Goal: Task Accomplishment & Management: Complete application form

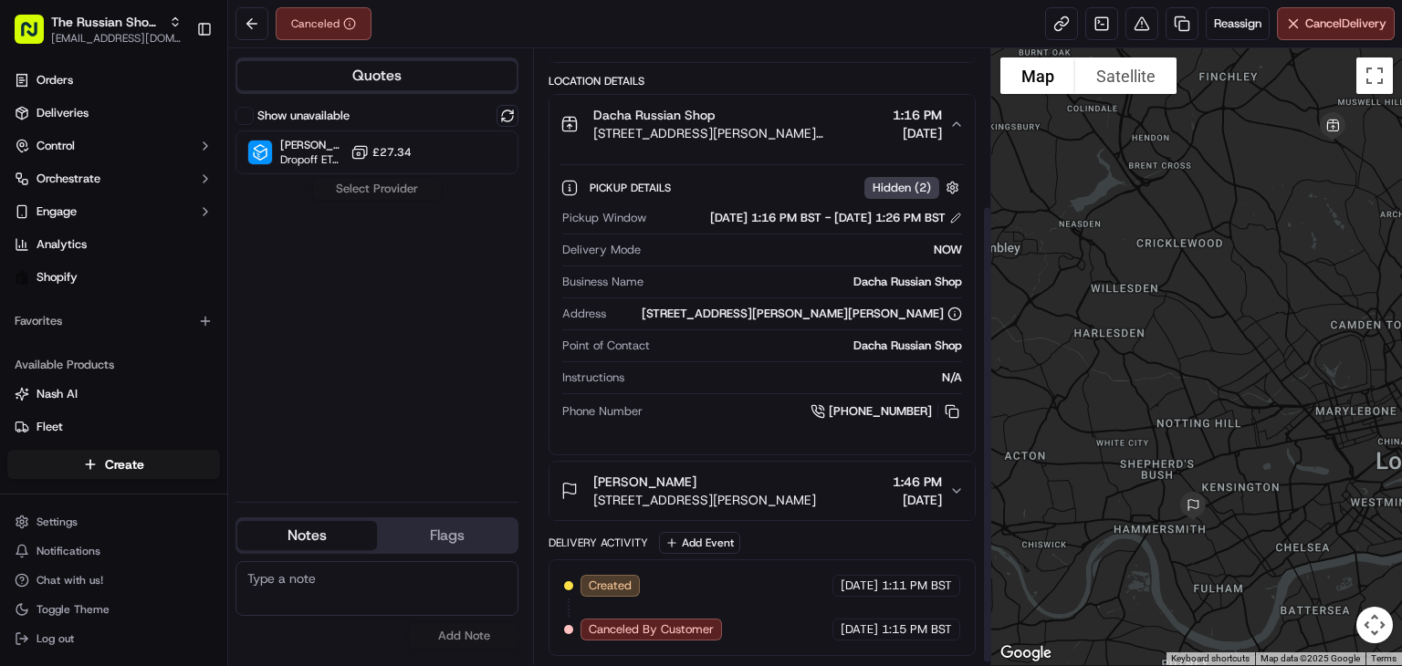
scroll to position [213, 0]
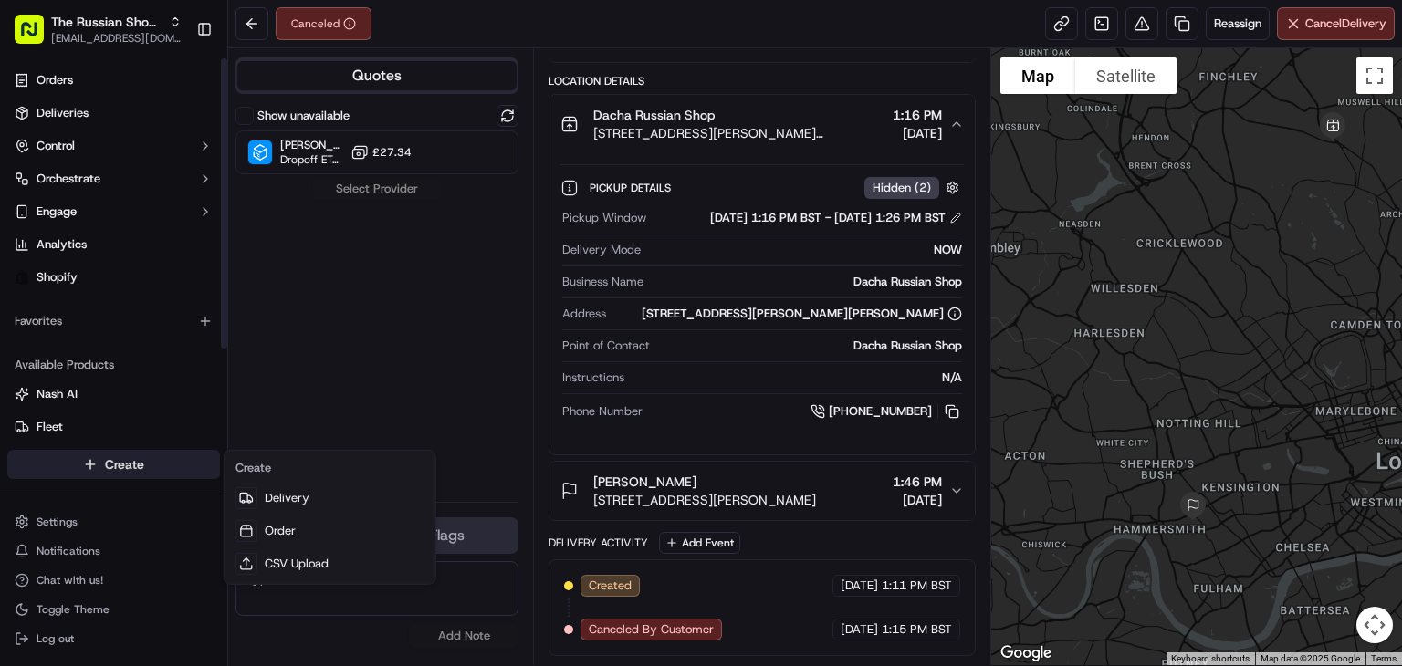
click at [138, 467] on html "The Russian Shop LTD [EMAIL_ADDRESS][DOMAIN_NAME] Toggle Sidebar Orders Deliver…" at bounding box center [701, 333] width 1402 height 666
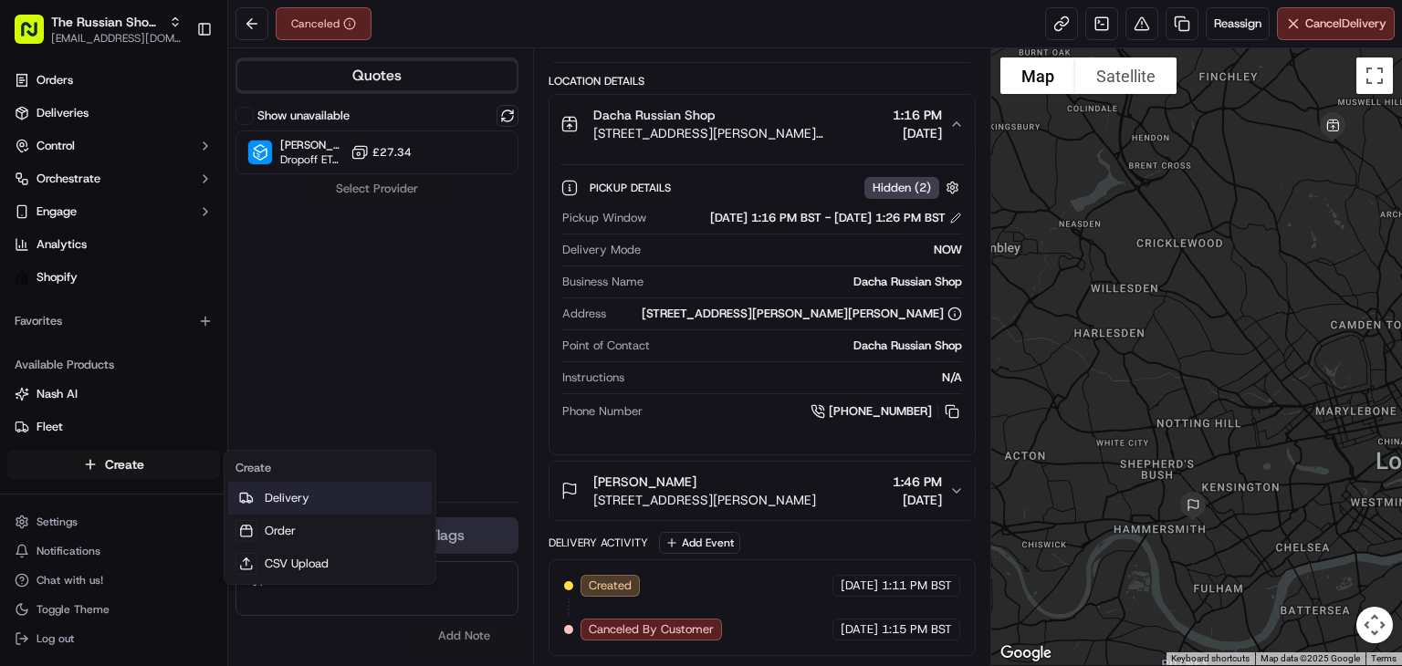
click at [255, 513] on link "Delivery" at bounding box center [329, 498] width 203 height 33
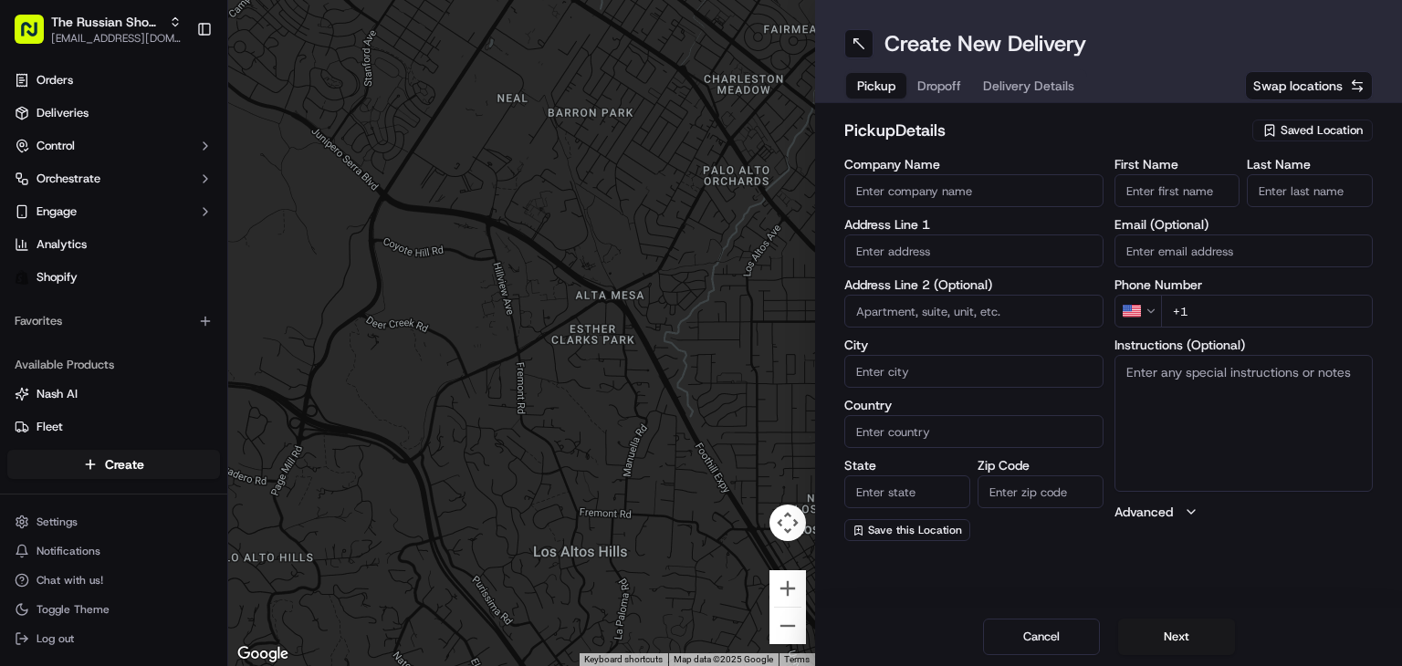
click at [992, 195] on input "Company Name" at bounding box center [973, 190] width 259 height 33
type input "Dacha Russian Shop"
click at [910, 258] on input "text" at bounding box center [973, 250] width 259 height 33
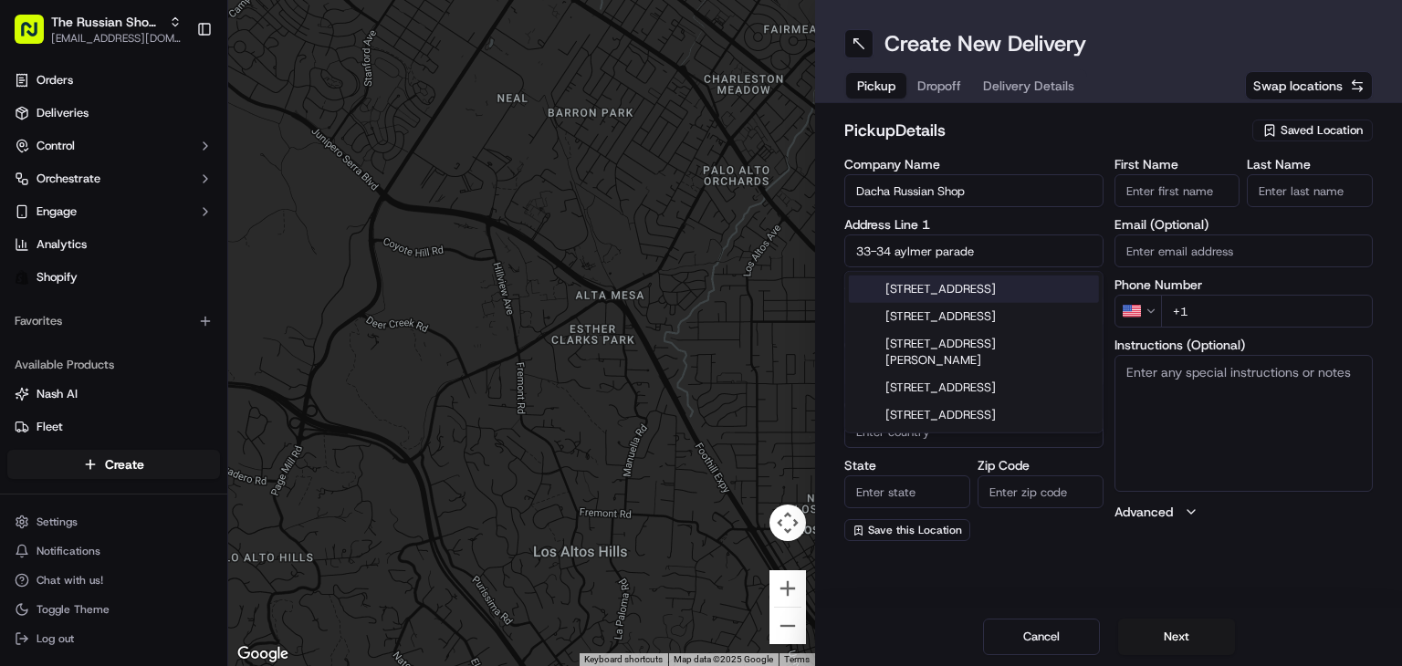
click at [1007, 289] on div "33-34 Aylmer Parade, London, UK" at bounding box center [974, 289] width 250 height 27
type input "[STREET_ADDRESS][PERSON_NAME][PERSON_NAME]"
type input "London"
type input "United Kingdom"
type input "England"
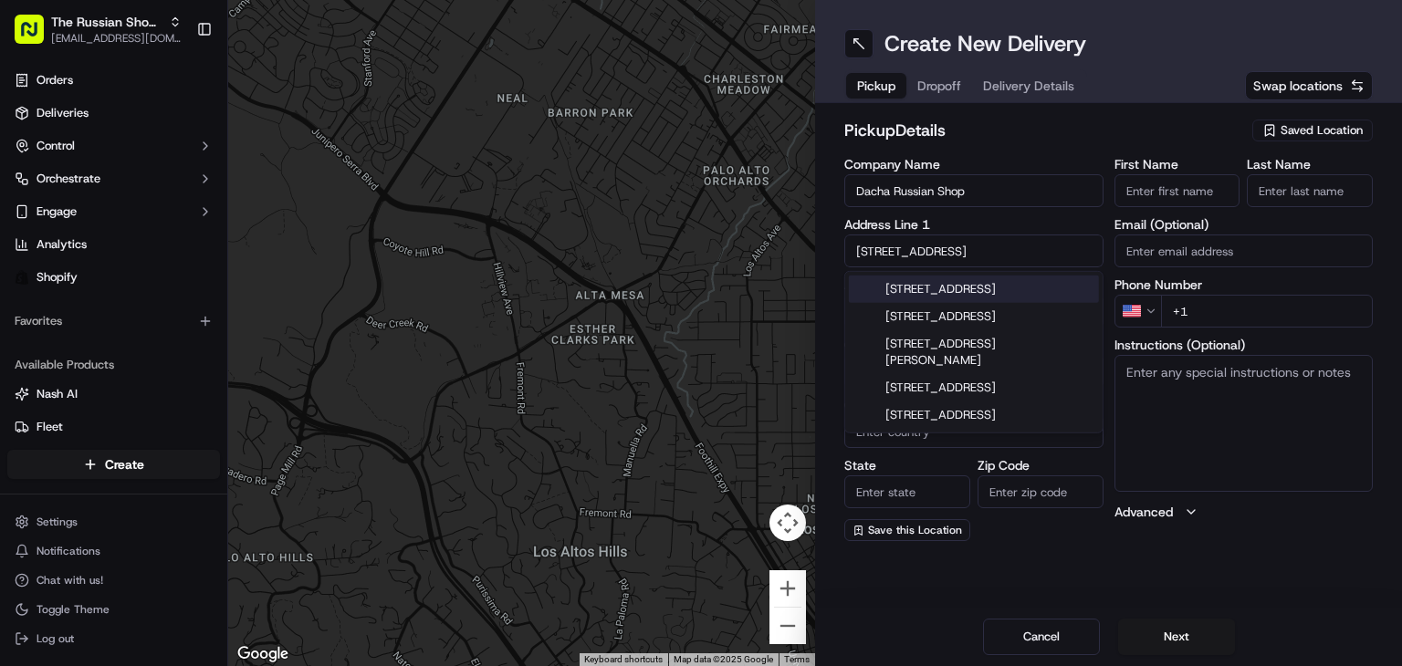
type input "N2 0PE"
type input "33 Aylmer Parade"
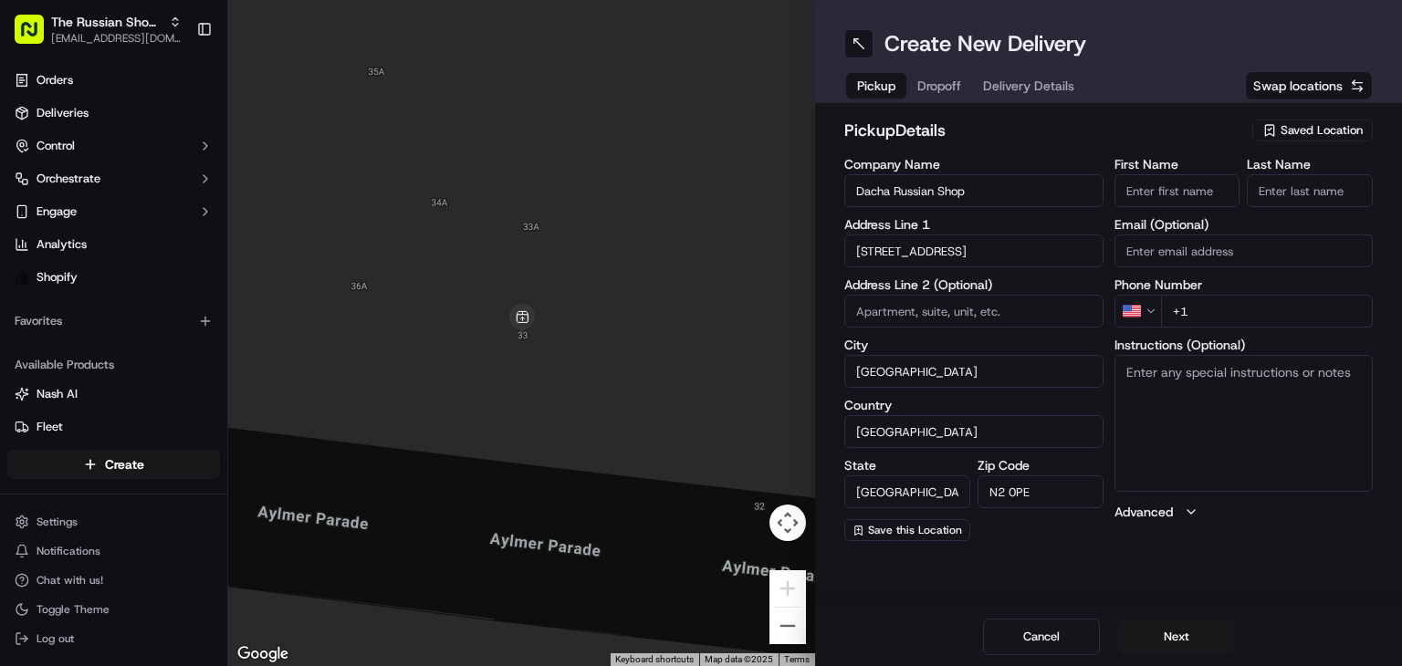
click at [1155, 316] on html "The Russian Shop LTD dachashop2021@gmail.com Toggle Sidebar Orders Deliveries C…" at bounding box center [701, 333] width 1402 height 666
click at [1235, 308] on input "+44" at bounding box center [1267, 311] width 213 height 33
paste input "020 8341 2475"
click at [1201, 311] on input "+44 020 8341 2475" at bounding box center [1267, 311] width 213 height 33
type input "+44 20 8341 2475"
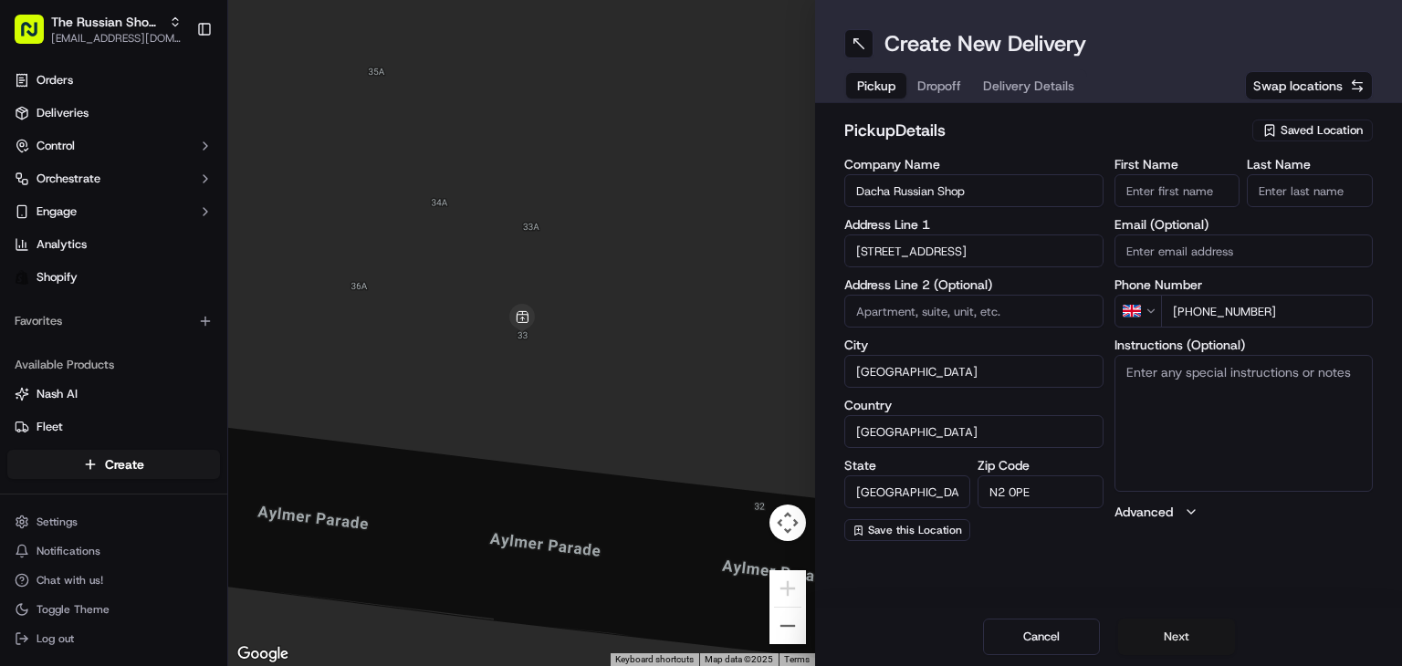
click at [1168, 630] on button "Next" at bounding box center [1176, 637] width 117 height 36
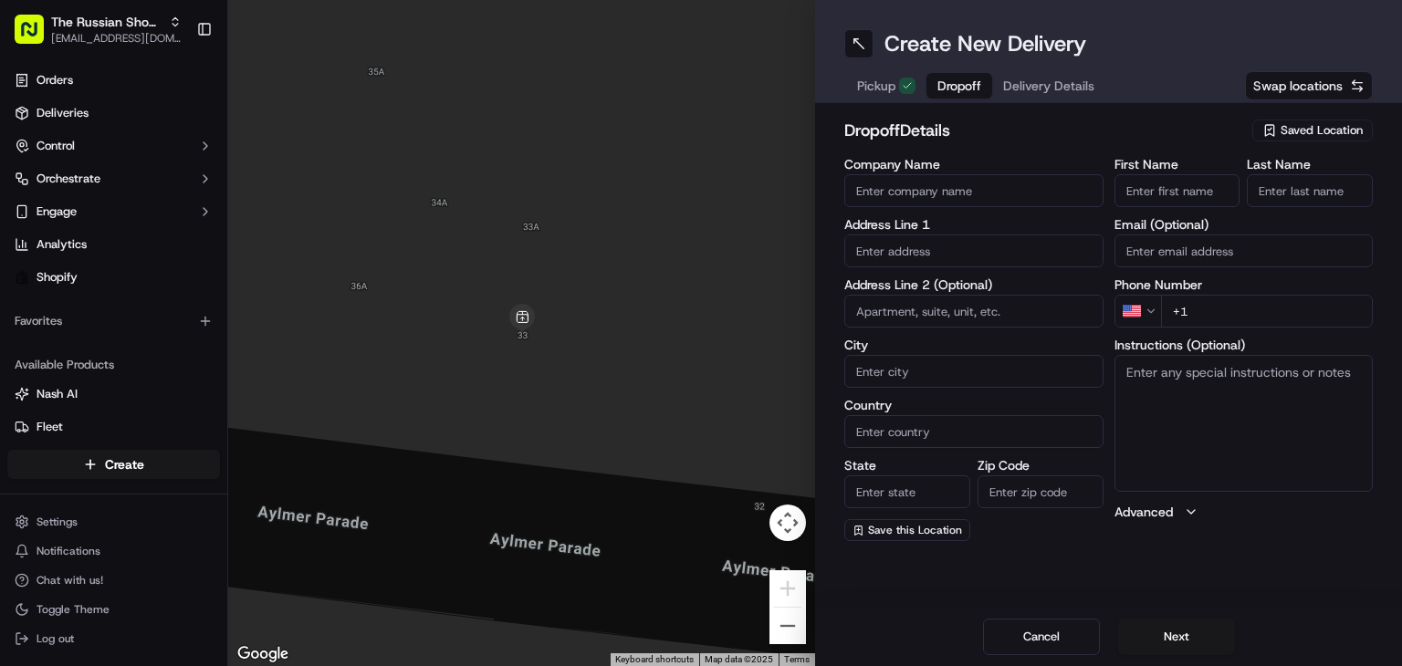
click at [1008, 182] on input "Company Name" at bounding box center [973, 190] width 259 height 33
type input "[PERSON_NAME]"
click at [943, 248] on input "text" at bounding box center [973, 250] width 259 height 33
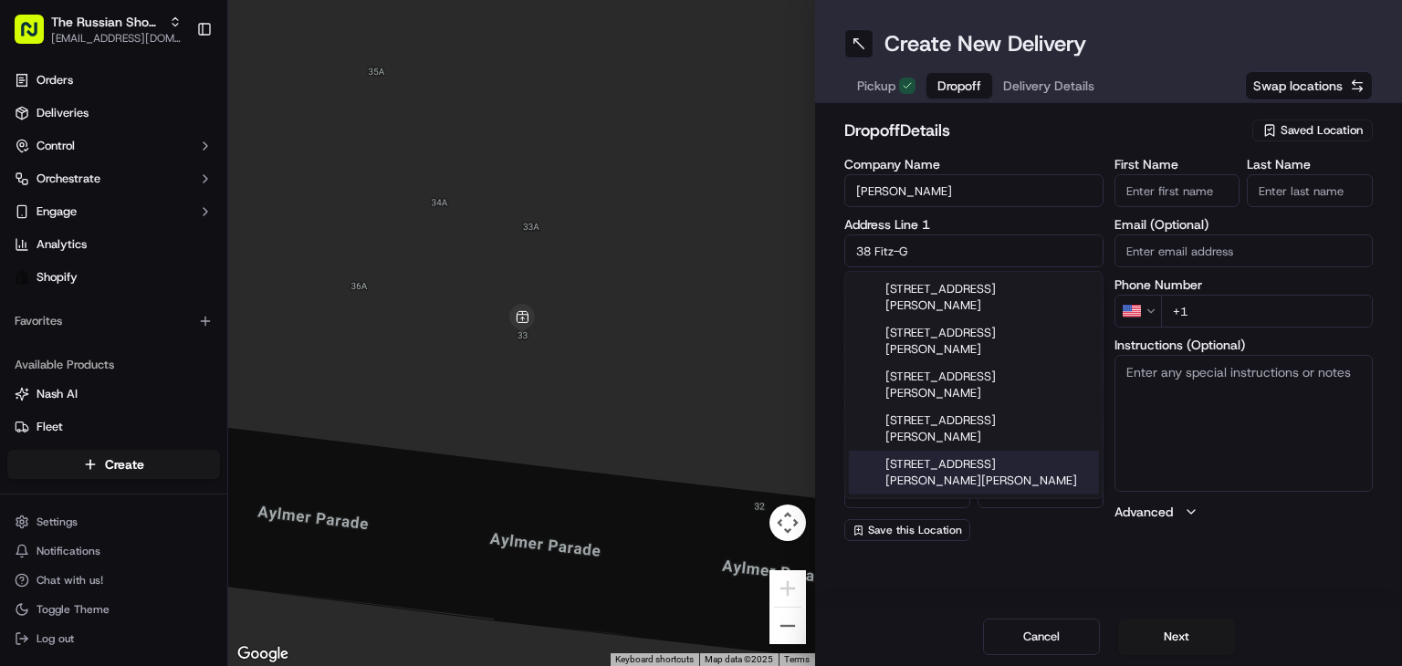
type input "38 Fitz-G"
click at [1029, 505] on input "Zip Code" at bounding box center [1040, 491] width 126 height 33
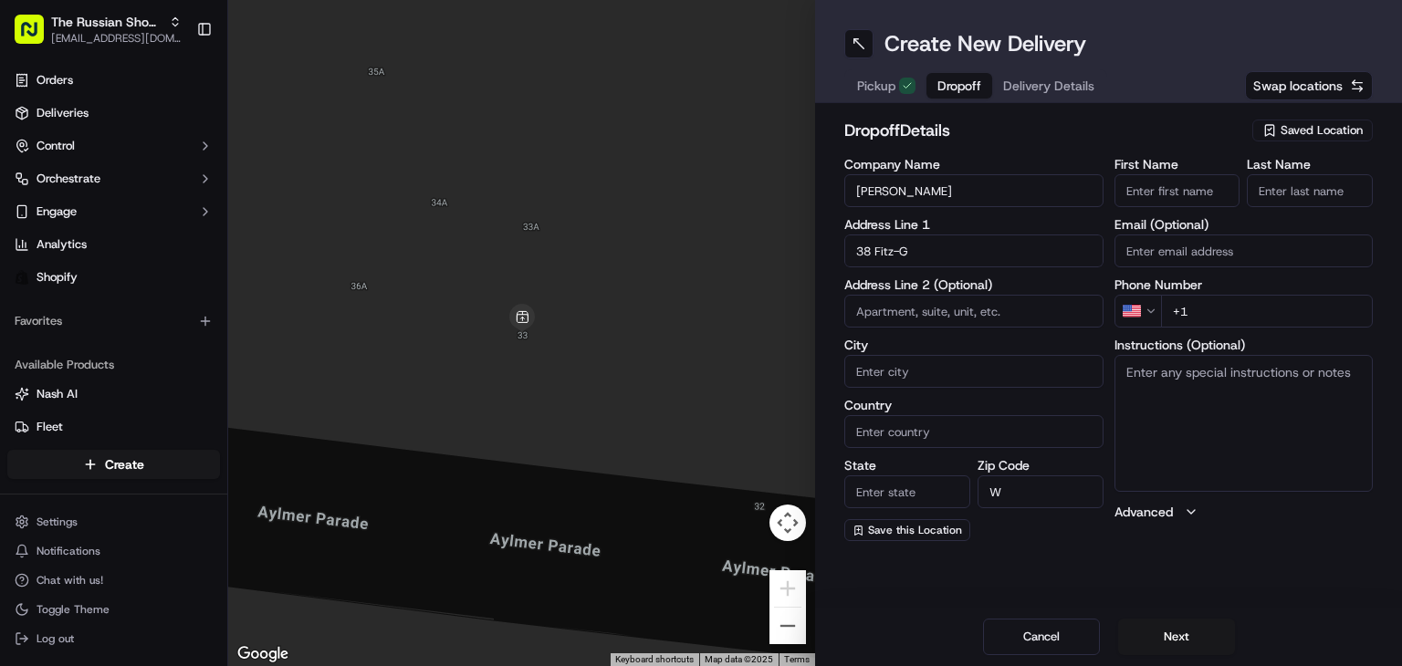
type input "W"
click at [927, 250] on input "38 Fitz-G" at bounding box center [973, 250] width 259 height 33
click at [931, 287] on div "38 Fitz-George Ave, London, UK" at bounding box center [974, 298] width 250 height 44
type input "[STREET_ADDRESS][PERSON_NAME]"
type input "London"
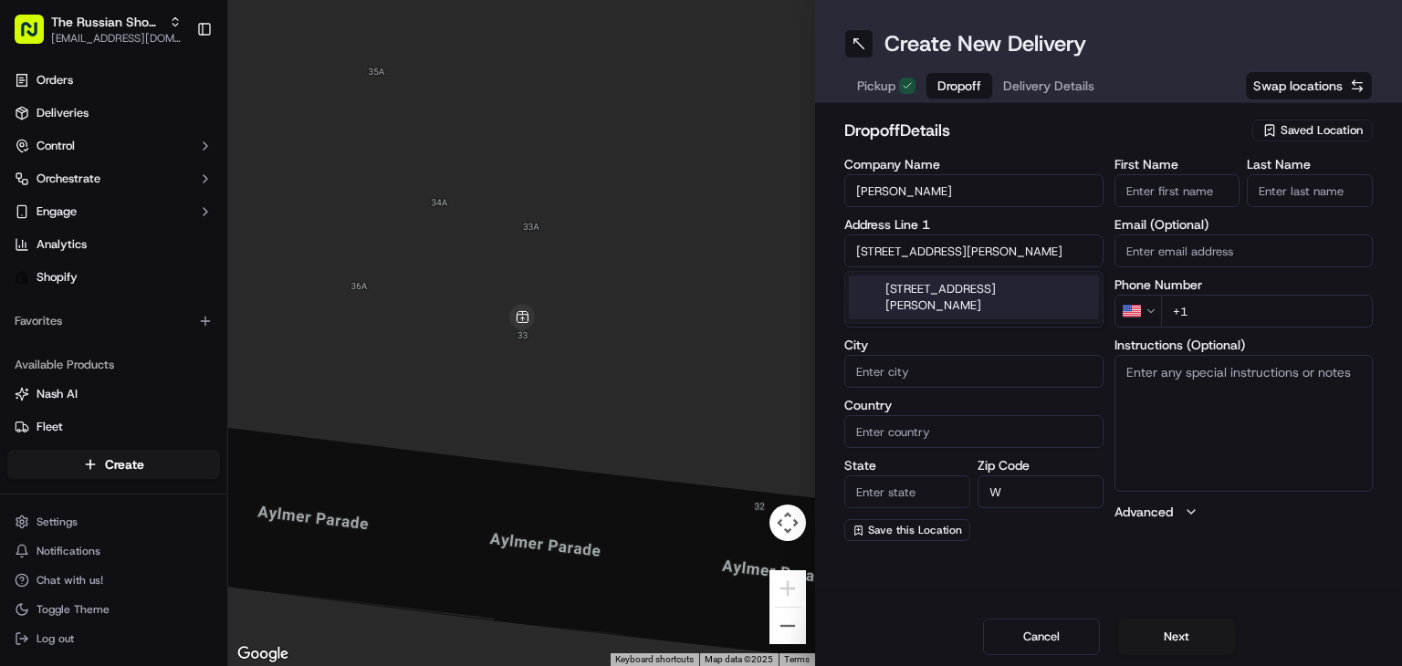
type input "United Kingdom"
type input "England"
type input "W14"
type input "38 Fitz-George Avenue"
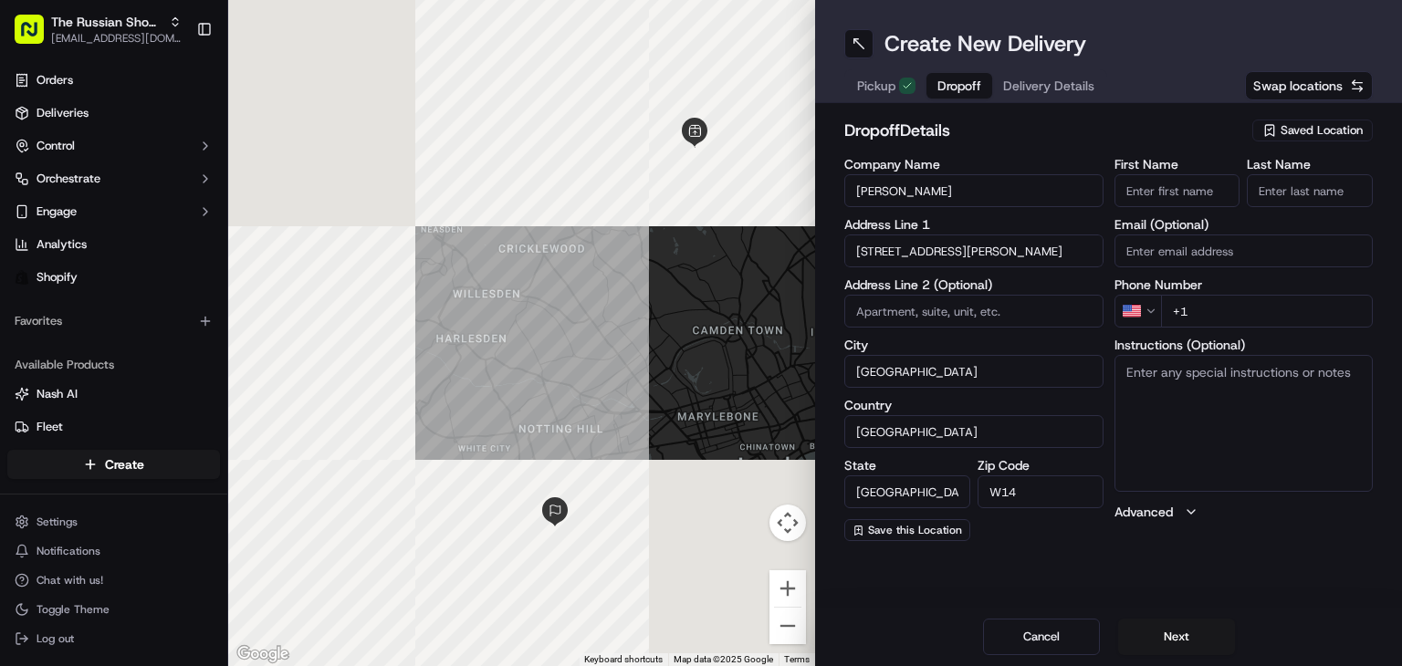
click at [1038, 491] on input "W14" at bounding box center [1040, 491] width 126 height 33
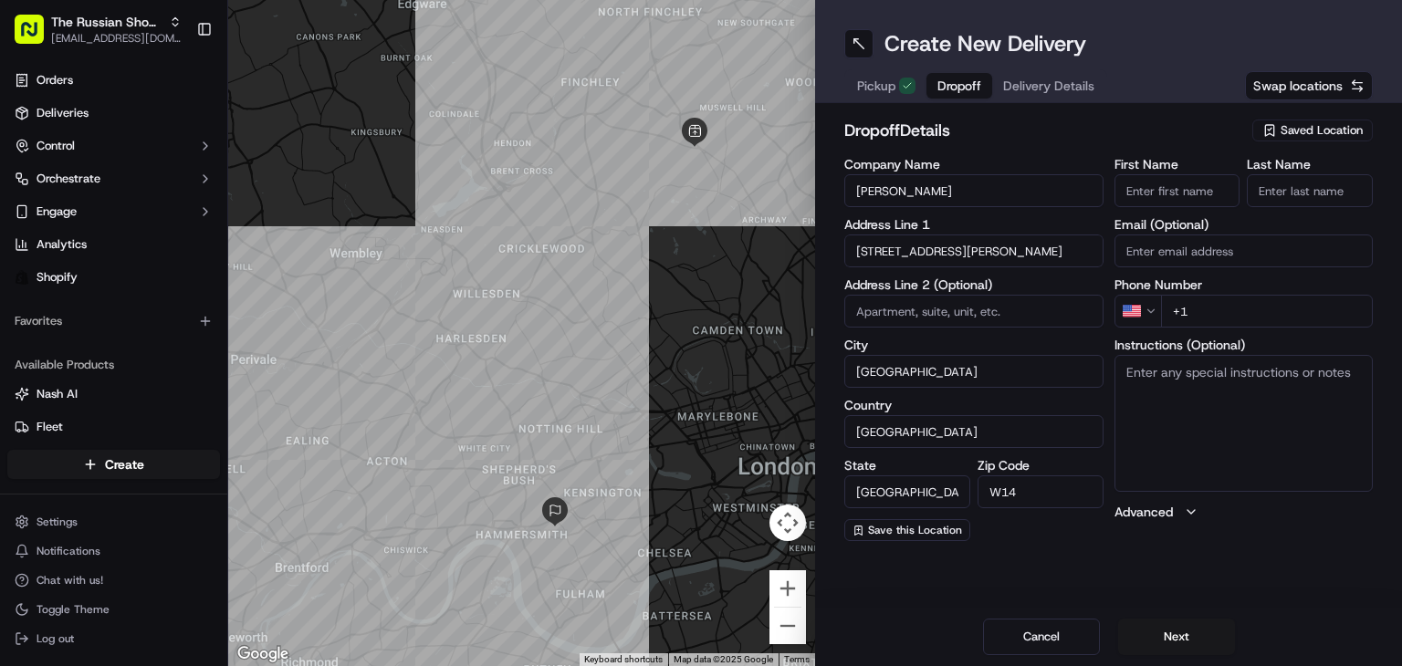
type input "W14 0SW"
click at [1140, 301] on html "The Russian Shop LTD dachashop2021@gmail.com Toggle Sidebar Orders Deliveries C…" at bounding box center [701, 333] width 1402 height 666
click at [1215, 305] on input "+44" at bounding box center [1267, 311] width 213 height 33
paste input "1"
paste input "tel"
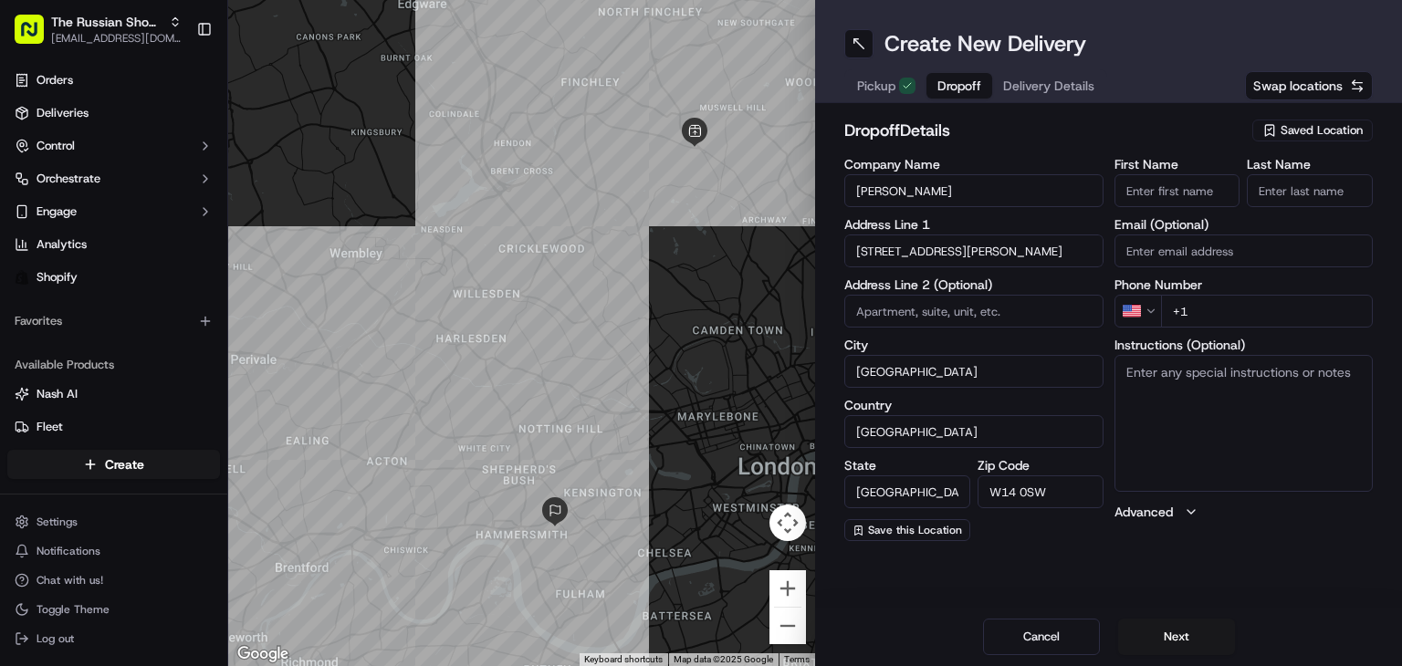
paste input "44 7702 00033"
type input "+44 7702 000331"
click at [1172, 633] on button "Next" at bounding box center [1176, 637] width 117 height 36
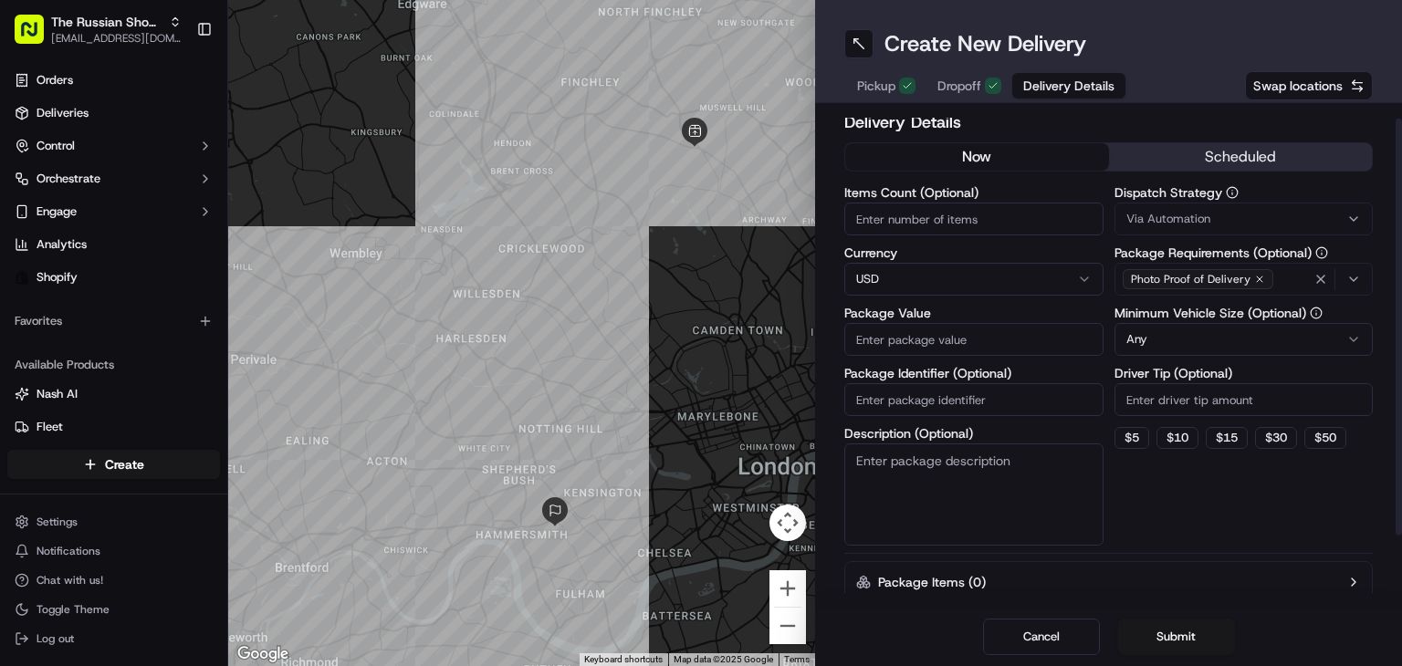
scroll to position [18, 0]
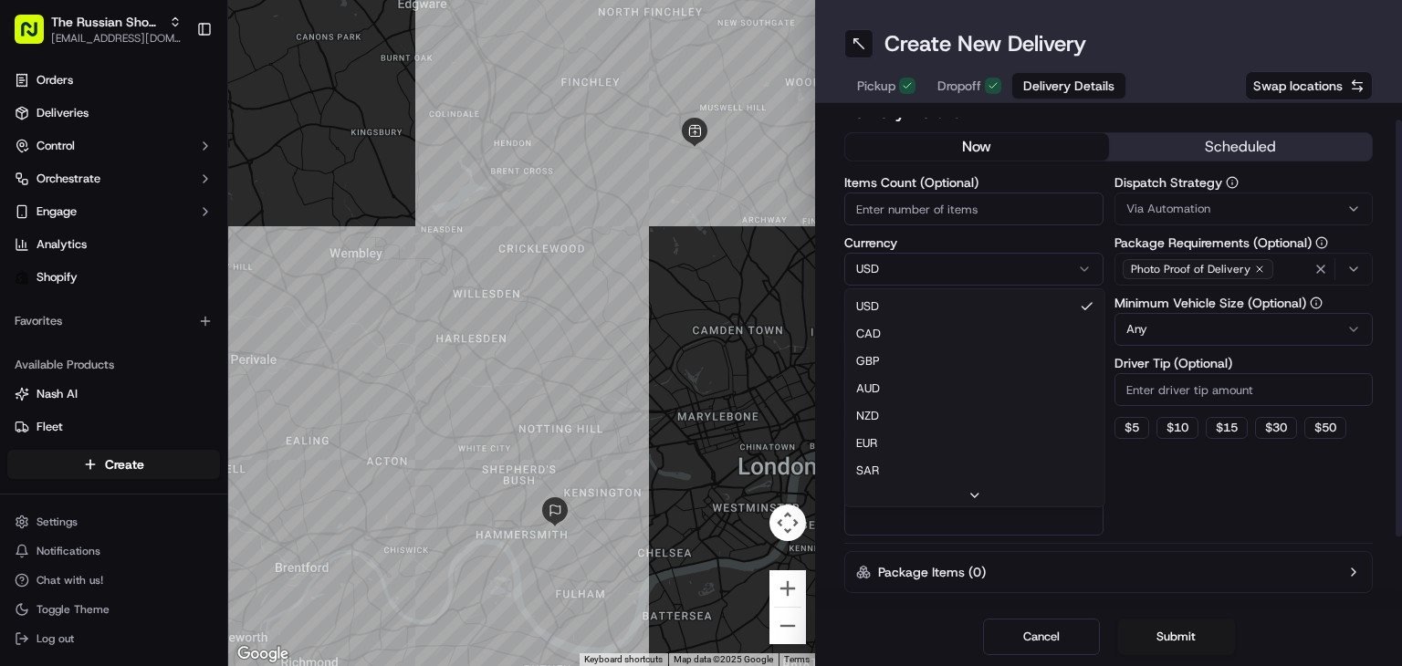
click at [899, 258] on html "The Russian Shop LTD dachashop2021@gmail.com Toggle Sidebar Orders Deliveries C…" at bounding box center [701, 333] width 1402 height 666
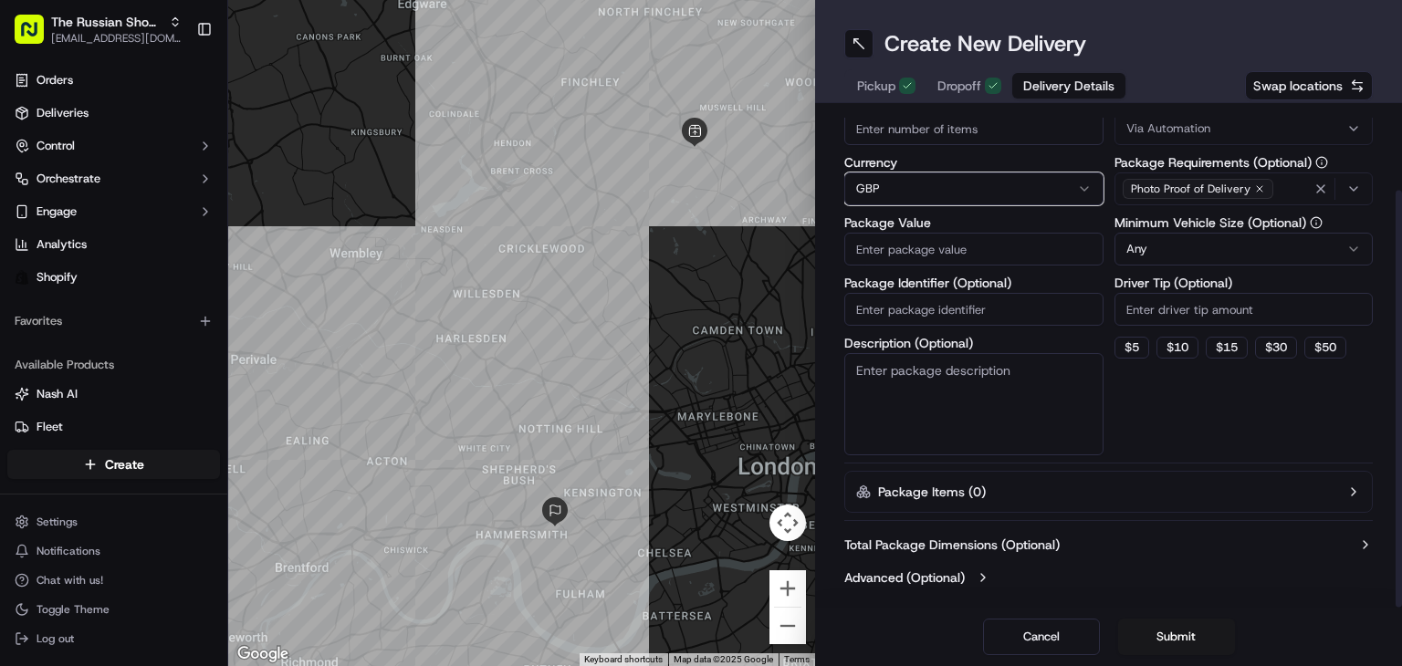
scroll to position [99, 0]
click at [951, 252] on input "Package Value" at bounding box center [973, 249] width 259 height 33
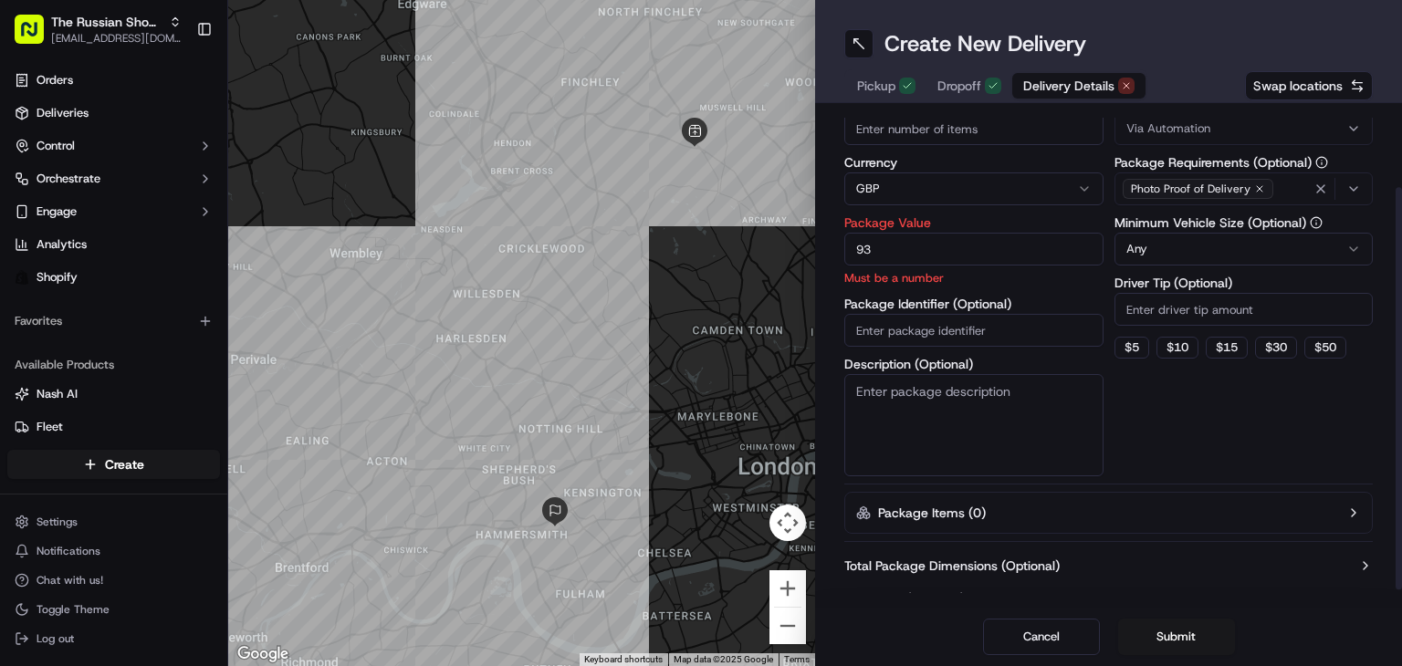
type input "9"
type input "31.97"
click at [1209, 530] on div "Delivery Details now scheduled Items Count (Optional) Currency GBP Package Valu…" at bounding box center [1108, 317] width 528 height 596
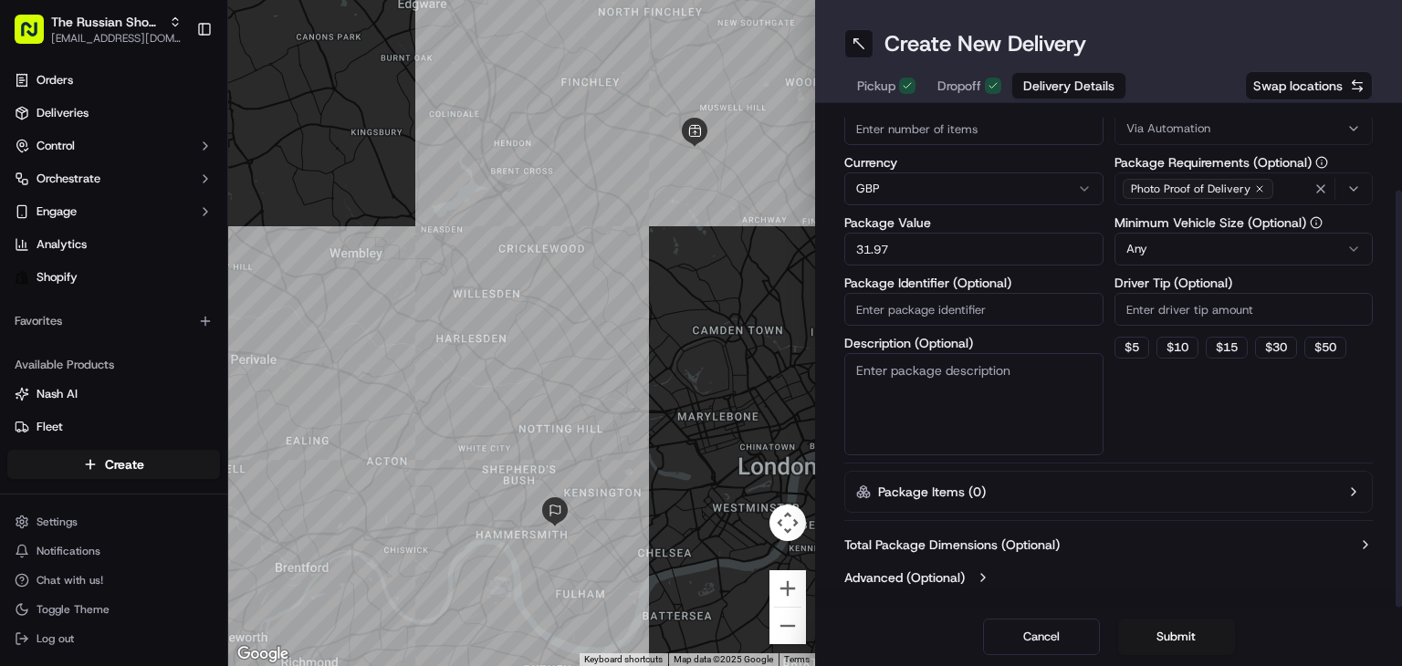
click at [1044, 496] on button "Package Items ( 0 )" at bounding box center [1108, 492] width 528 height 42
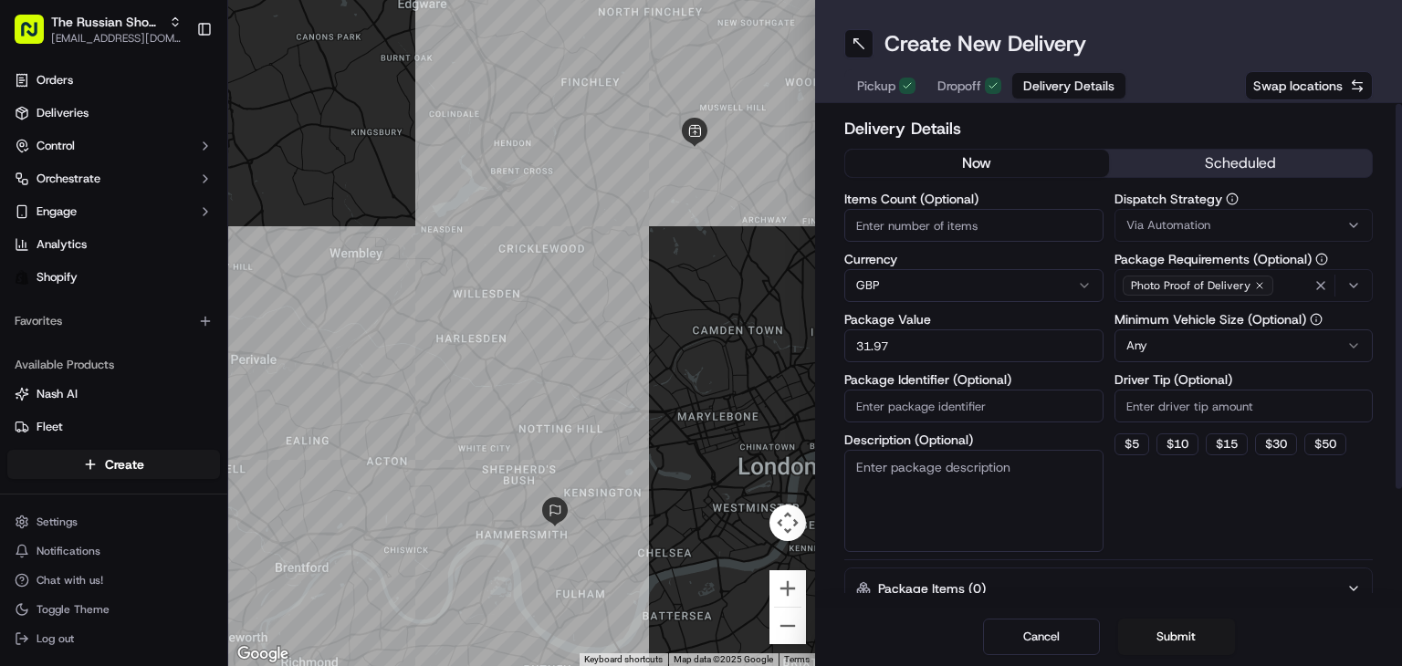
scroll to position [0, 0]
click at [1256, 288] on icon "button" at bounding box center [1258, 287] width 5 height 5
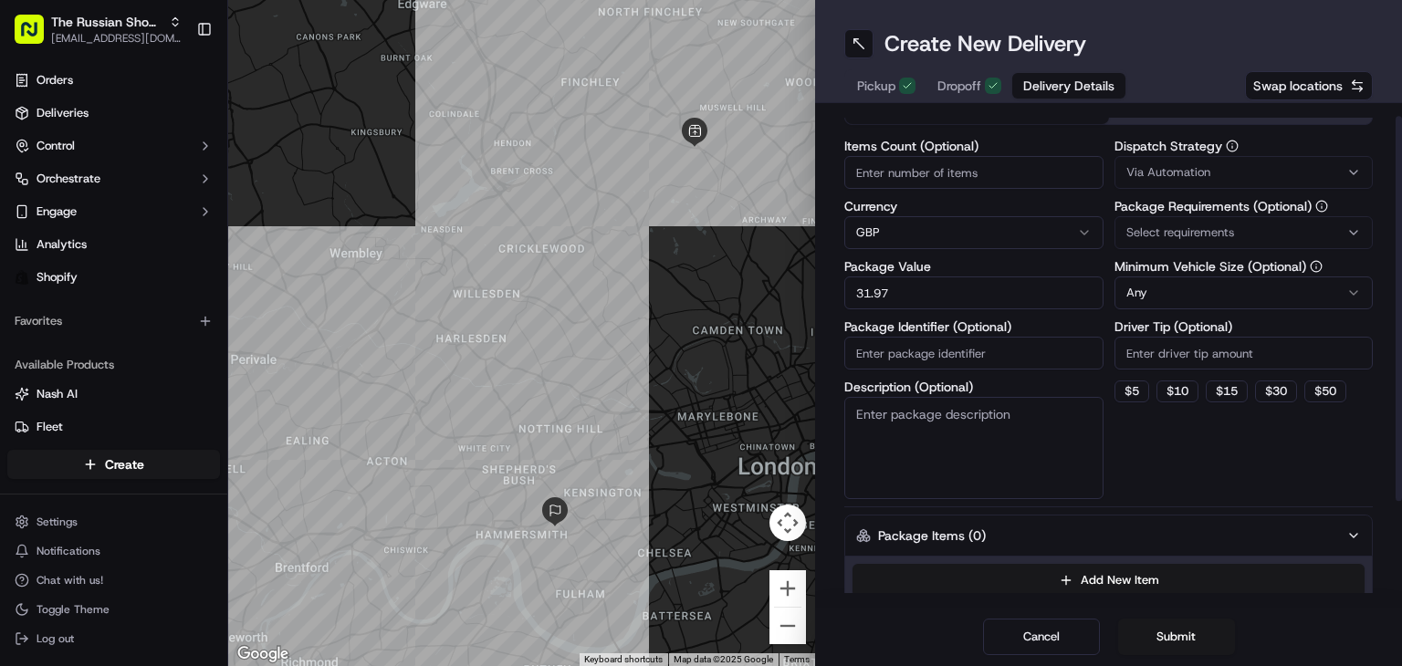
scroll to position [147, 0]
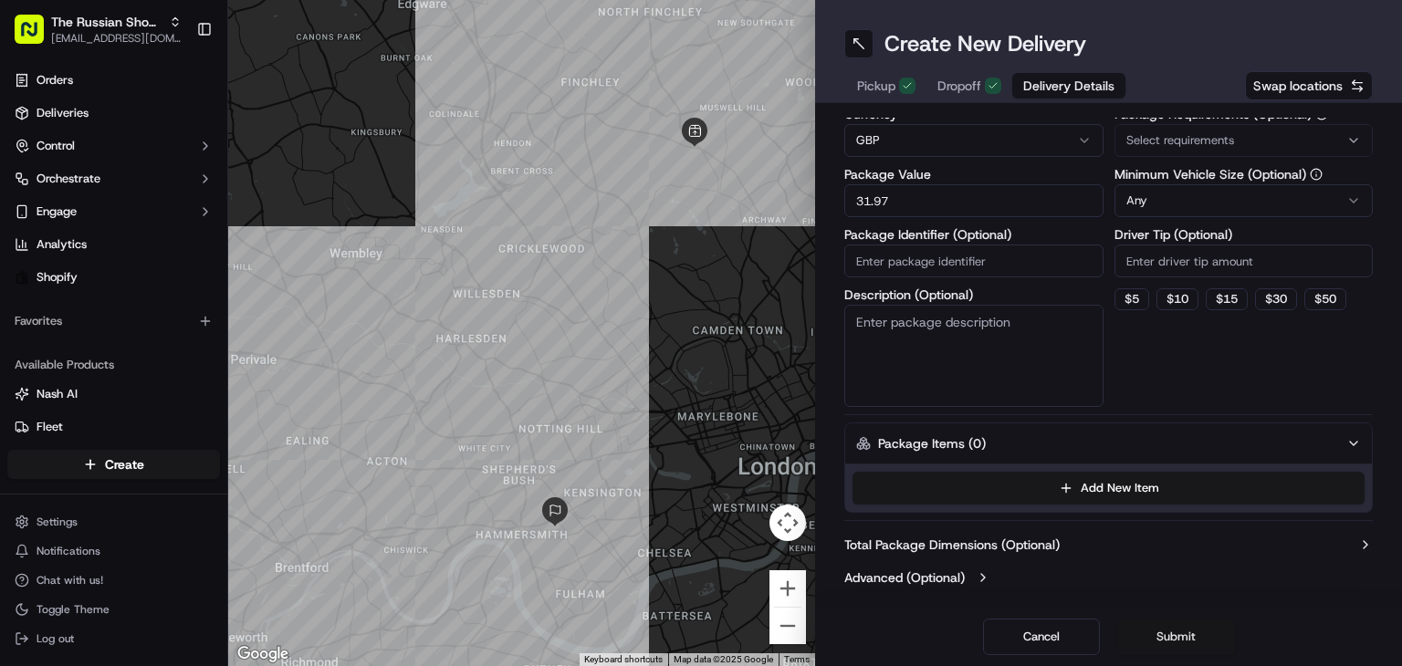
click at [1172, 641] on button "Submit" at bounding box center [1176, 637] width 117 height 36
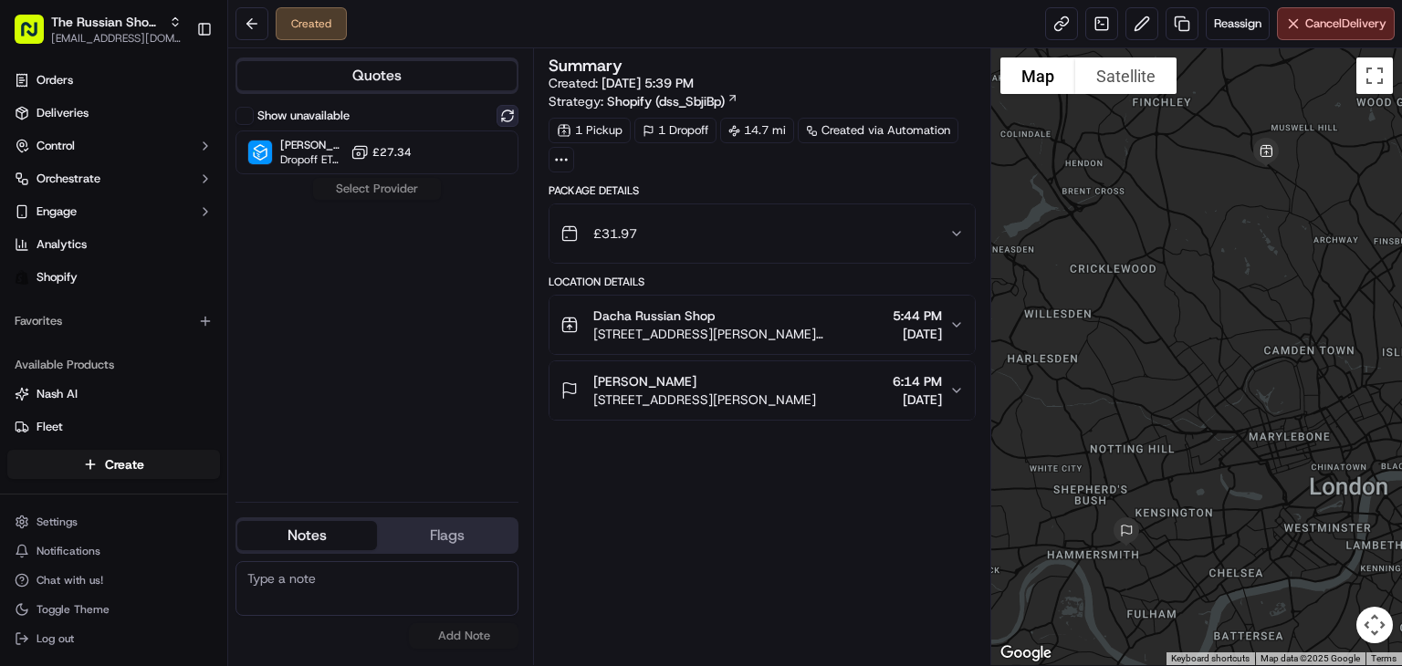
click at [503, 123] on button at bounding box center [507, 116] width 22 height 22
click at [430, 149] on div "[PERSON_NAME] ([GEOGRAPHIC_DATA]) Dropoff ETA - £27.34" at bounding box center [376, 152] width 283 height 44
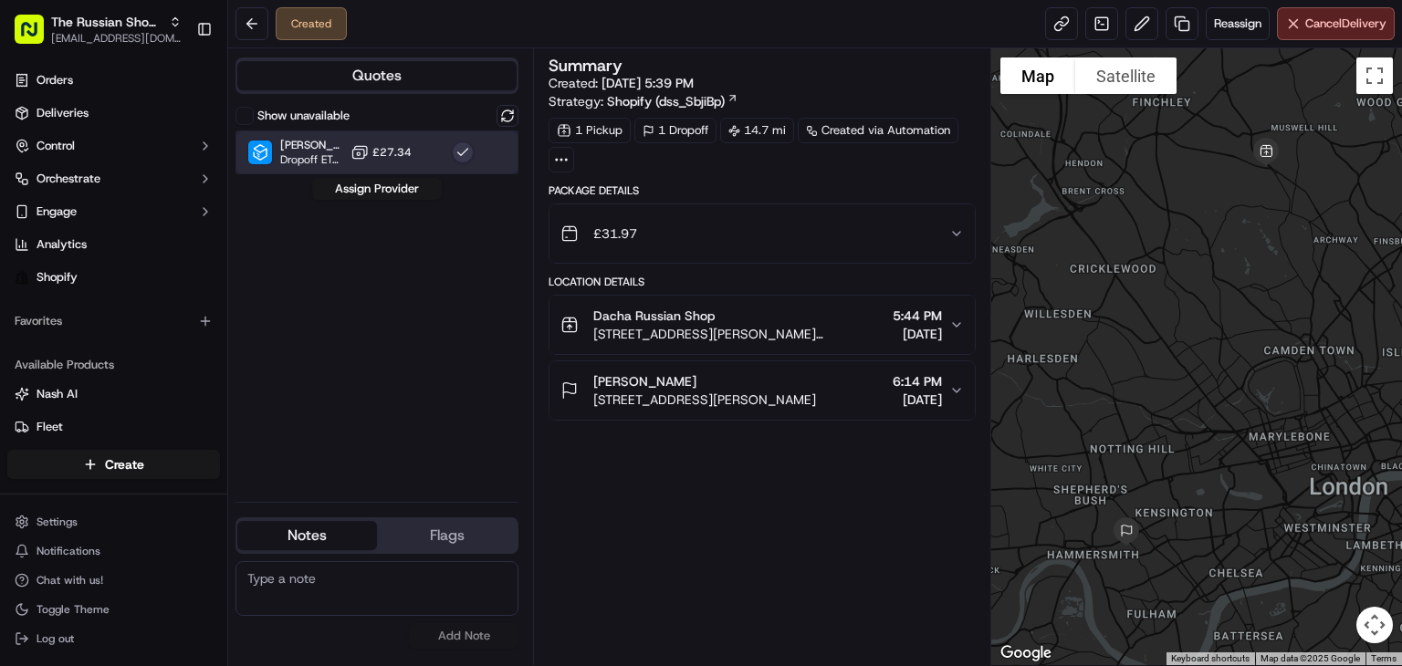
click at [435, 154] on div "[PERSON_NAME] ([GEOGRAPHIC_DATA]) Dropoff ETA - £27.34" at bounding box center [376, 152] width 283 height 44
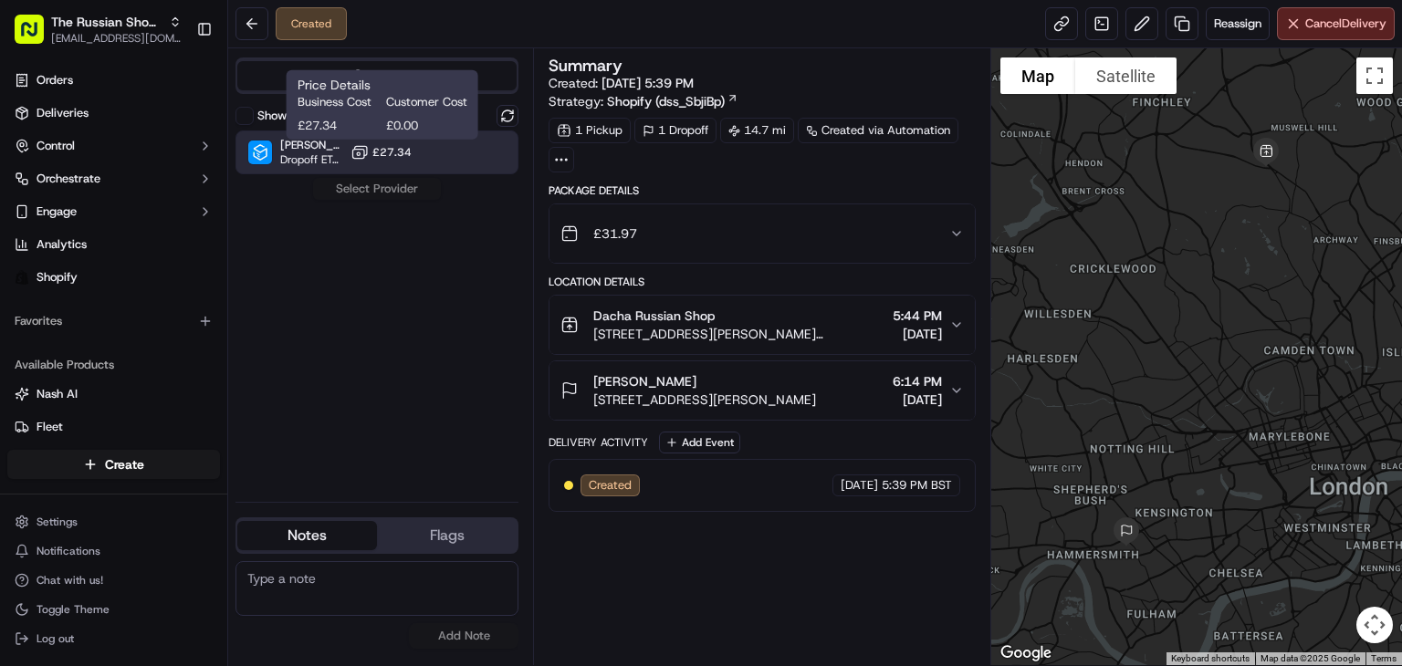
click at [376, 159] on span "£27.34" at bounding box center [391, 152] width 39 height 15
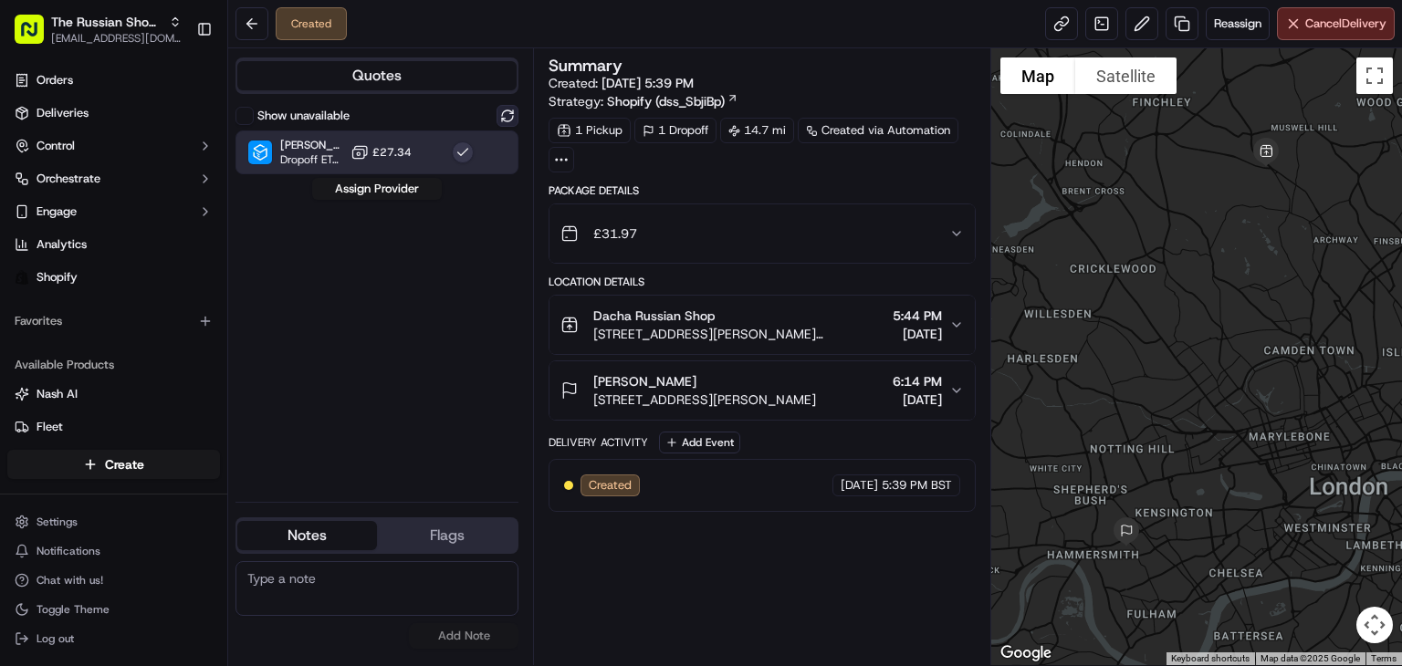
click at [502, 117] on button at bounding box center [507, 116] width 22 height 22
click at [391, 188] on button "Assign Provider" at bounding box center [377, 189] width 130 height 22
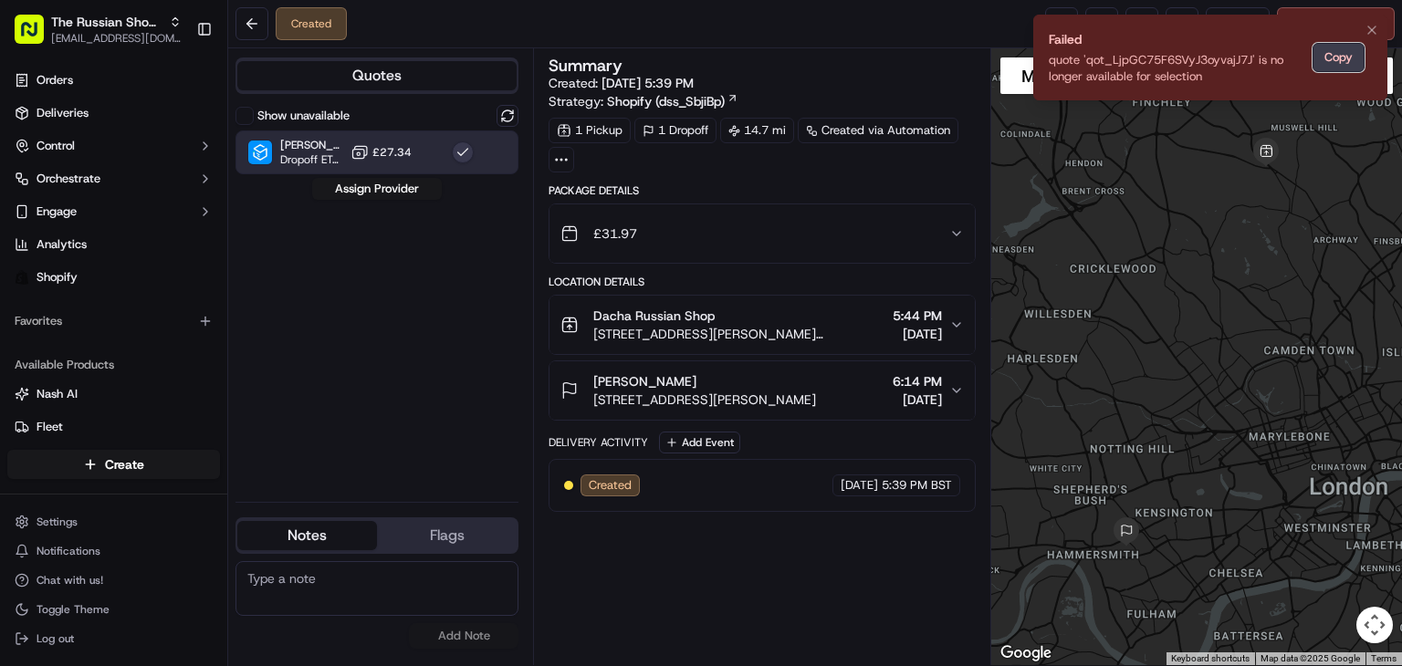
click at [1326, 57] on button "Copy" at bounding box center [1338, 57] width 52 height 29
click at [494, 117] on div "Show unavailable" at bounding box center [376, 116] width 283 height 22
click at [241, 23] on button at bounding box center [251, 23] width 33 height 33
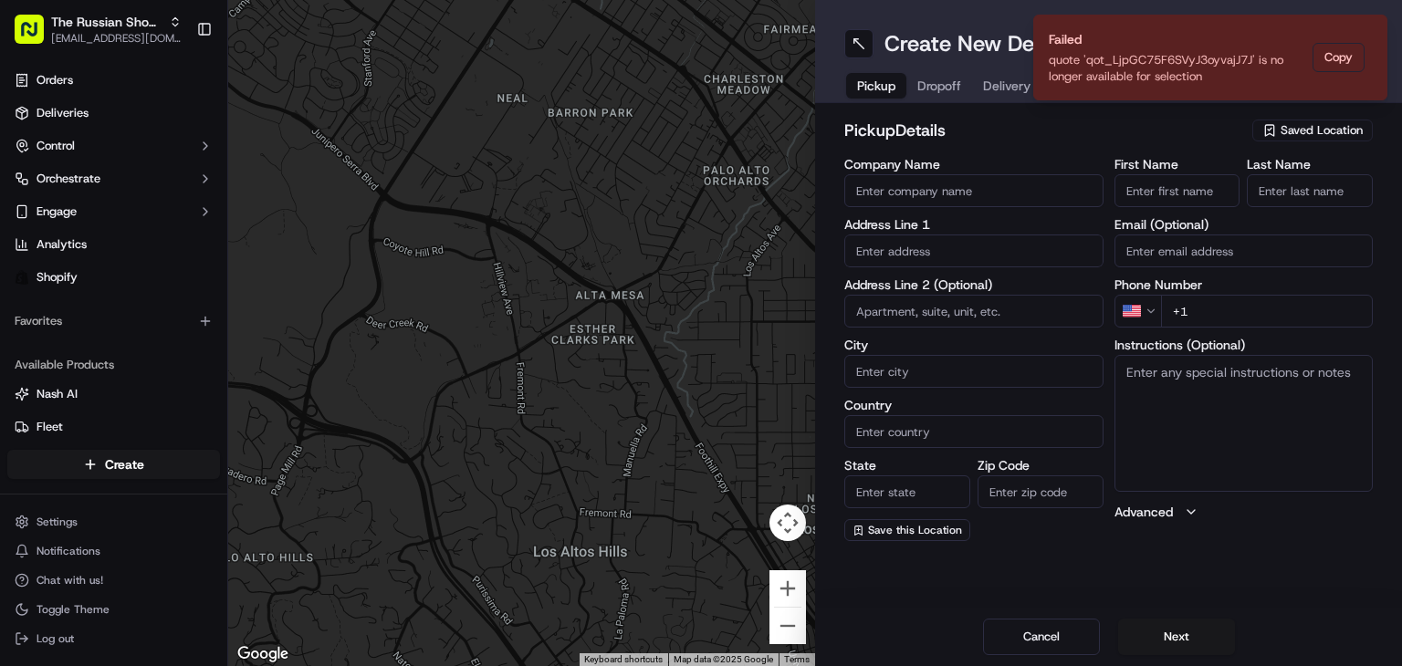
click at [945, 196] on input "Company Name" at bounding box center [973, 190] width 259 height 33
type input "Dacha Russian Shop"
click at [947, 254] on input "text" at bounding box center [973, 250] width 259 height 33
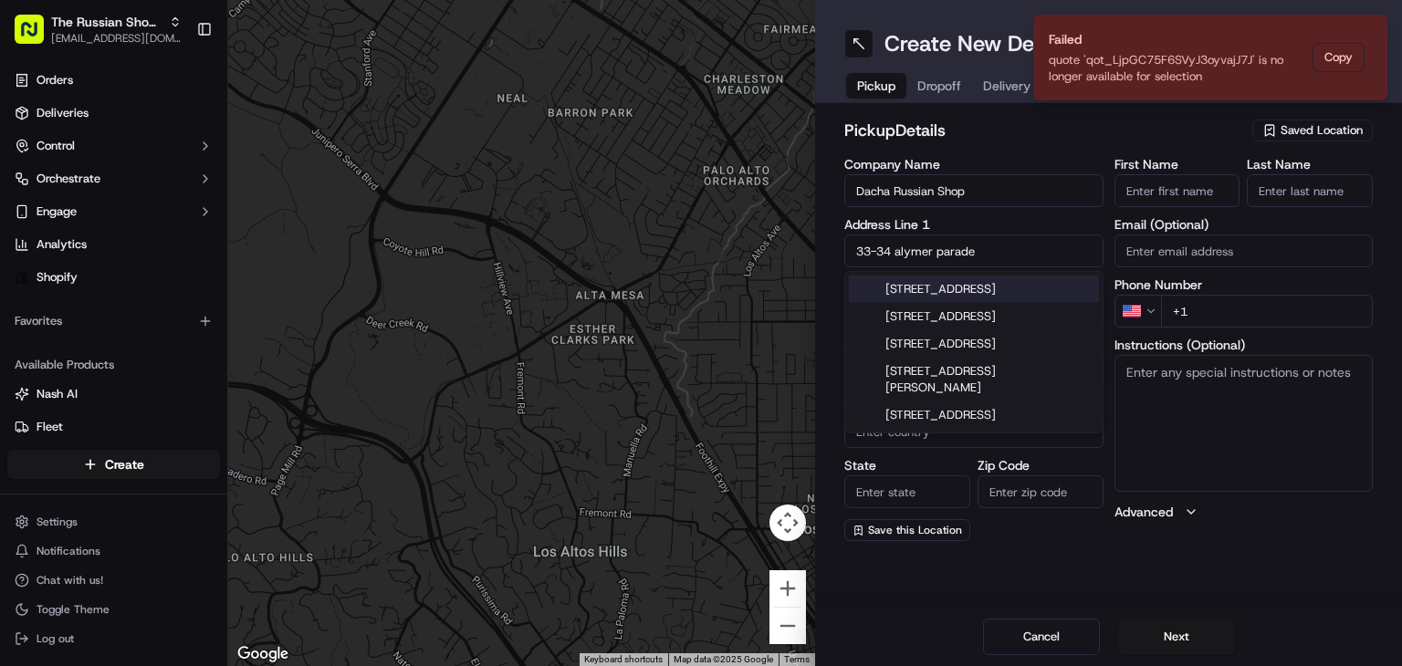
click at [1037, 287] on div "33-34 Aylmer Parade, London, UK" at bounding box center [974, 289] width 250 height 27
type input "[STREET_ADDRESS][PERSON_NAME][PERSON_NAME]"
type input "London"
type input "United Kingdom"
type input "England"
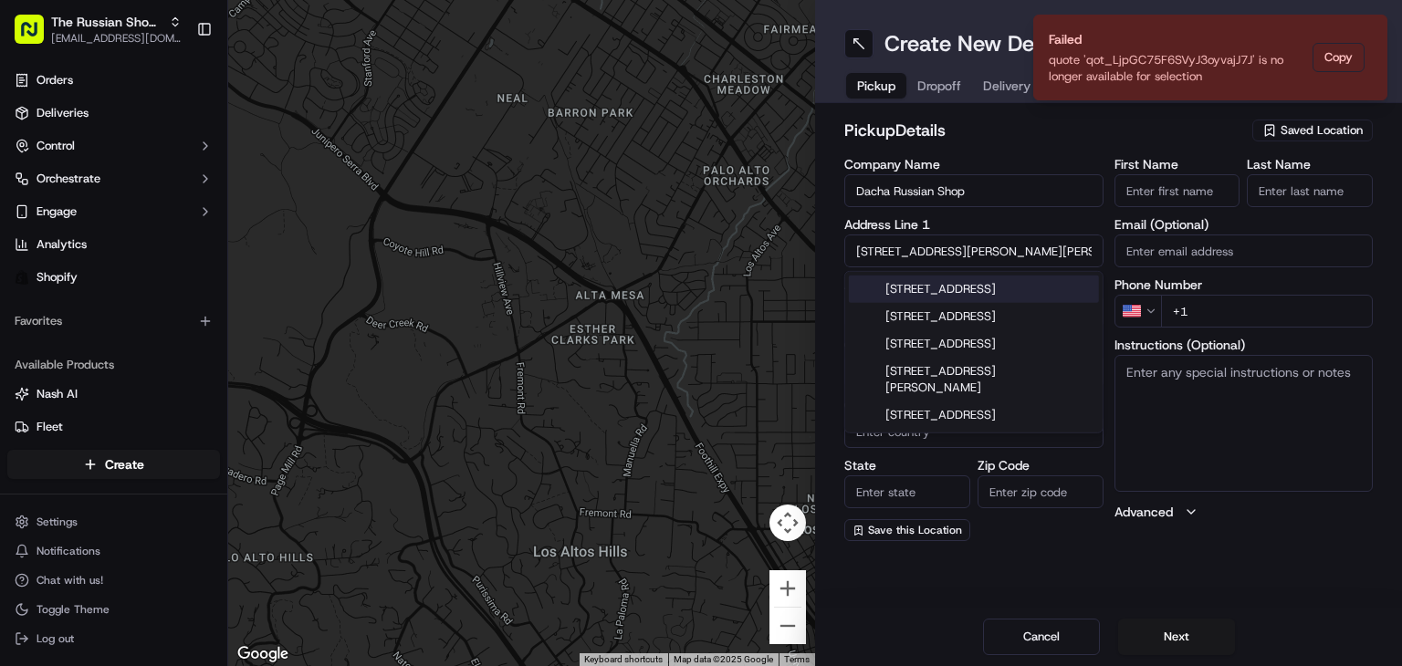
type input "N2 0PE"
type input "33 Aylmer Parade"
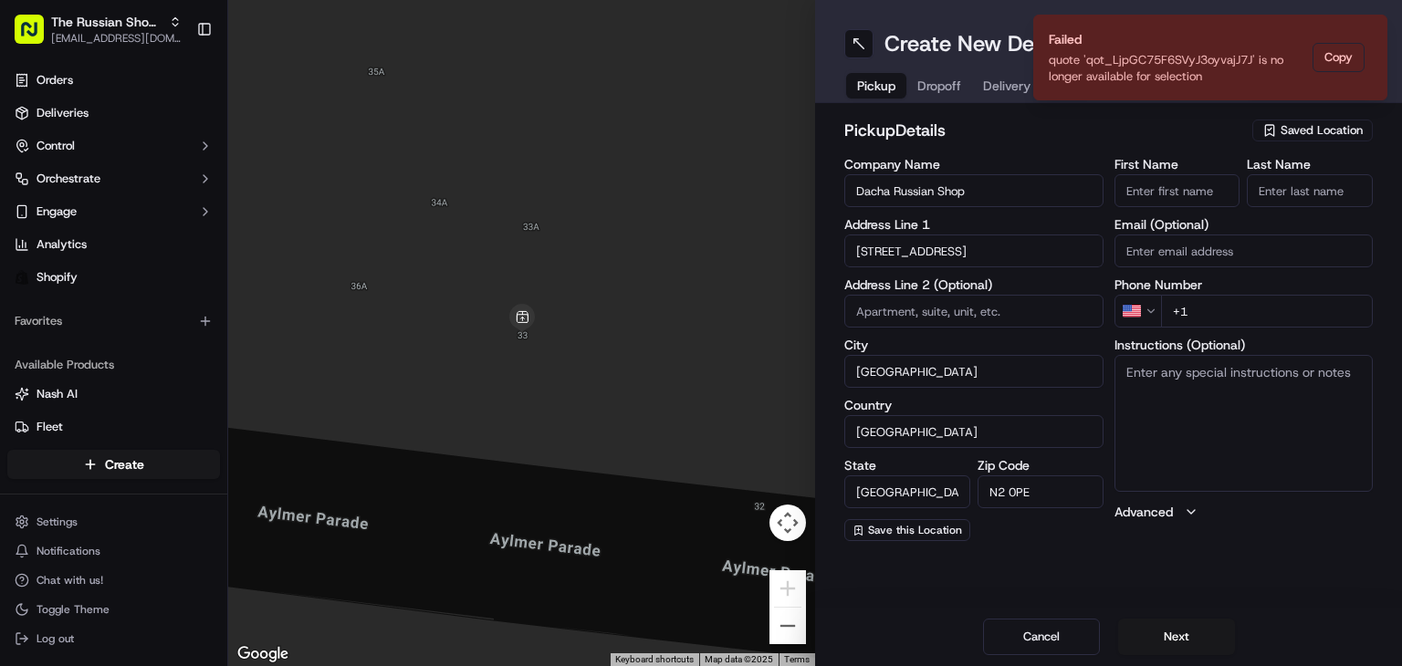
click at [1237, 311] on input "+1" at bounding box center [1267, 311] width 213 height 33
paste input "02083412475"
click at [1149, 316] on html "The Russian Shop LTD dachashop2021@gmail.com Toggle Sidebar Orders Deliveries C…" at bounding box center [701, 333] width 1402 height 666
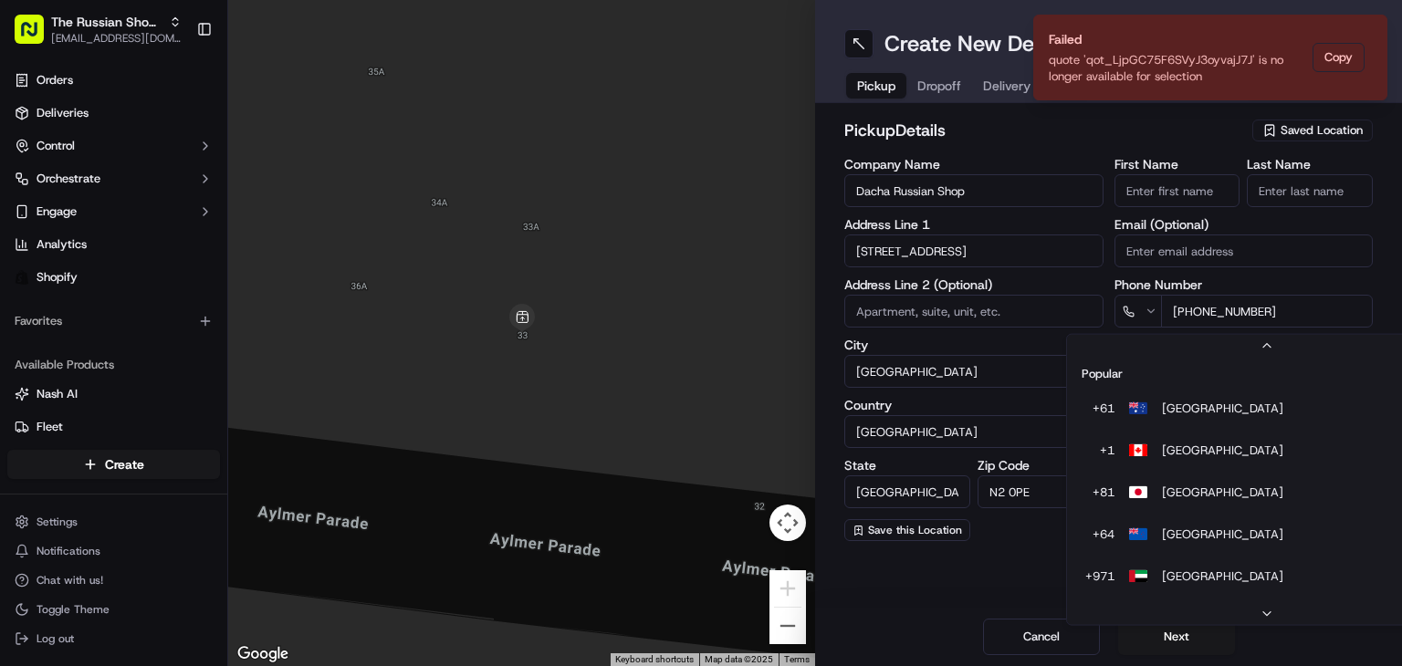
scroll to position [84, 0]
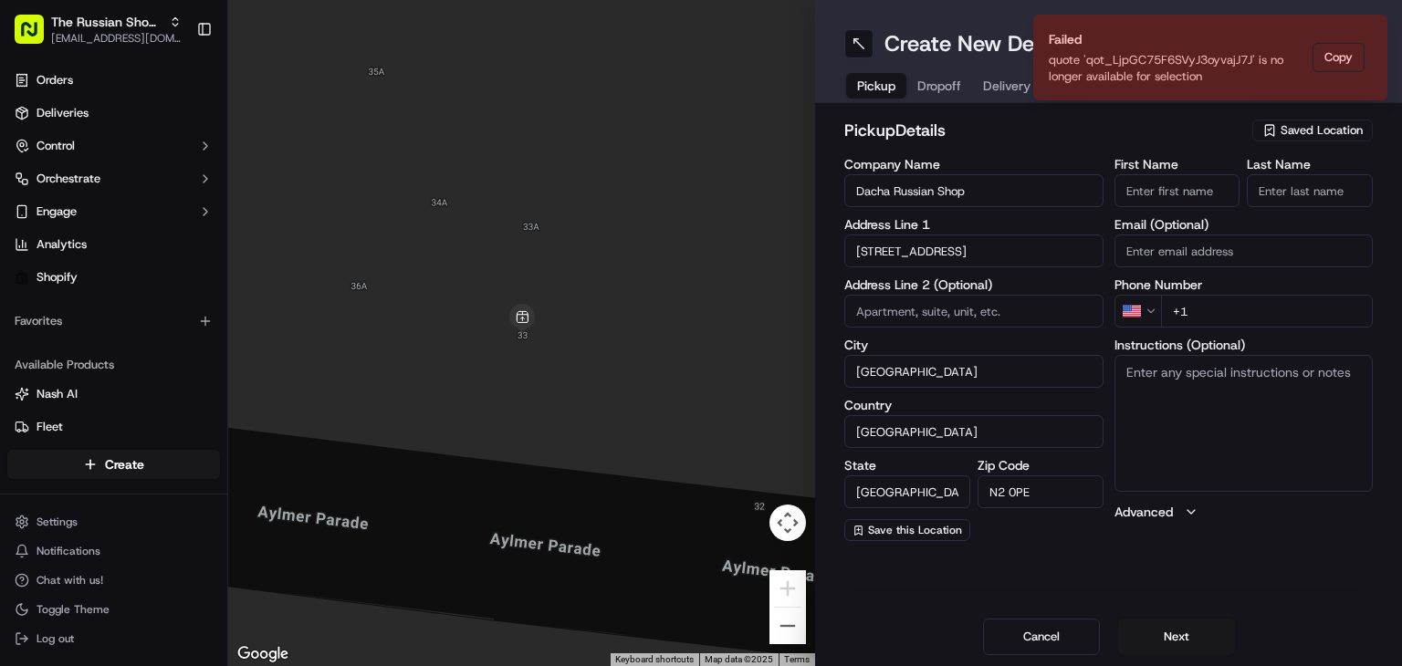
click at [1140, 314] on html "The Russian Shop LTD dachashop2021@gmail.com Toggle Sidebar Orders Deliveries C…" at bounding box center [701, 333] width 1402 height 666
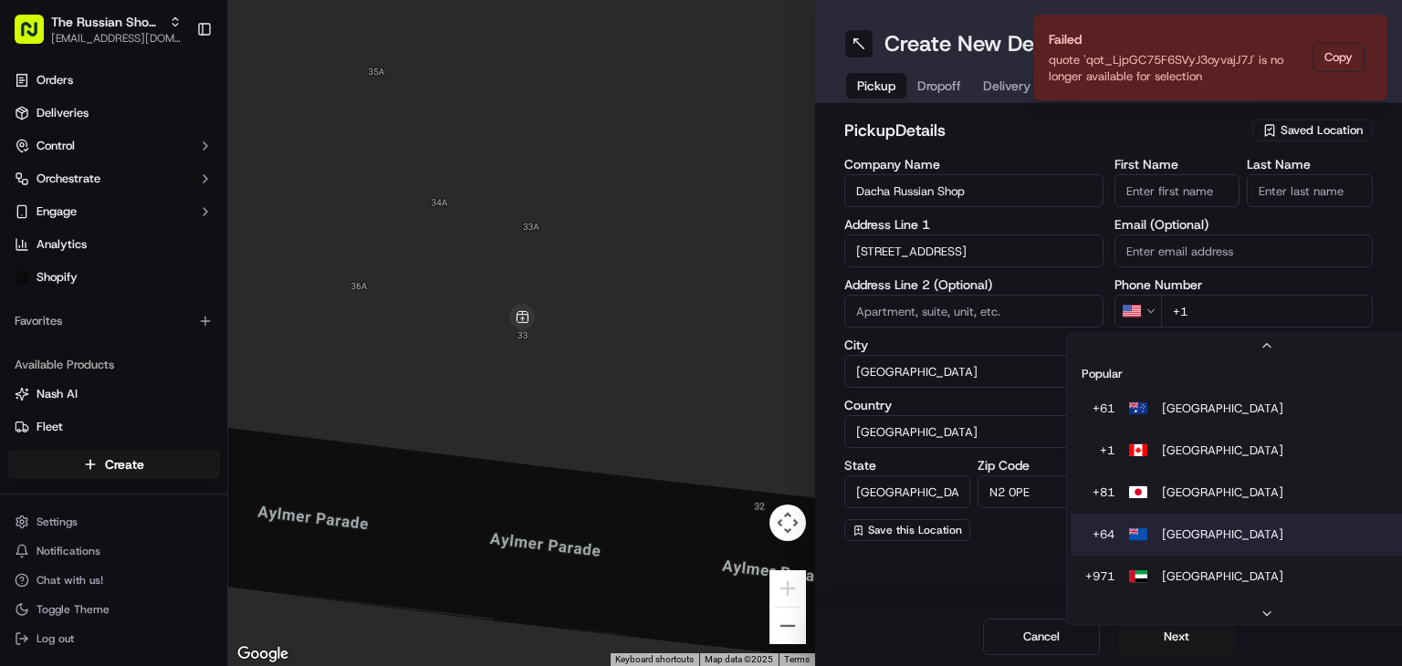
scroll to position [78, 0]
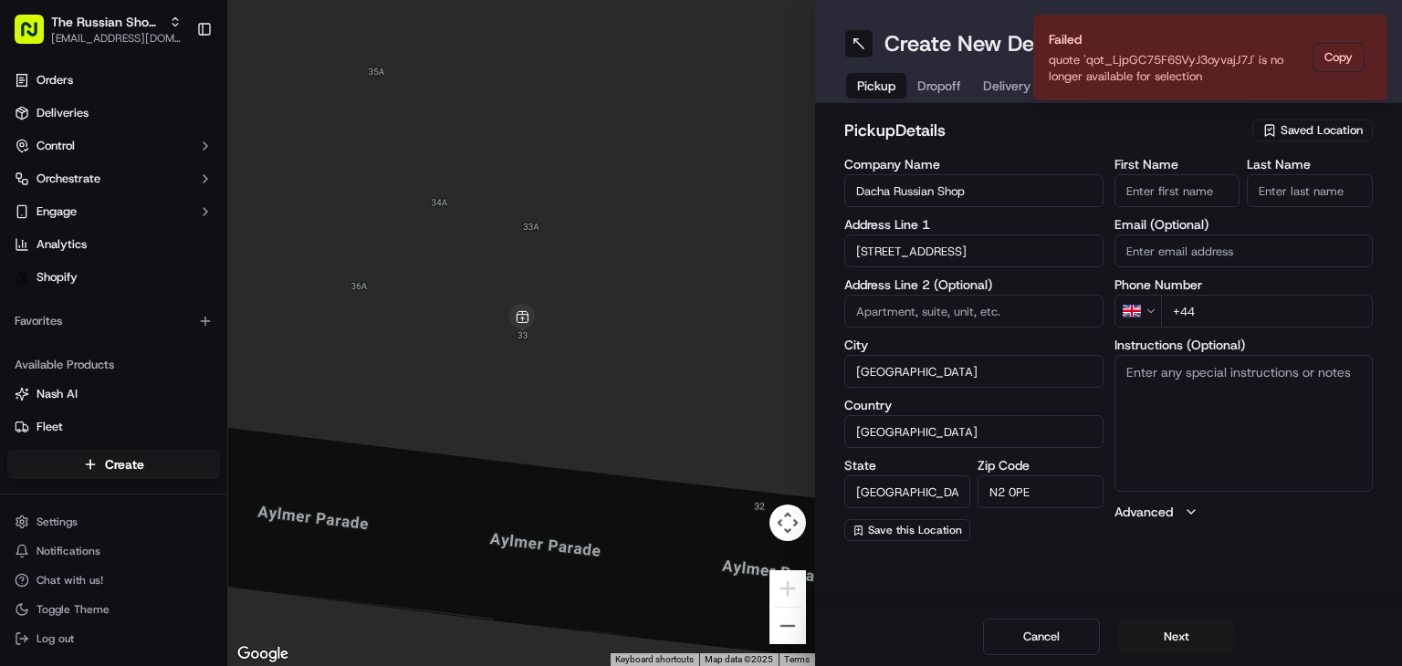
click at [1233, 307] on input "+44" at bounding box center [1267, 311] width 213 height 33
paste input "020 8341 2475"
click at [1204, 315] on input "+44 020 8341 2475" at bounding box center [1267, 311] width 213 height 33
type input "+44 20 8341 2475"
click at [1170, 634] on button "Next" at bounding box center [1176, 637] width 117 height 36
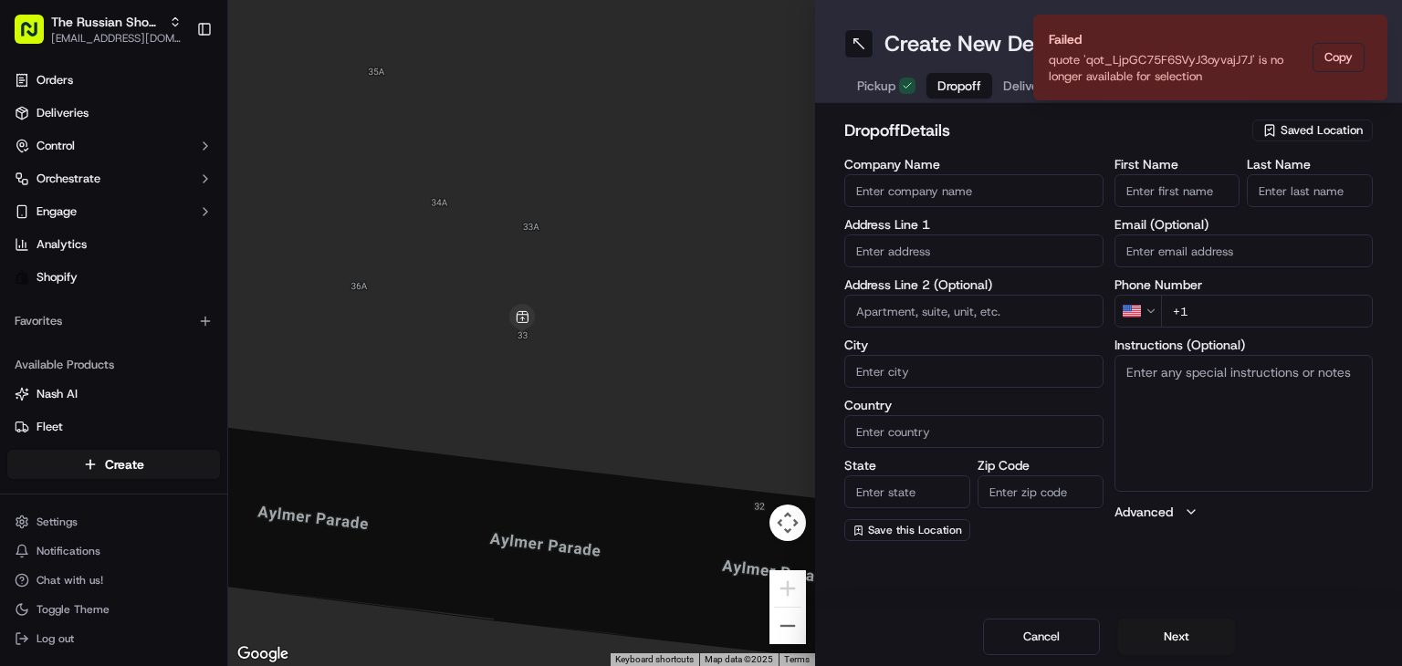
click at [918, 174] on input "Company Name" at bounding box center [973, 190] width 259 height 33
type input "James Martens"
click at [939, 185] on input "James Martens" at bounding box center [973, 190] width 259 height 33
click at [936, 193] on input "Company Name" at bounding box center [973, 190] width 259 height 33
type input "[PERSON_NAME]"
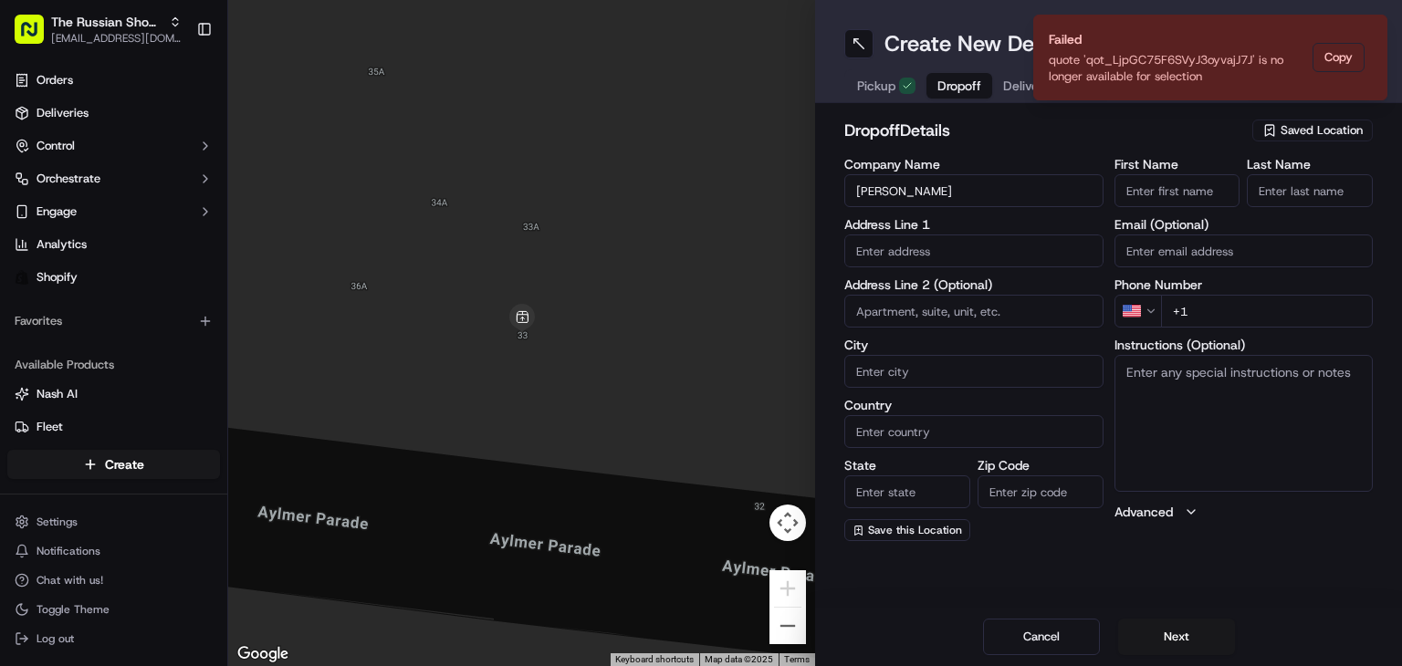
click at [941, 253] on input "text" at bounding box center [973, 250] width 259 height 33
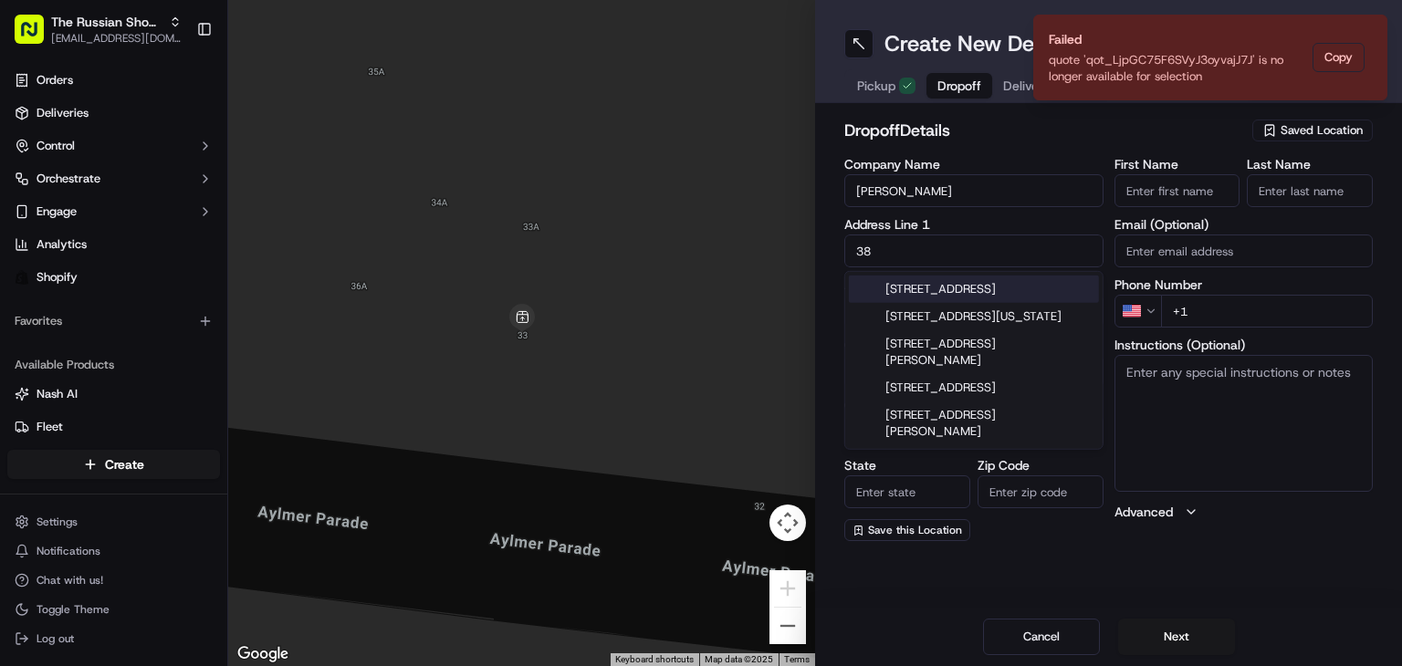
click at [970, 259] on input "38" at bounding box center [973, 250] width 259 height 33
click at [929, 260] on input "38" at bounding box center [973, 250] width 259 height 33
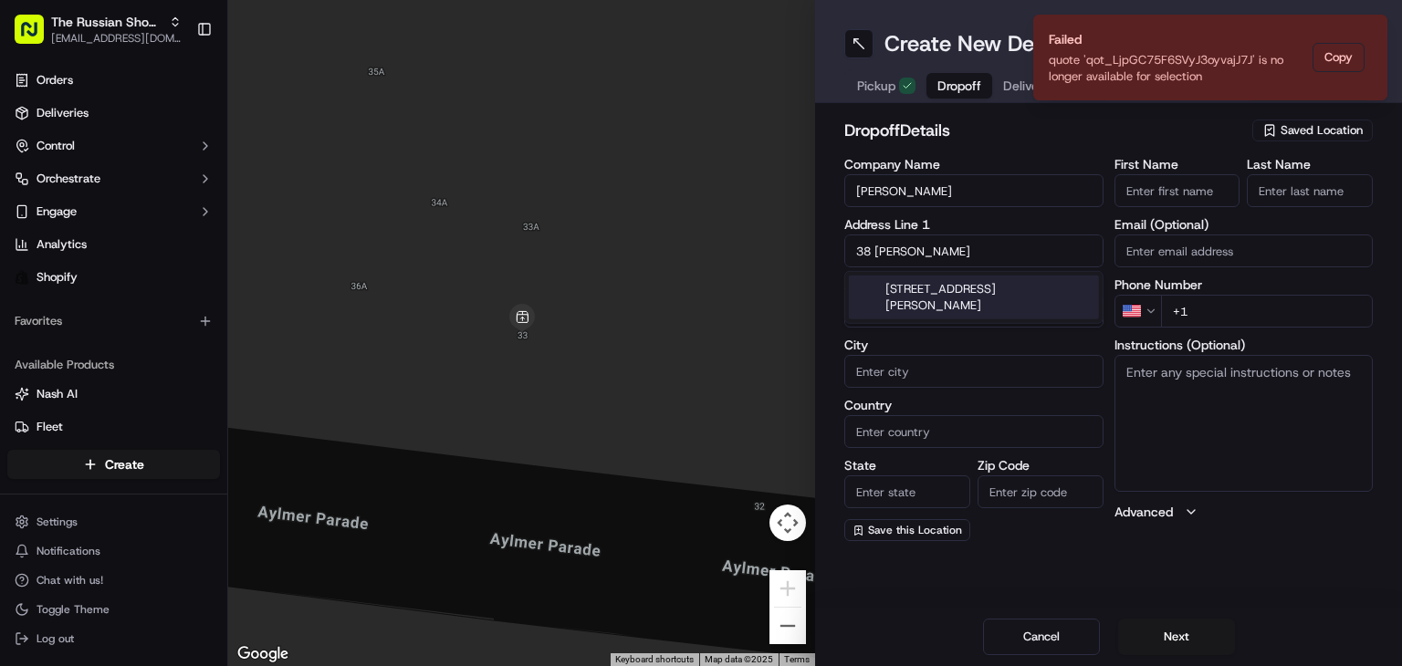
click at [960, 292] on div "38 Fitz-George Ave, London, UK" at bounding box center [974, 298] width 250 height 44
type input "[STREET_ADDRESS][PERSON_NAME]"
type input "London"
type input "United Kingdom"
type input "England"
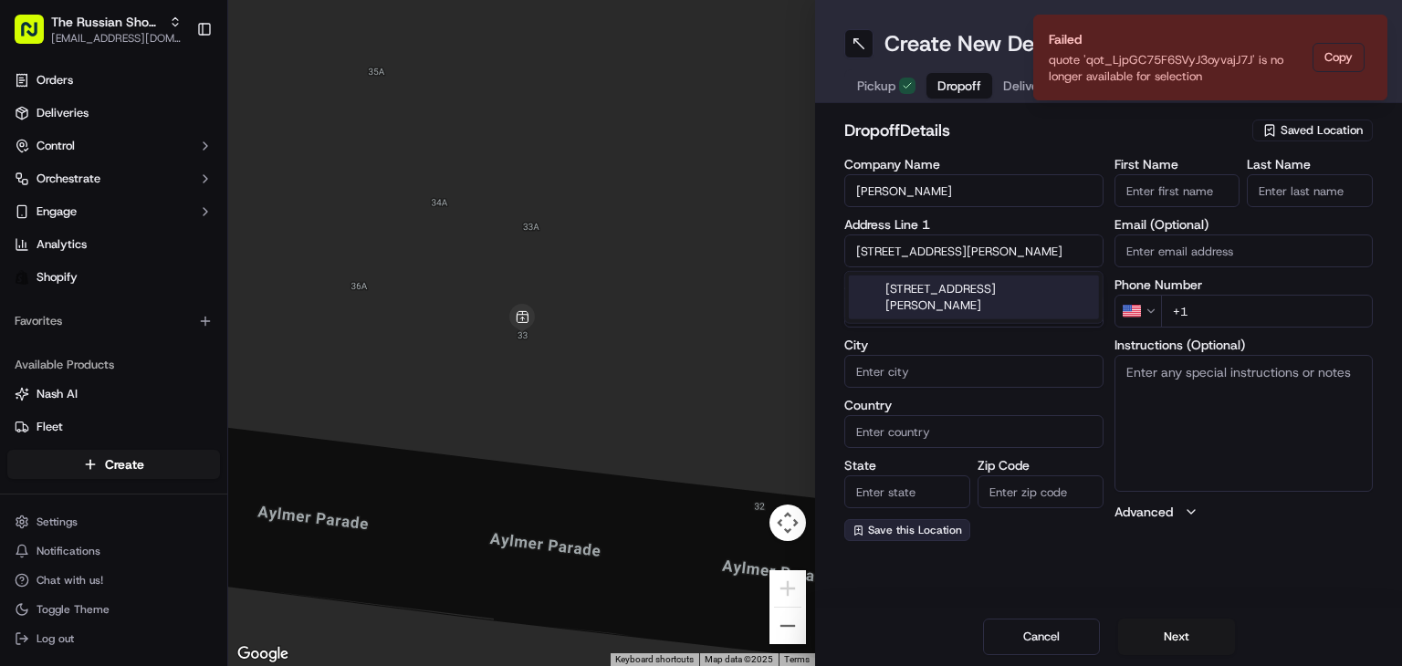
type input "W14"
type input "38 Fitz-George Avenue"
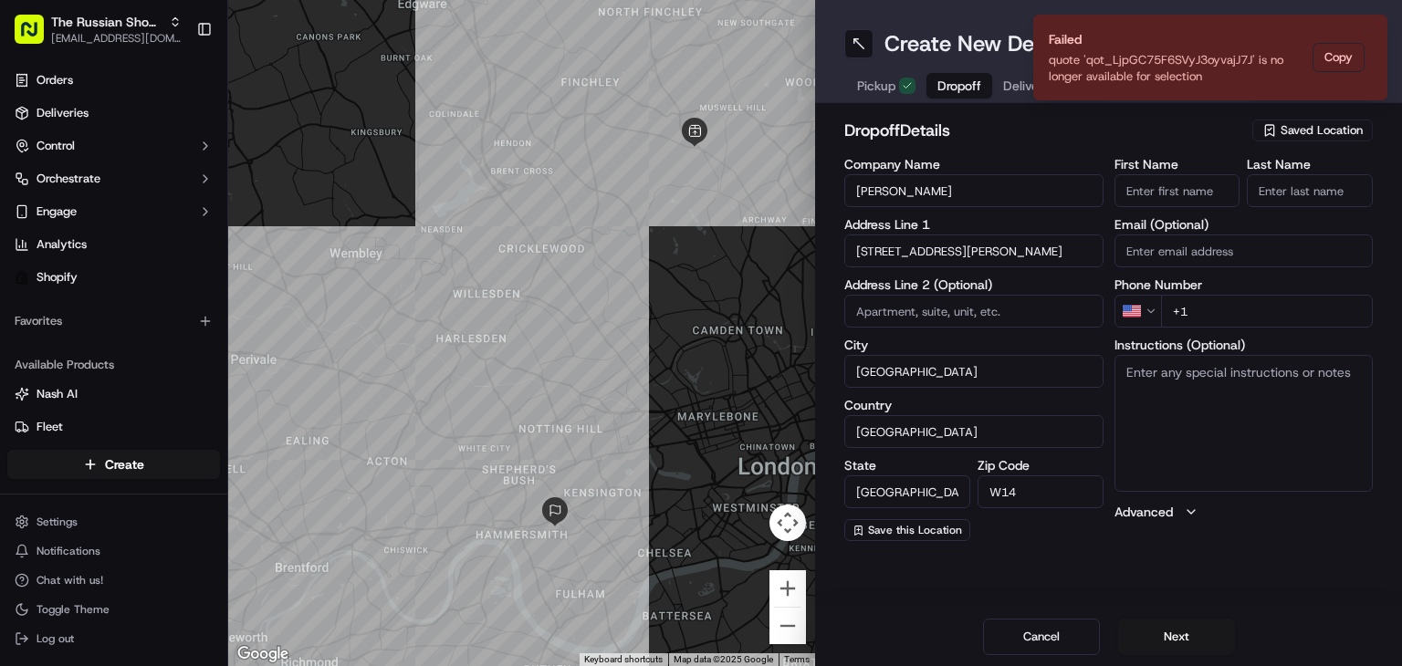
drag, startPoint x: 1043, startPoint y: 487, endPoint x: 1025, endPoint y: 488, distance: 18.3
click at [1043, 487] on input "W14" at bounding box center [1040, 491] width 126 height 33
type input "W14 0SW"
click at [1235, 314] on input "+1" at bounding box center [1267, 311] width 213 height 33
paste input "44 7702 00033"
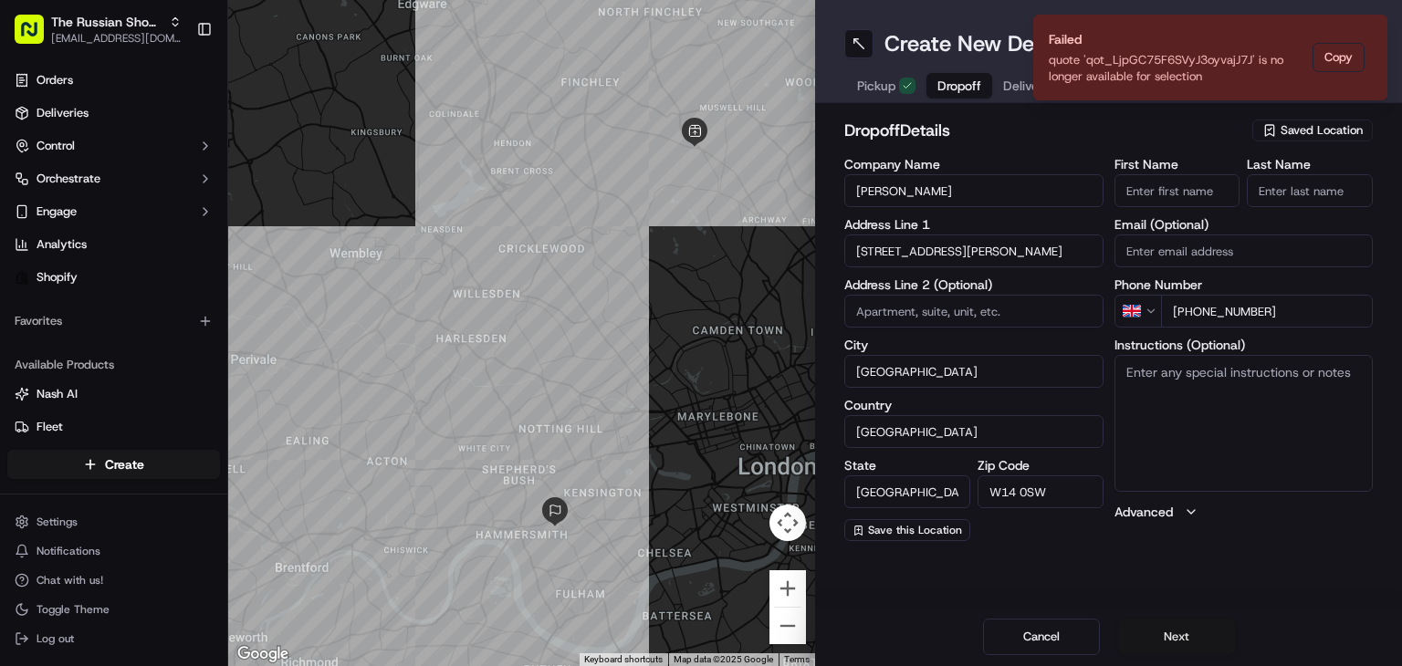
type input "+44 7702 000331"
click at [1177, 635] on button "Next" at bounding box center [1176, 637] width 117 height 36
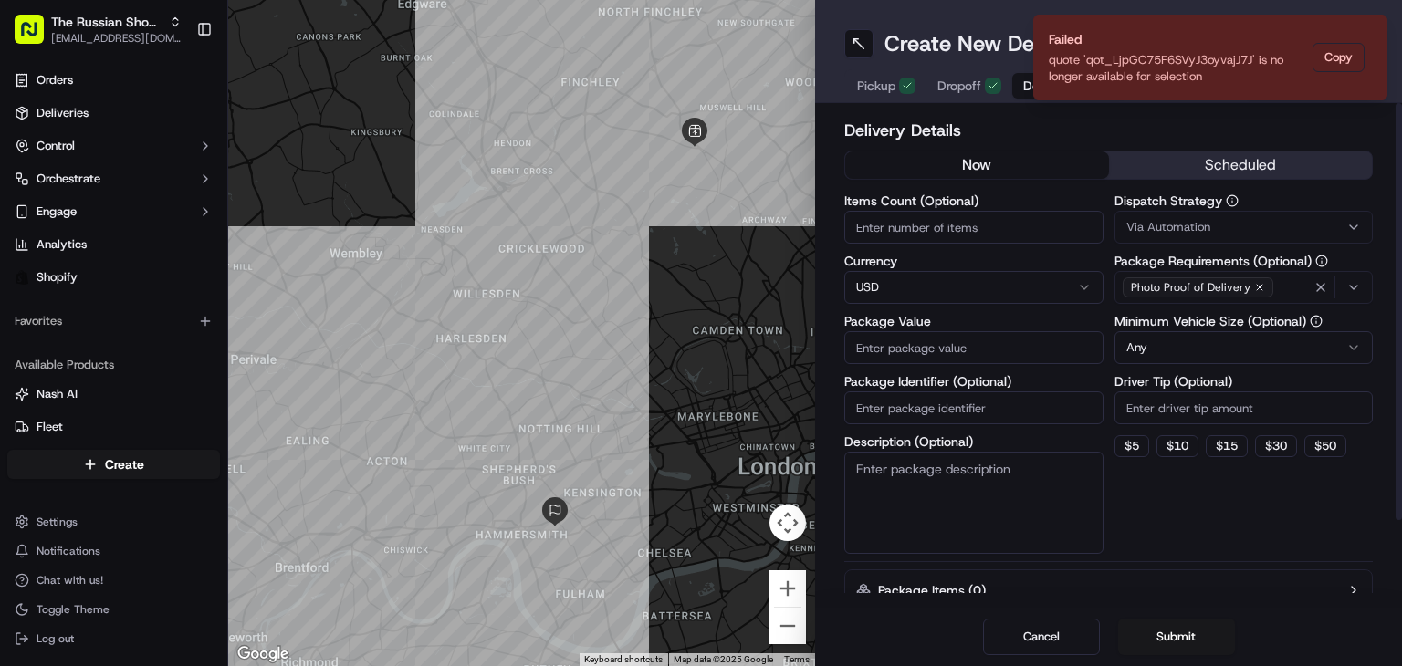
click at [956, 341] on input "Package Value" at bounding box center [973, 347] width 259 height 33
click at [929, 277] on html "The Russian Shop LTD dachashop2021@gmail.com Toggle Sidebar Orders Deliveries C…" at bounding box center [701, 333] width 1402 height 666
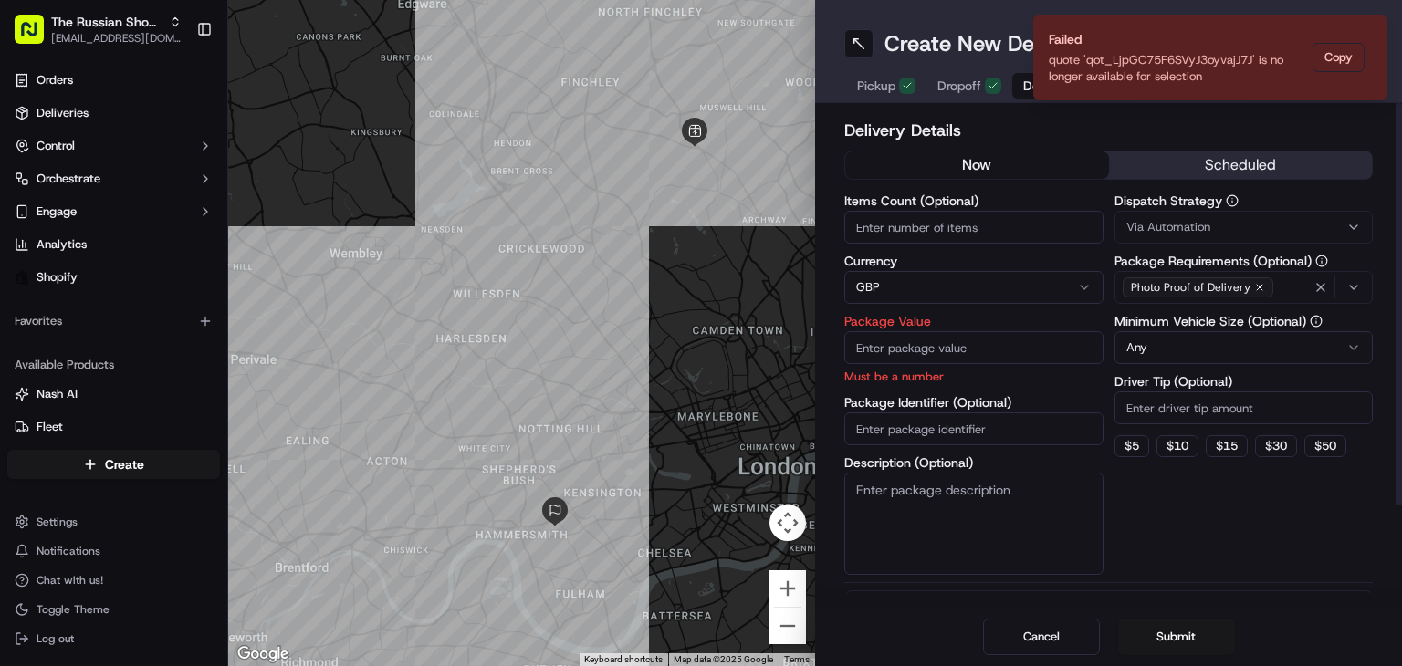
click at [928, 364] on div "Package Value Must be a number" at bounding box center [973, 350] width 259 height 70
click at [930, 350] on input "Package Value" at bounding box center [973, 347] width 259 height 33
type input "31.97"
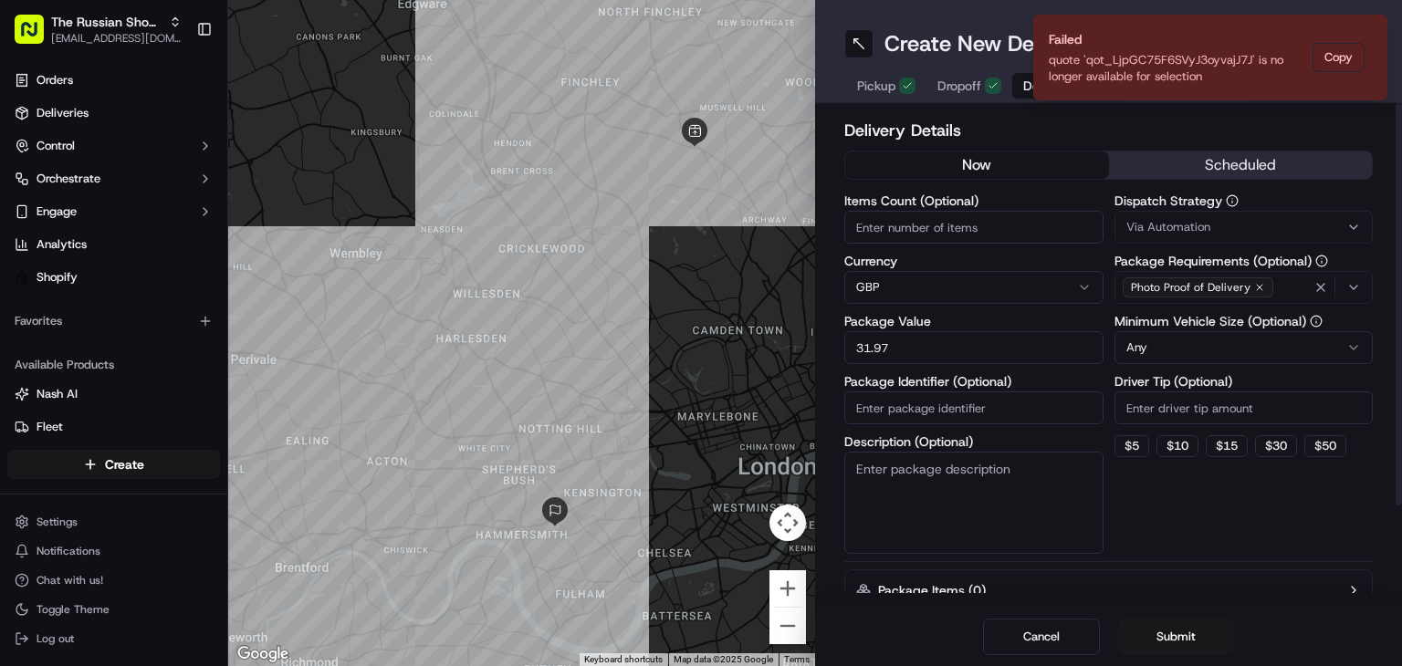
click at [1163, 638] on button "Submit" at bounding box center [1176, 637] width 117 height 36
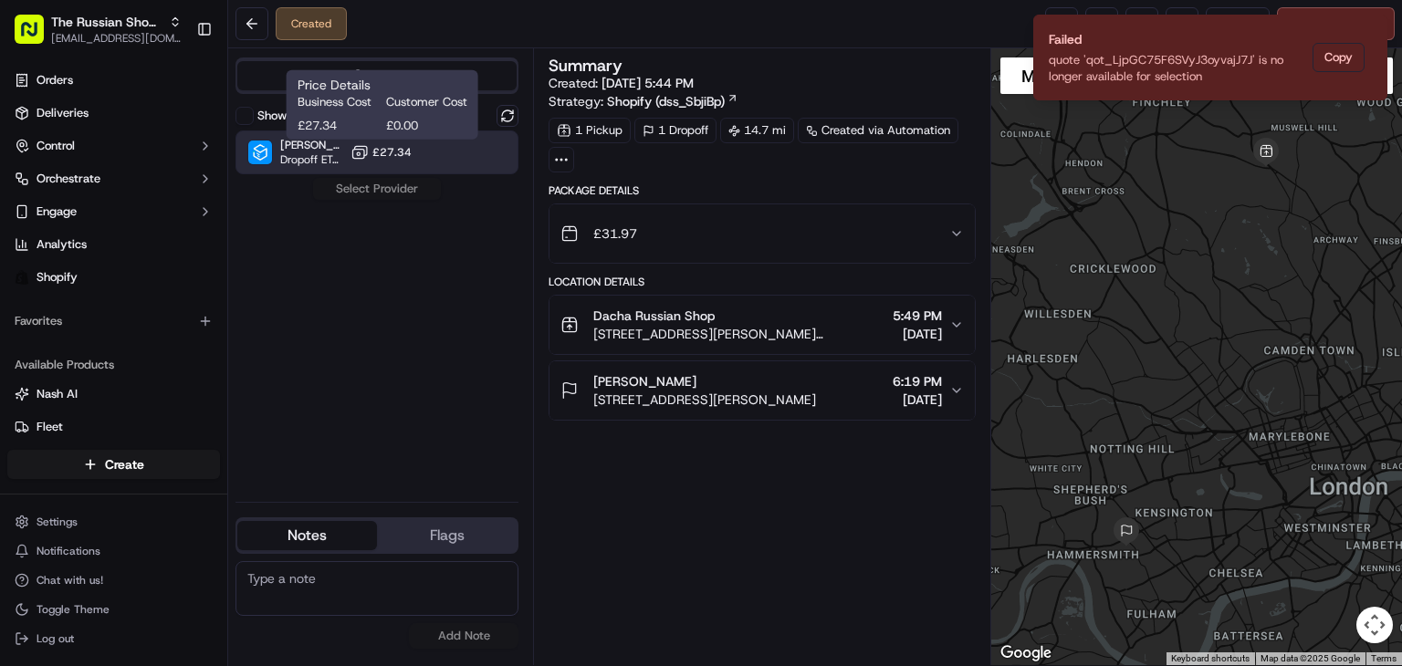
click at [361, 159] on icon at bounding box center [359, 152] width 18 height 18
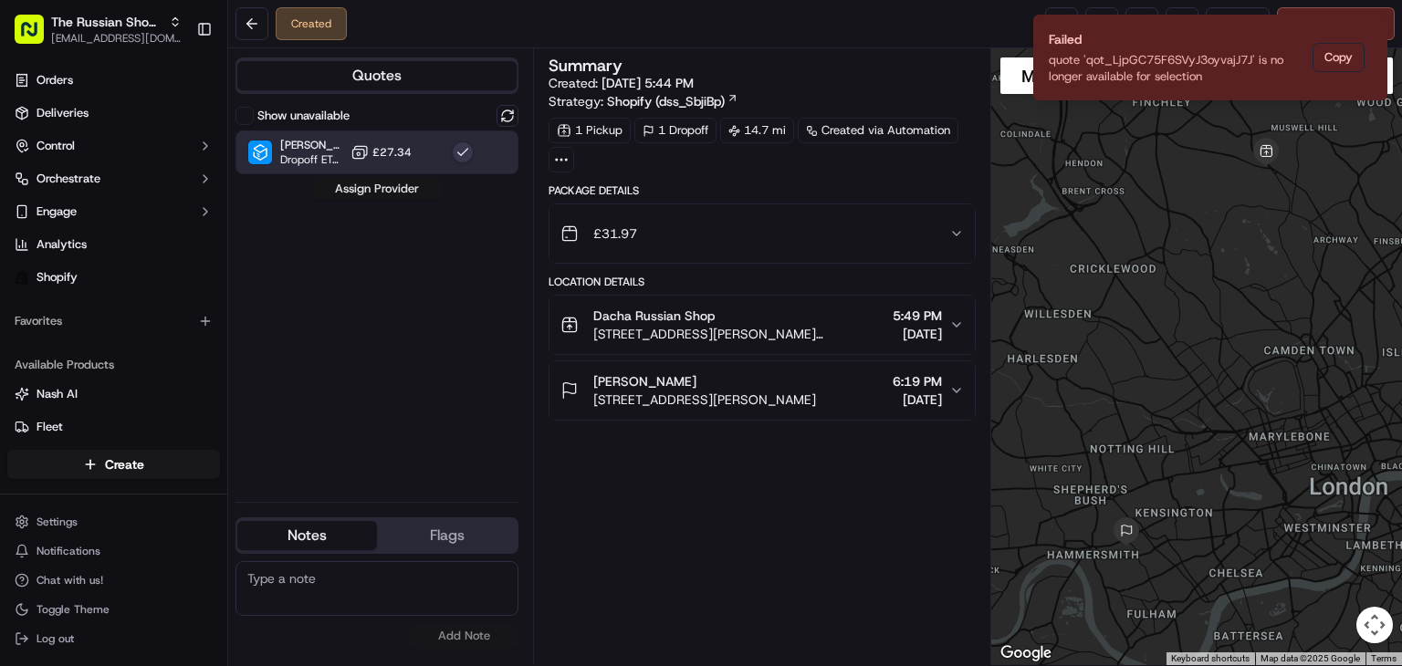
click at [385, 185] on button "Assign Provider" at bounding box center [377, 189] width 130 height 22
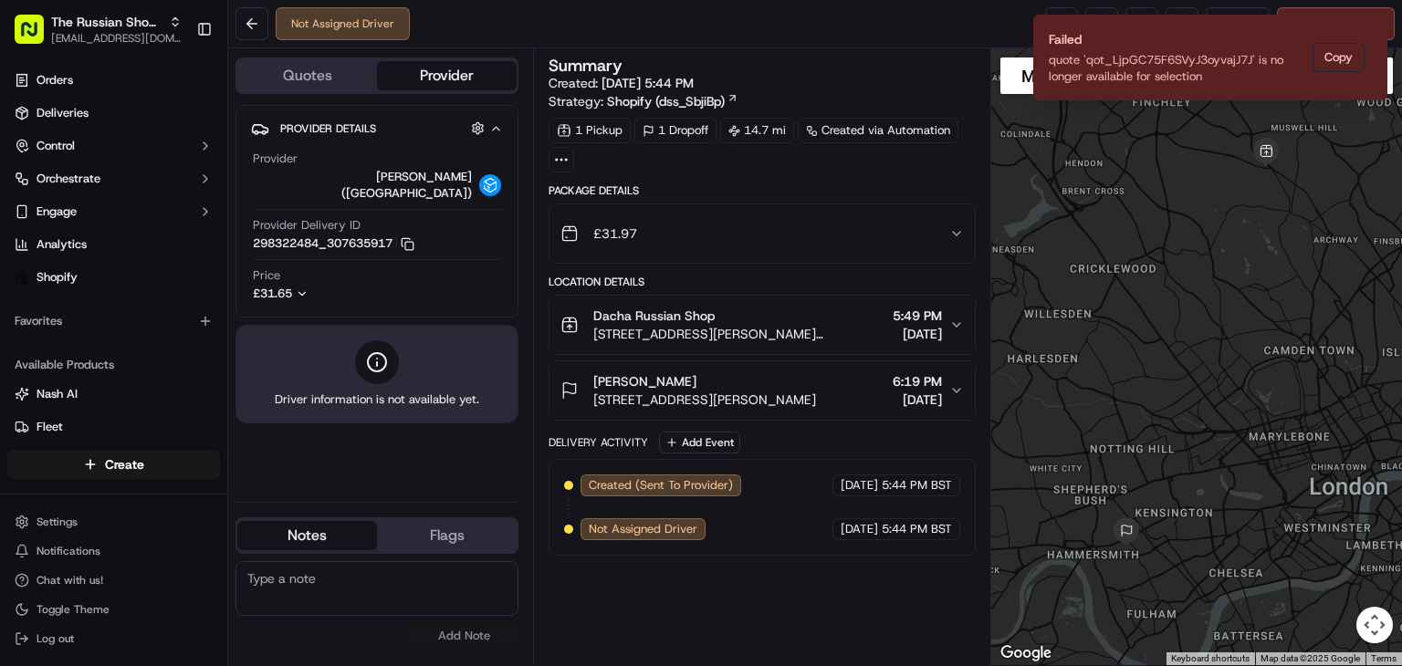
click at [389, 358] on div at bounding box center [377, 362] width 44 height 44
click at [975, 27] on div "Not Assigned Driver Reassign Cancel Delivery" at bounding box center [814, 24] width 1173 height 48
click at [1371, 33] on icon "Notifications (F8)" at bounding box center [1371, 30] width 15 height 15
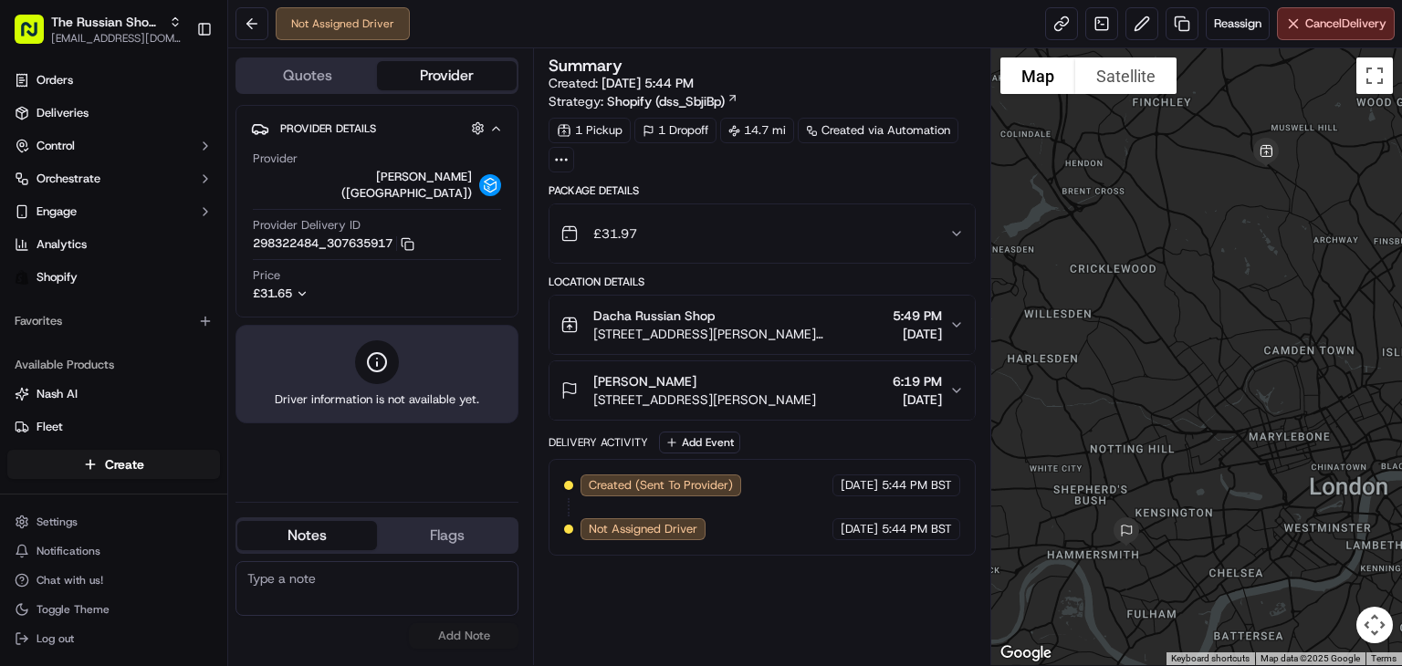
click at [391, 125] on div "Provider Details Hidden ( 4 )" at bounding box center [384, 128] width 209 height 23
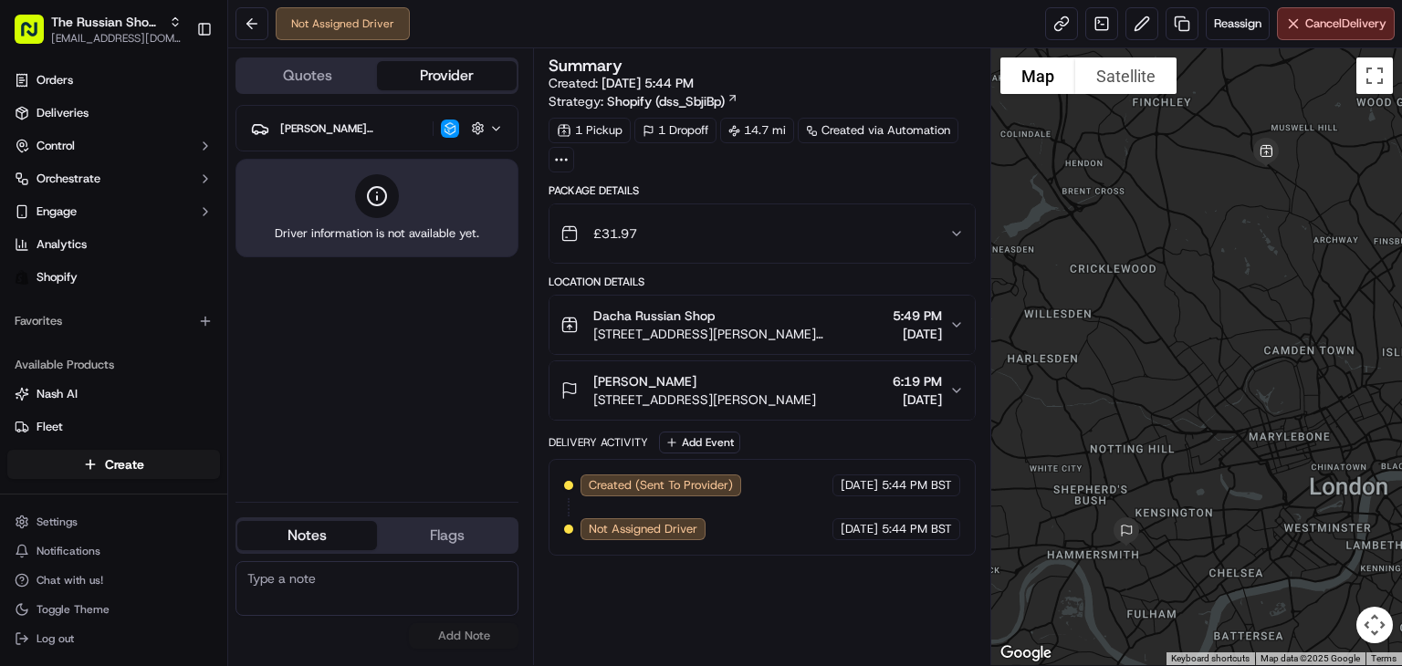
click at [322, 121] on span "[PERSON_NAME] ([GEOGRAPHIC_DATA])" at bounding box center [352, 128] width 145 height 15
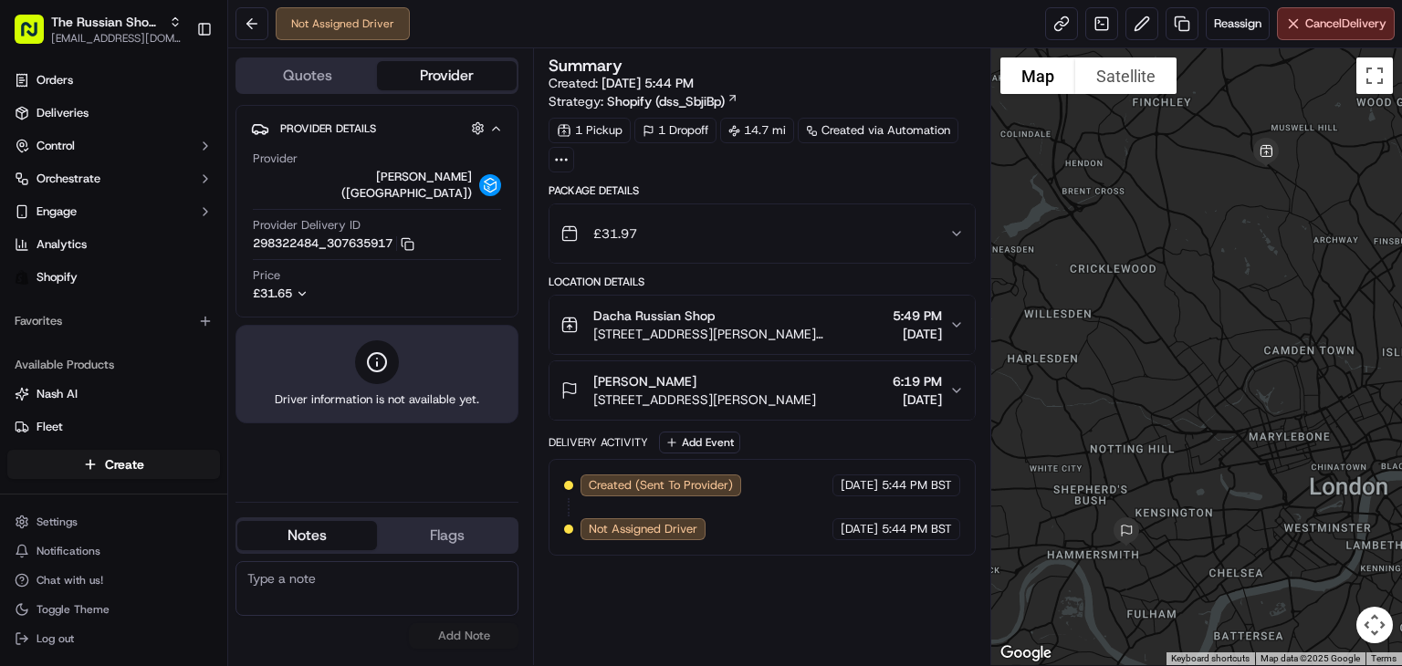
click at [329, 77] on button "Quotes" at bounding box center [307, 75] width 140 height 29
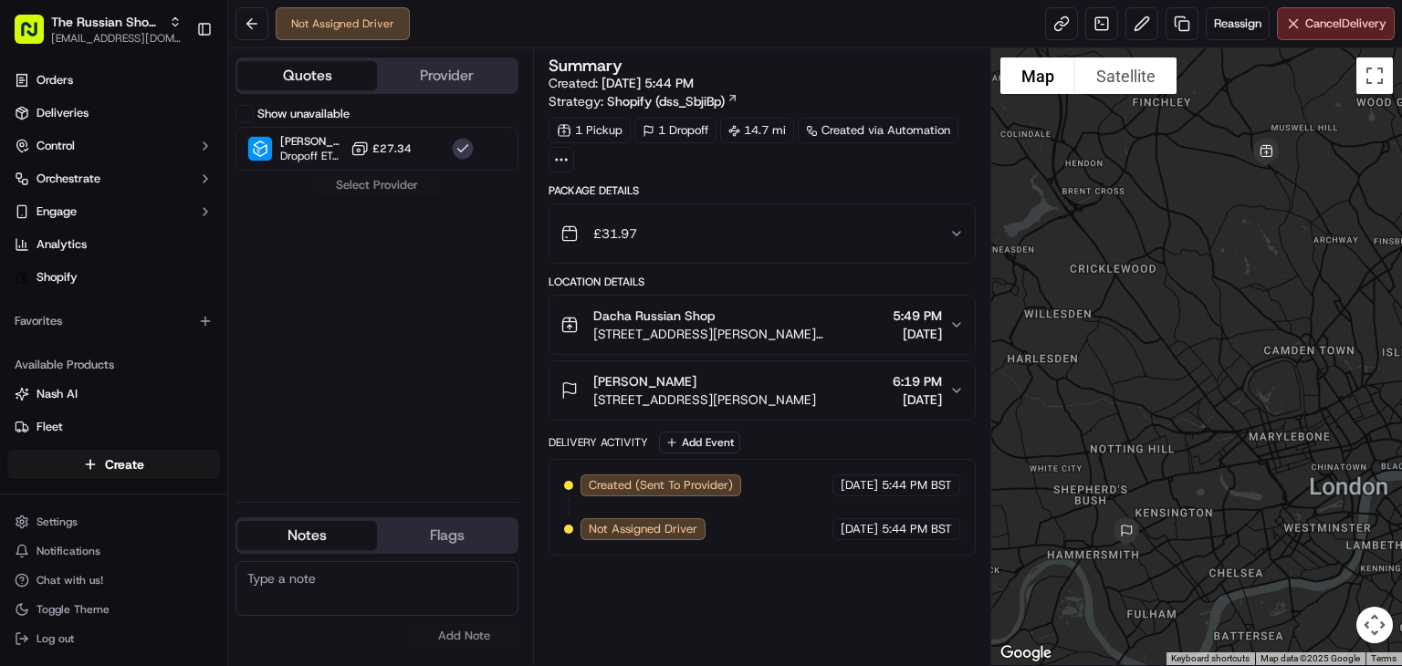
click at [457, 89] on button "Provider" at bounding box center [447, 75] width 140 height 29
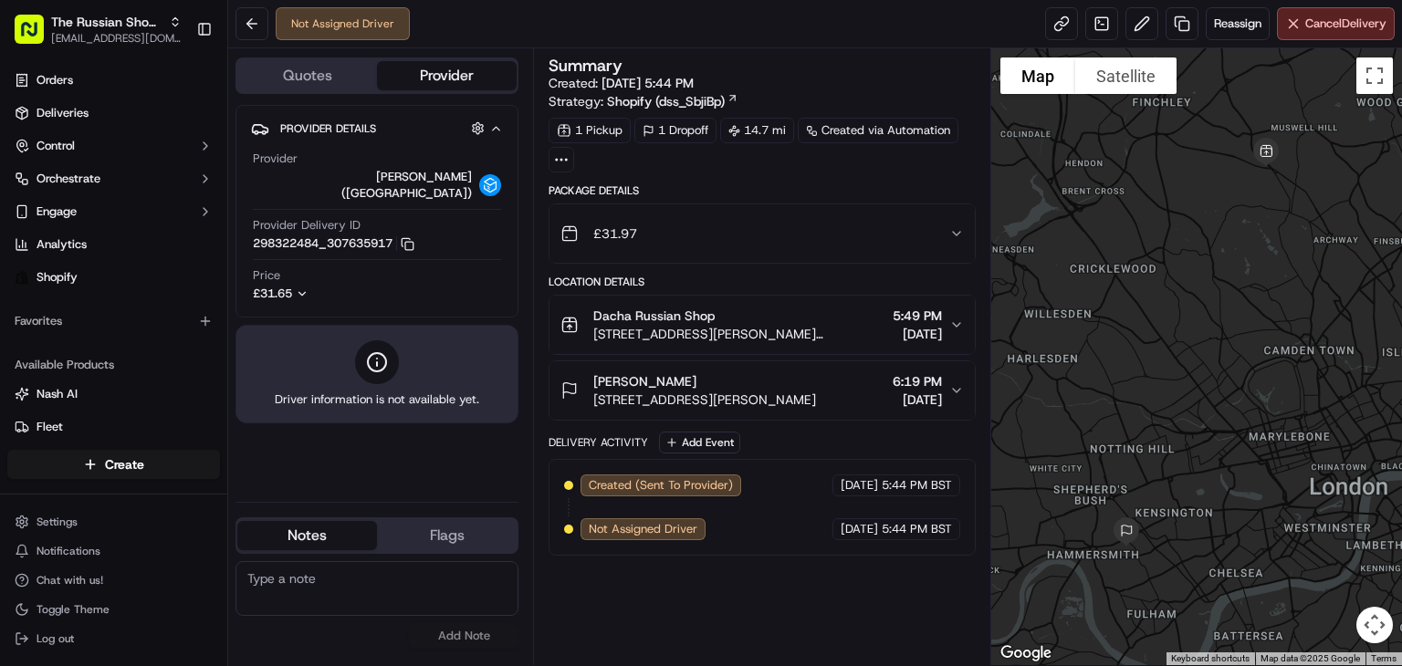
click at [301, 88] on button "Quotes" at bounding box center [307, 75] width 140 height 29
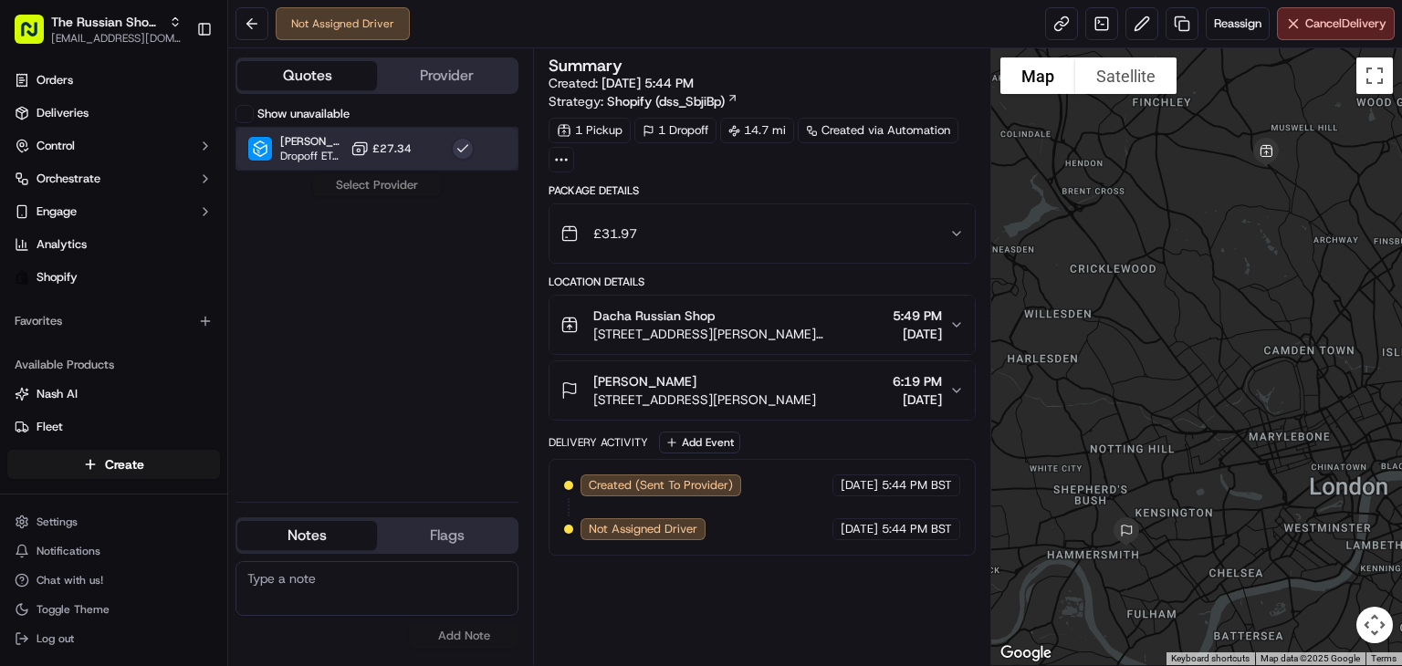
click at [341, 149] on span "Dropoff ETA -" at bounding box center [311, 156] width 63 height 15
click at [469, 68] on button "Provider" at bounding box center [447, 75] width 140 height 29
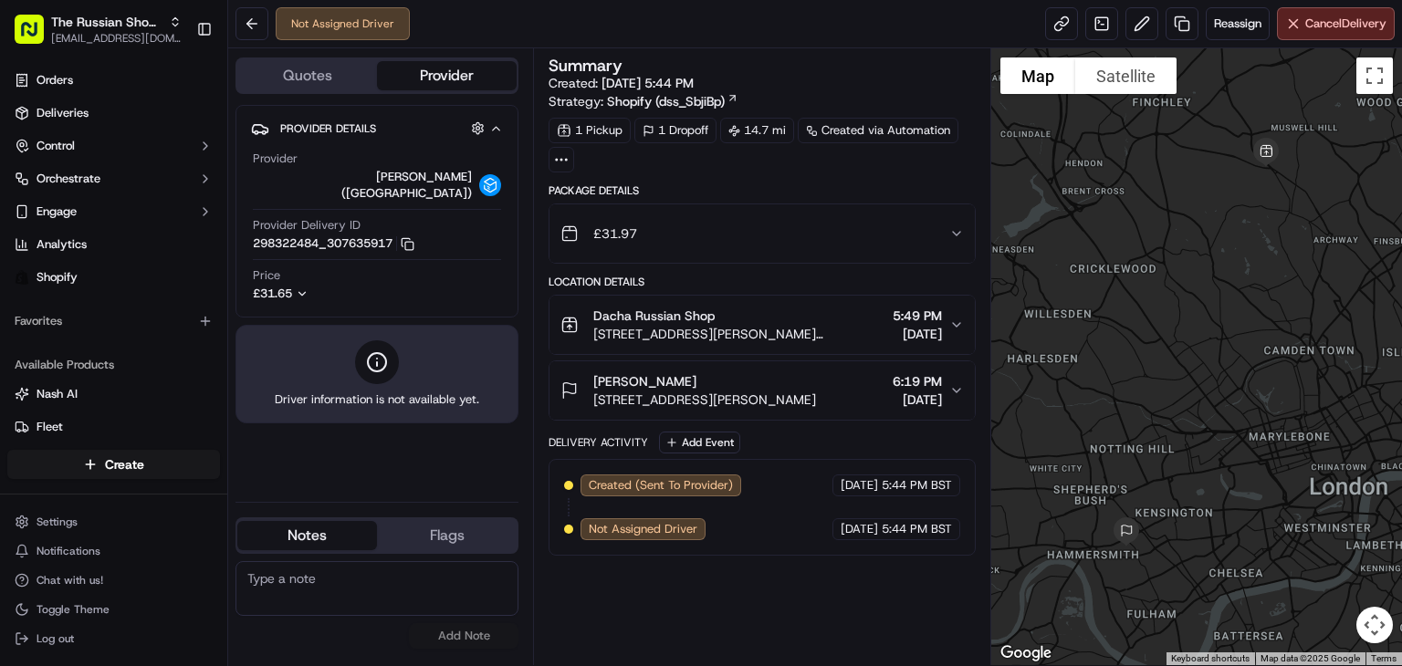
click at [294, 270] on div "Price £31.65" at bounding box center [377, 284] width 248 height 35
click at [303, 292] on icon "button" at bounding box center [302, 294] width 6 height 4
click at [1214, 24] on span "Reassign" at bounding box center [1237, 24] width 47 height 16
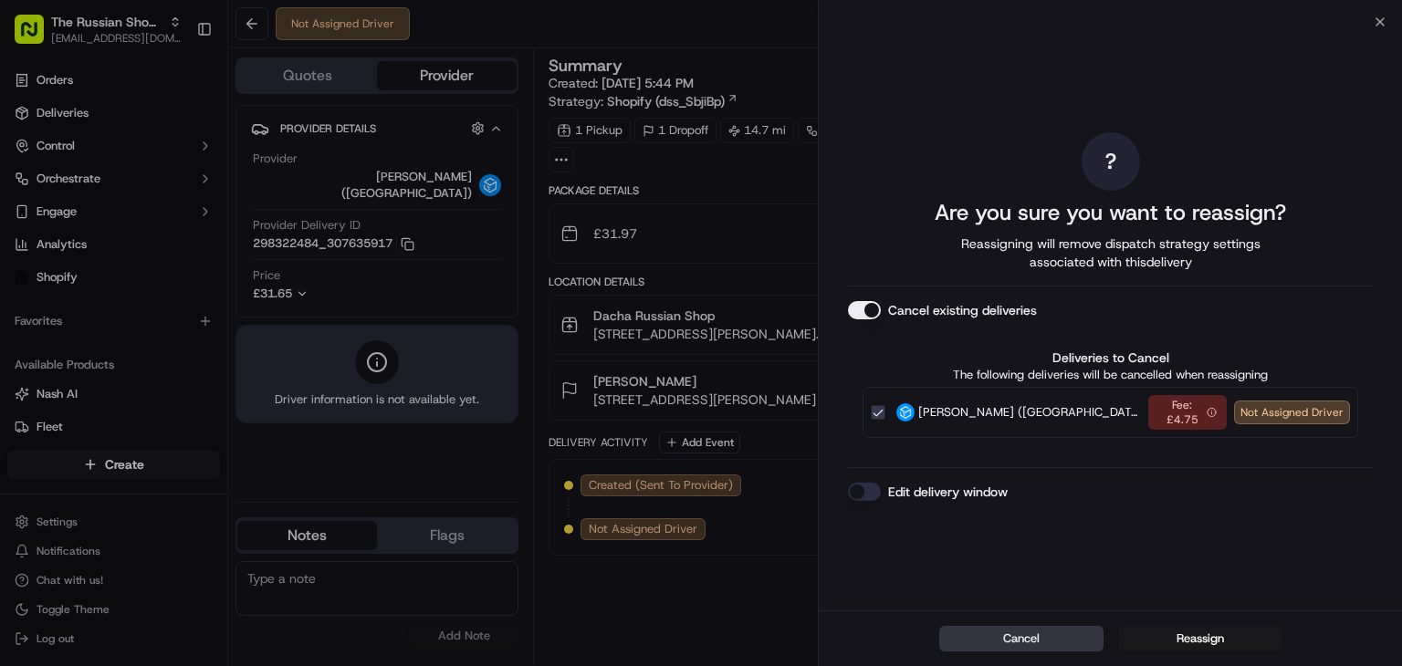
click at [1029, 635] on button "Cancel" at bounding box center [1021, 639] width 164 height 26
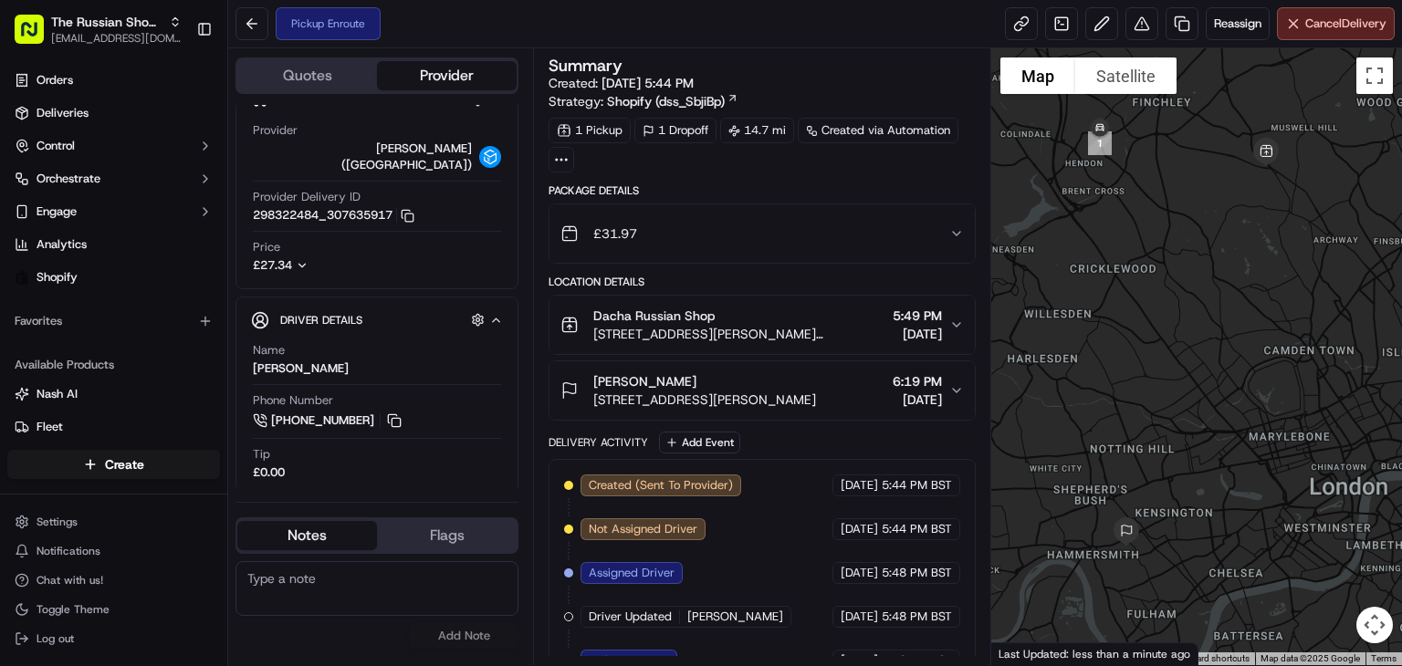
click at [1036, 518] on div at bounding box center [1196, 356] width 411 height 617
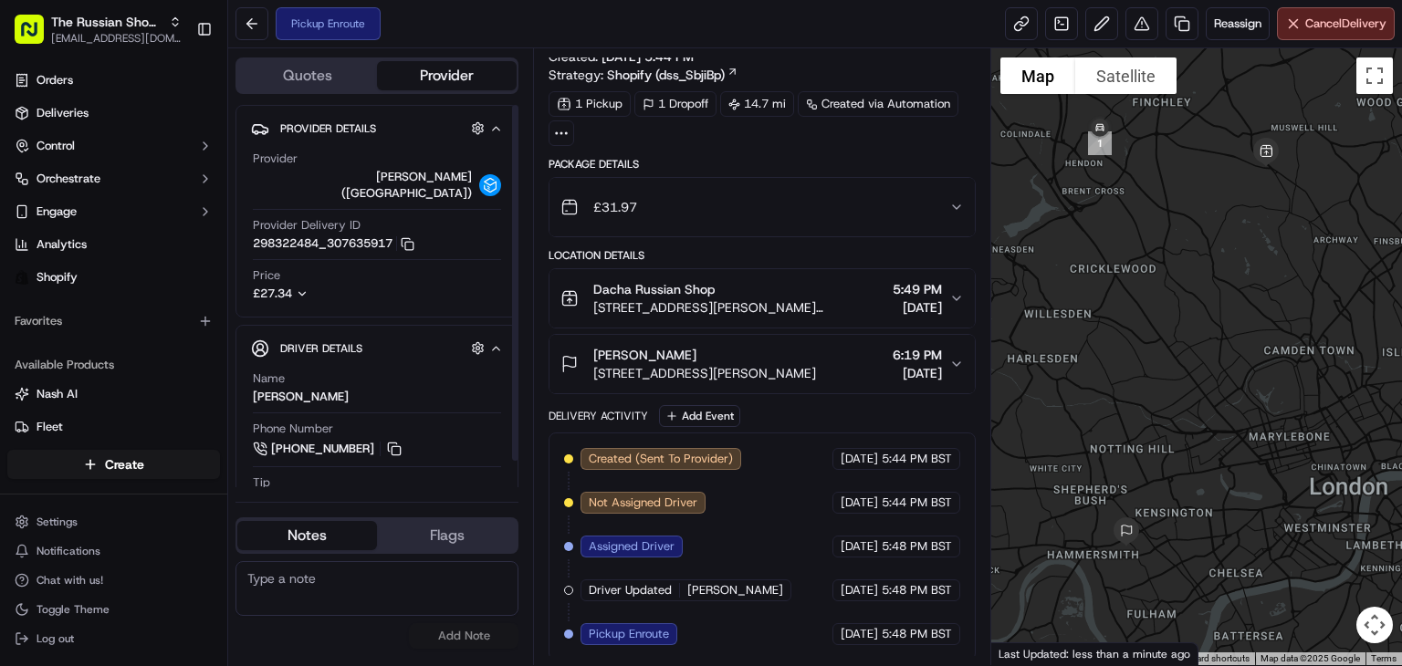
scroll to position [28, 0]
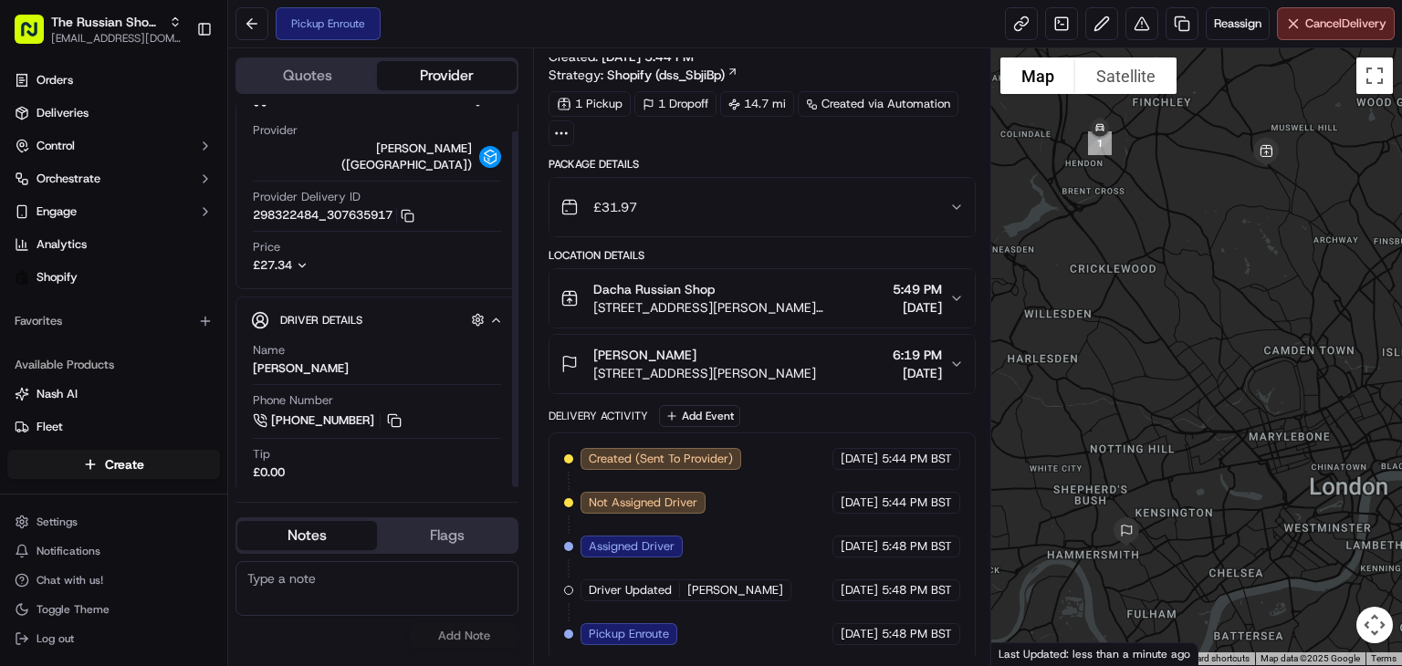
click at [365, 313] on span "Driver Details" at bounding box center [323, 320] width 86 height 15
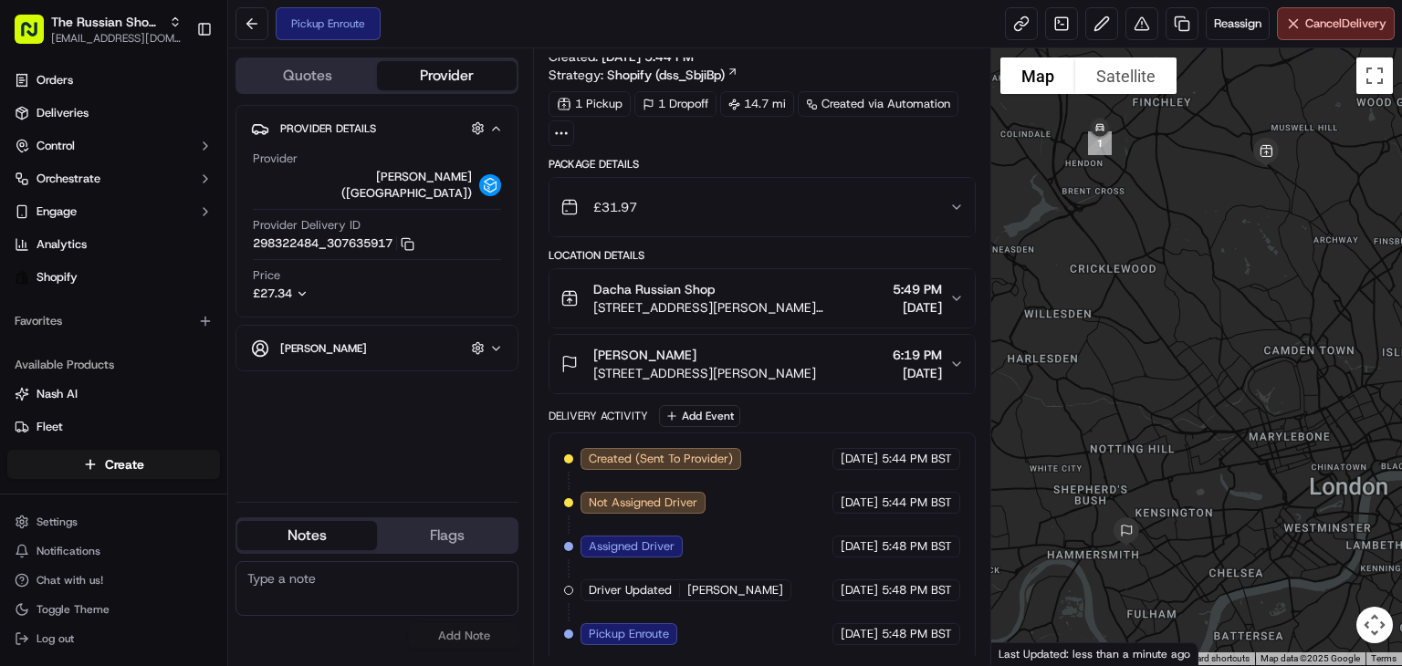
scroll to position [0, 0]
click at [460, 339] on div "Mohammad M. Hidden ( 10 )" at bounding box center [384, 348] width 209 height 23
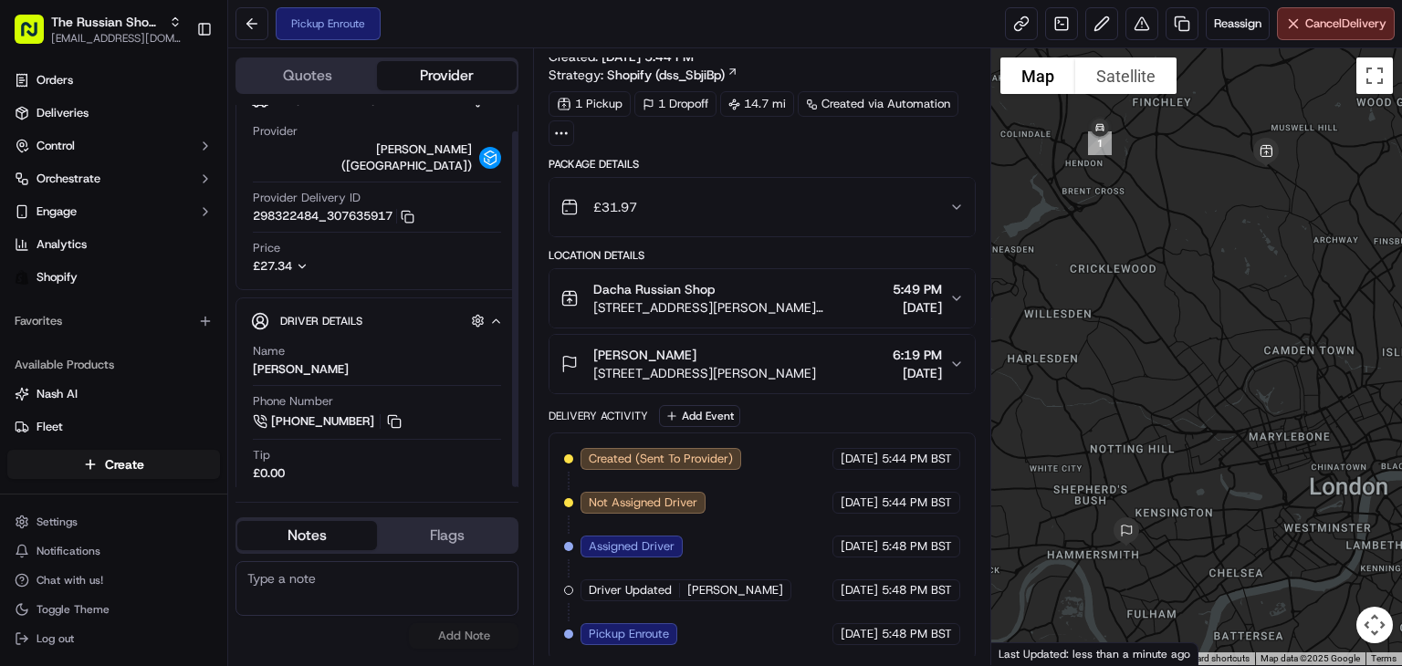
scroll to position [28, 0]
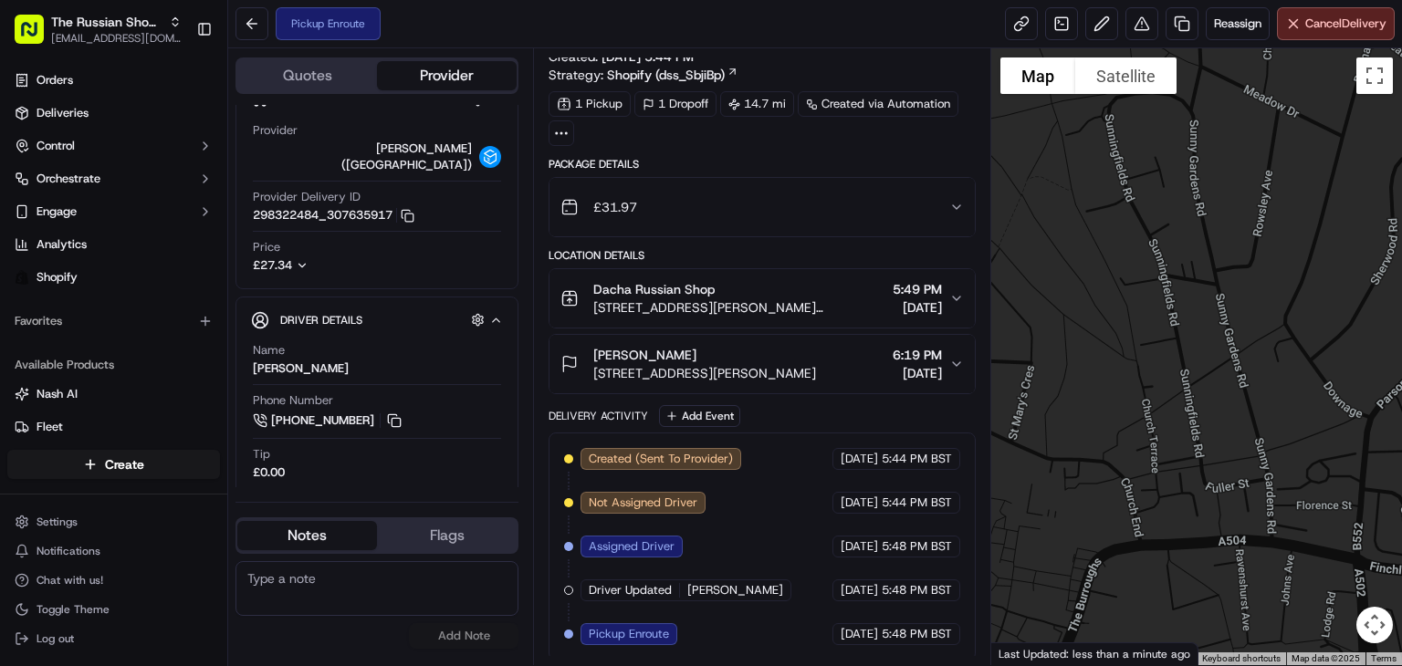
click at [946, 352] on div "Michael Messerer 38 Fitz-George Ave, London W14, UK 6:19 PM 09/17/2025" at bounding box center [754, 364] width 389 height 36
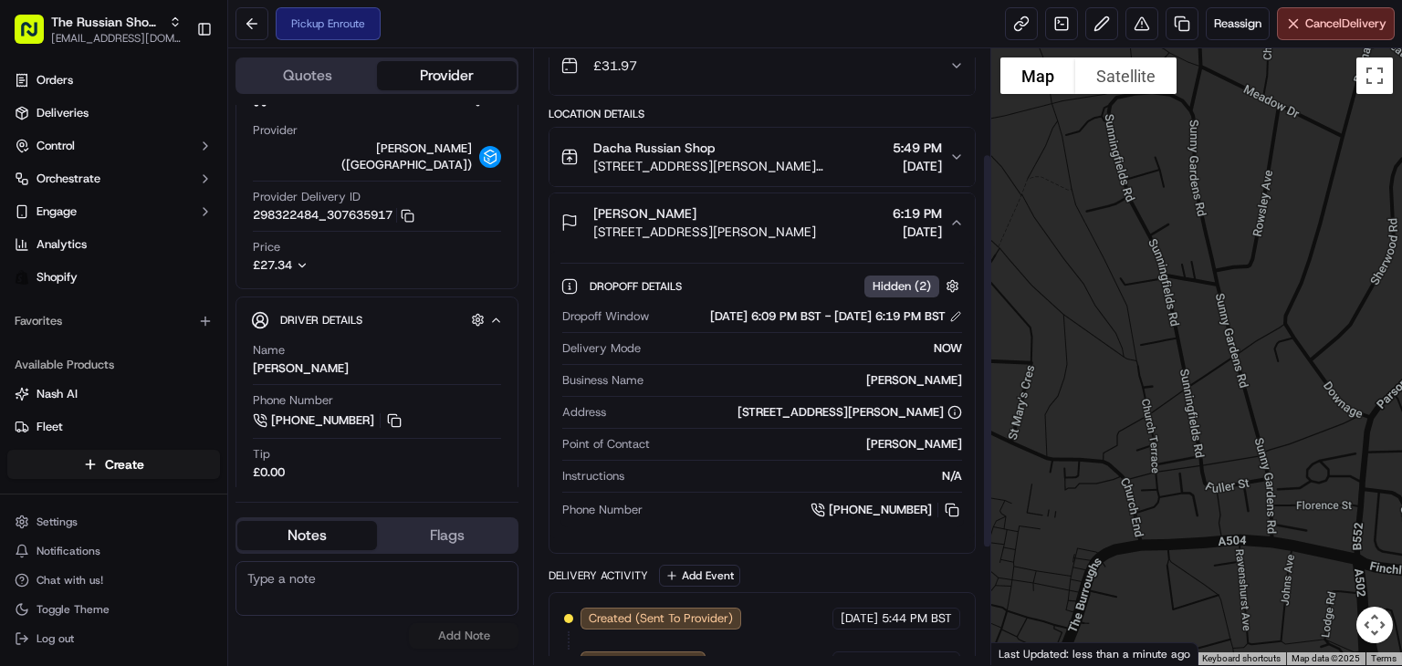
scroll to position [161, 0]
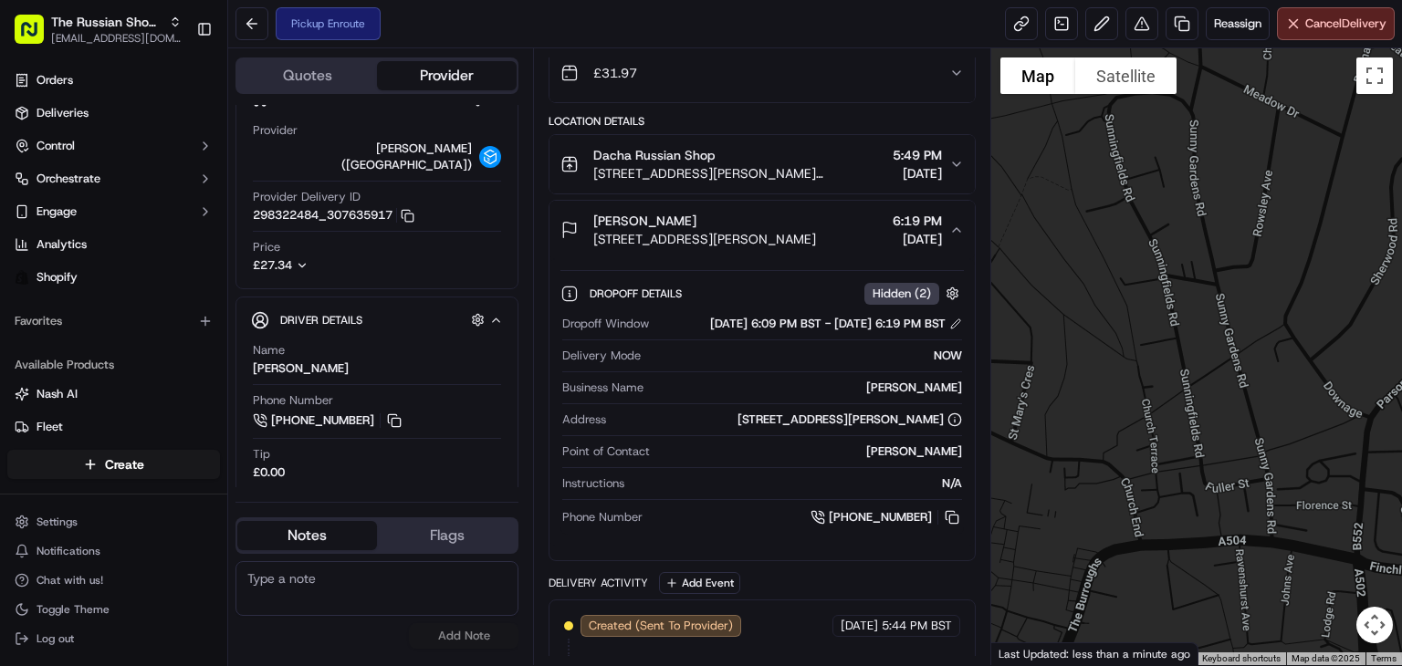
click at [914, 286] on span "Hidden ( 2 )" at bounding box center [901, 294] width 58 height 16
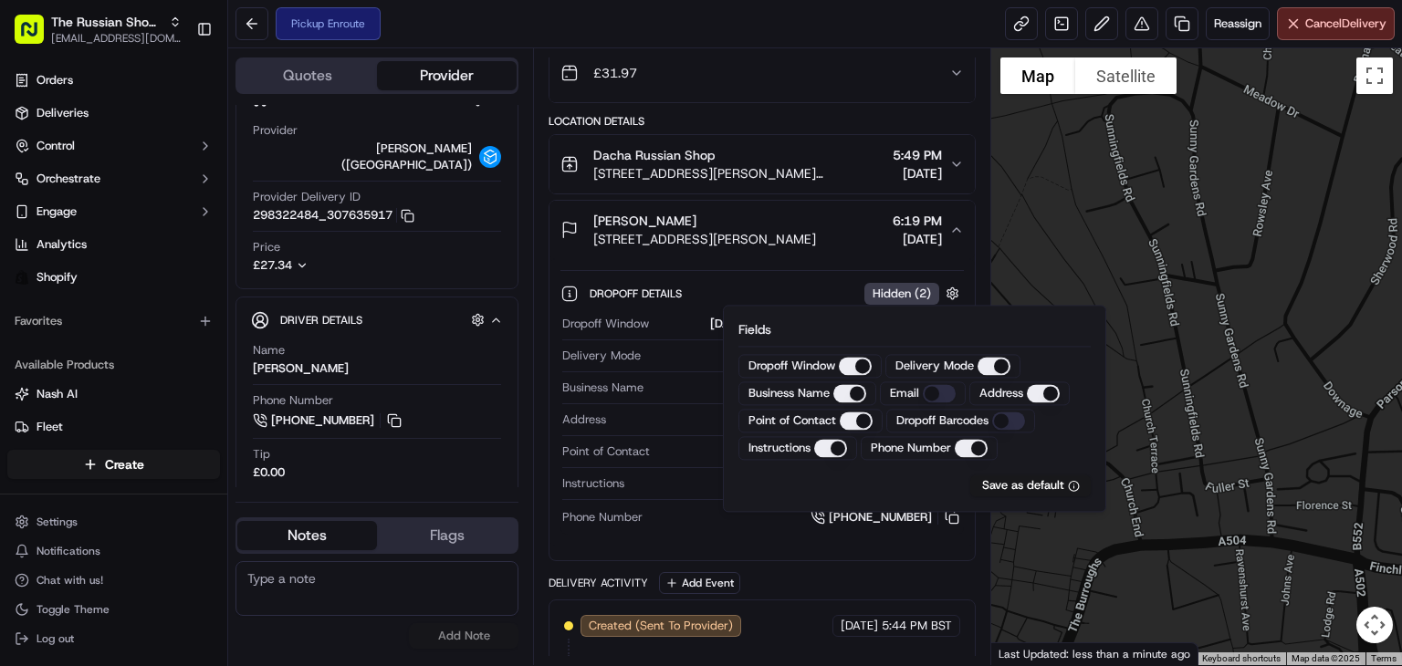
click at [881, 71] on div "£31.97" at bounding box center [754, 73] width 389 height 36
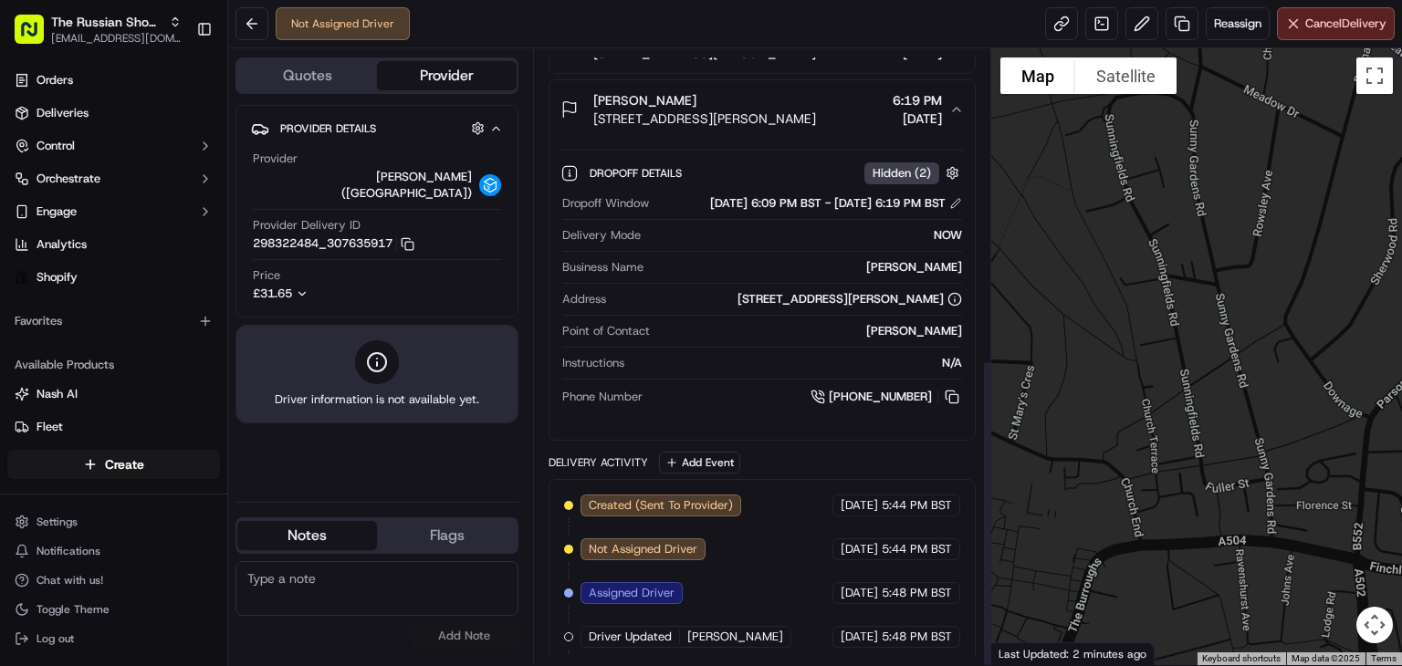
scroll to position [620, 0]
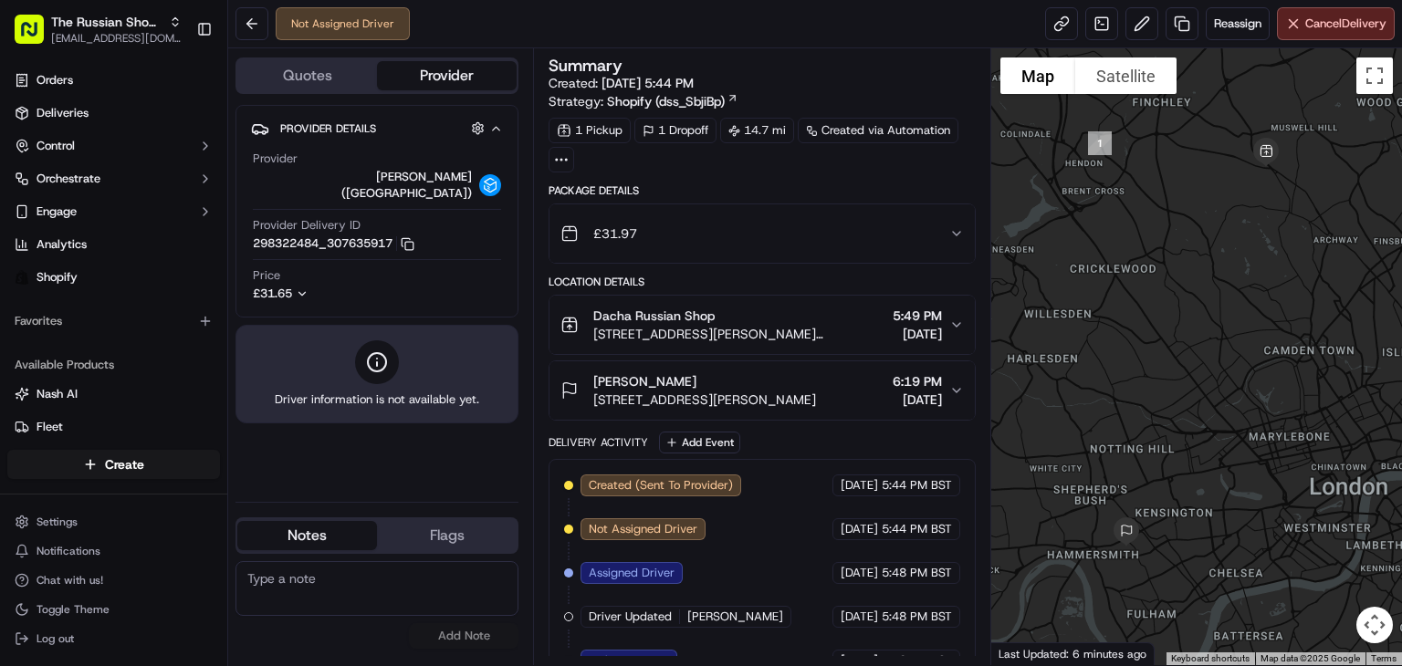
click at [319, 58] on div "Quotes Provider" at bounding box center [376, 75] width 283 height 36
click at [317, 69] on button "Quotes" at bounding box center [307, 75] width 140 height 29
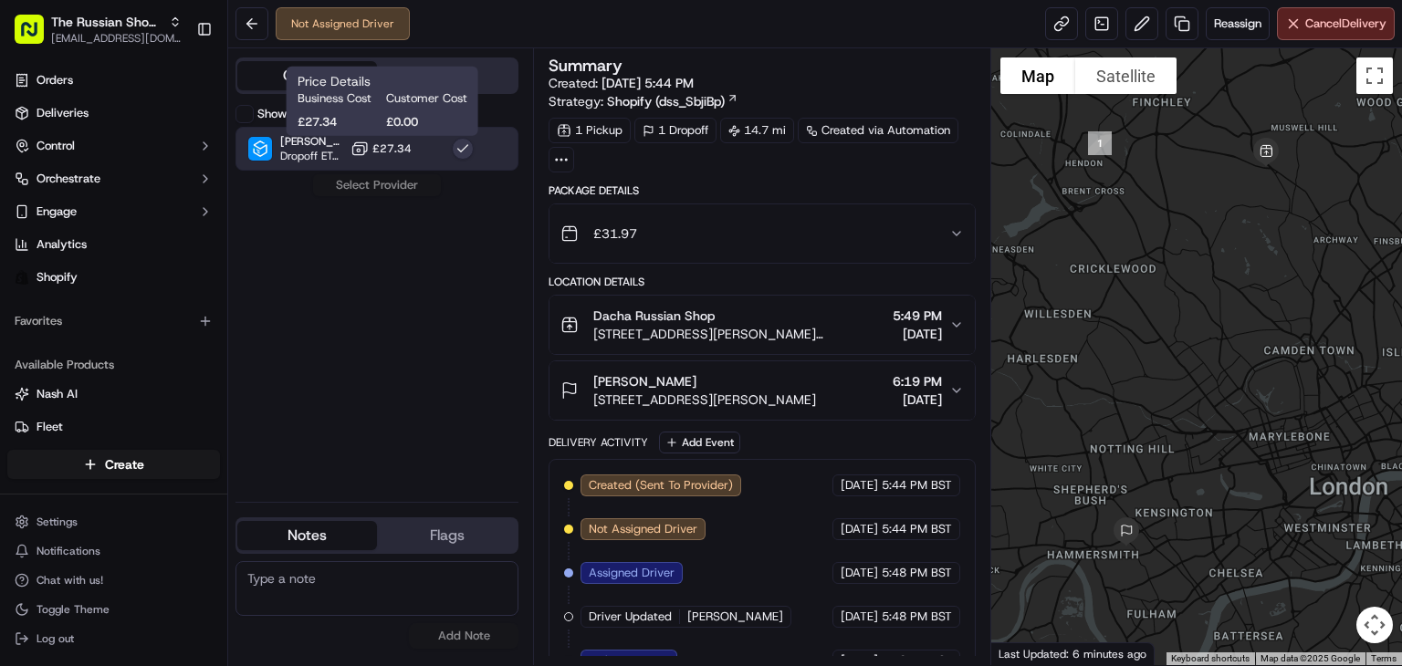
click at [400, 156] on button "£27.34" at bounding box center [380, 149] width 61 height 18
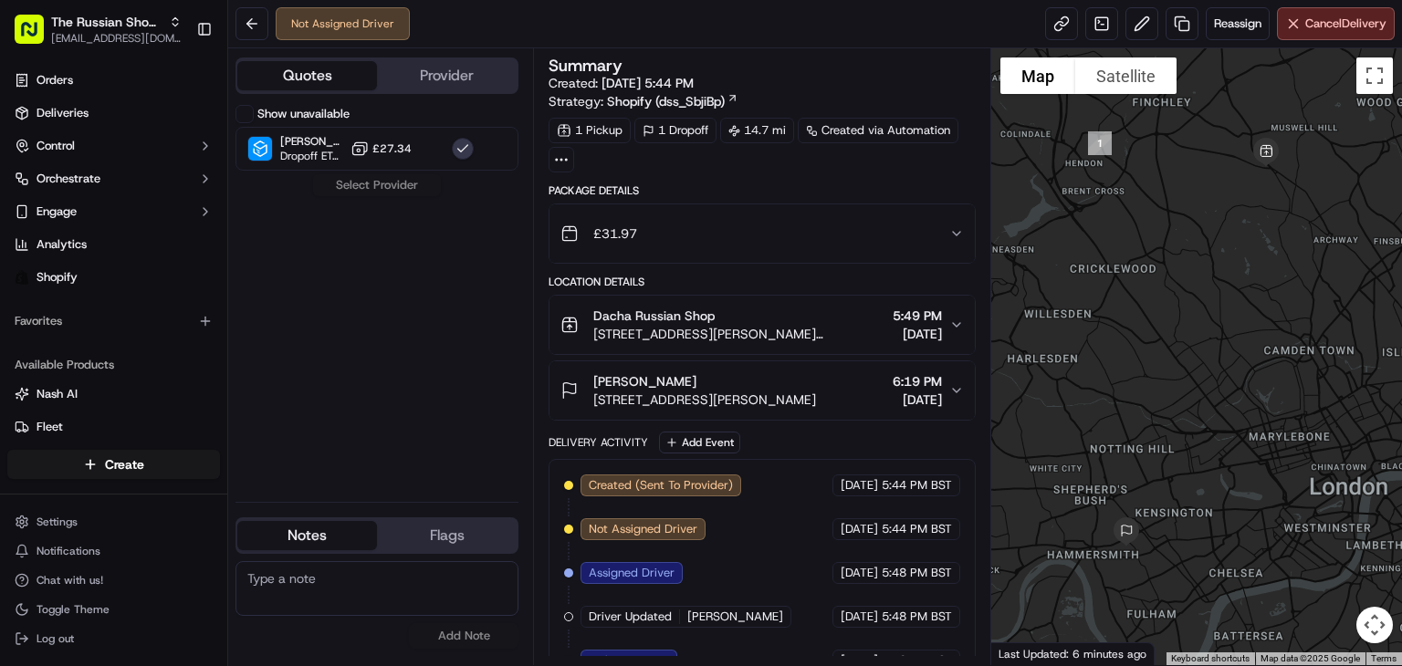
click at [385, 184] on div "Show unavailable [PERSON_NAME] ([GEOGRAPHIC_DATA]) Dropoff ETA - £27.34 Select …" at bounding box center [376, 296] width 283 height 382
click at [458, 148] on button "button" at bounding box center [463, 149] width 22 height 22
click at [426, 73] on button "Provider" at bounding box center [447, 75] width 140 height 29
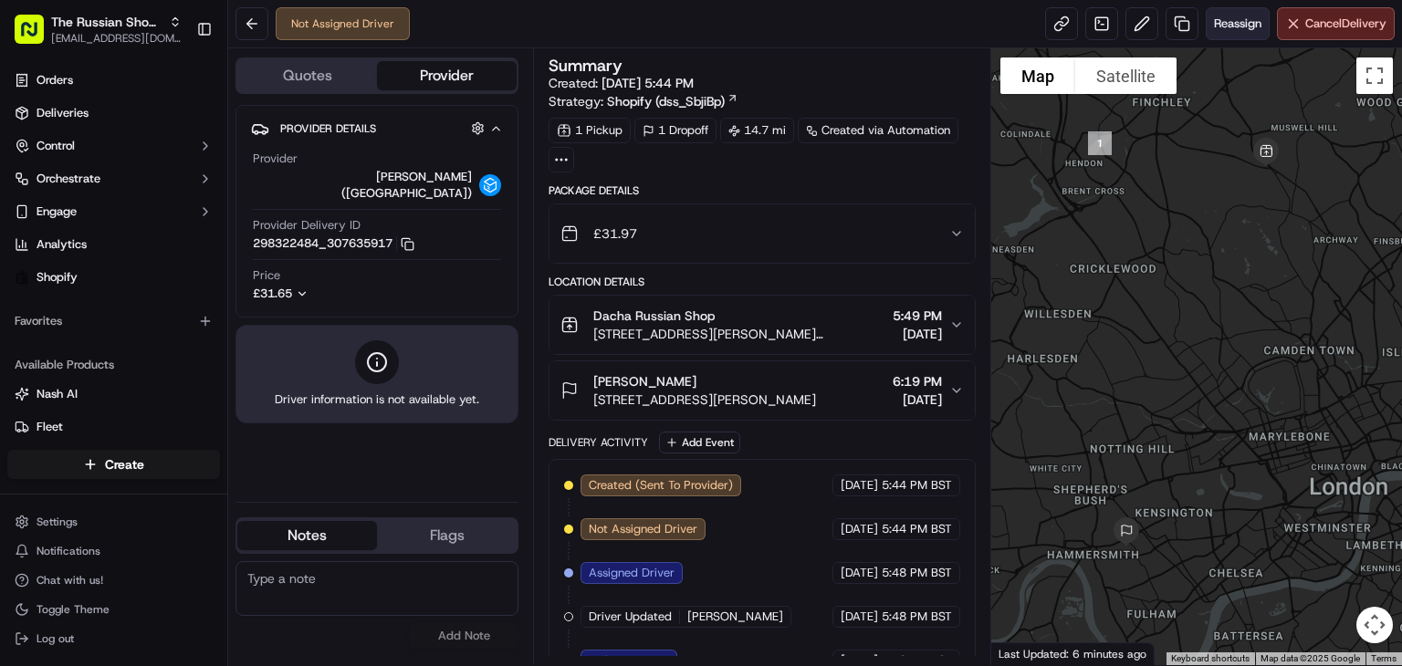
click at [1246, 26] on span "Reassign" at bounding box center [1237, 24] width 47 height 16
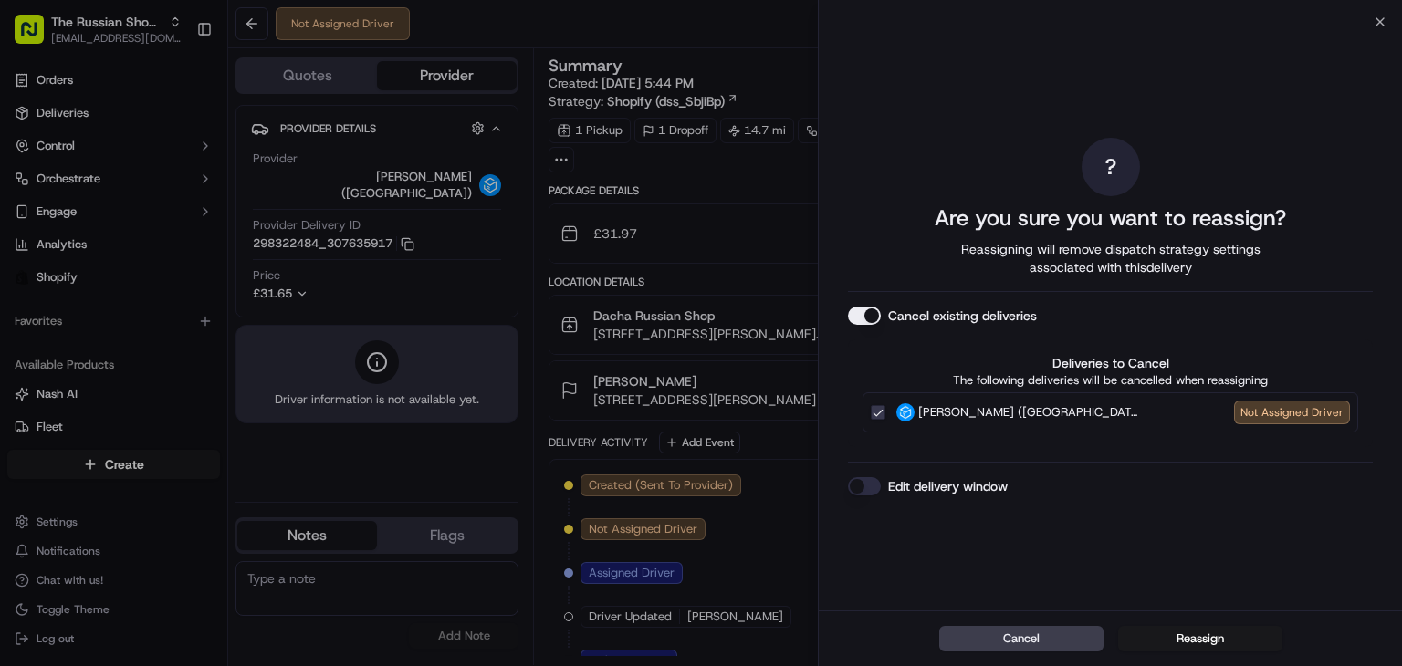
click at [865, 311] on button "Cancel existing deliveries" at bounding box center [864, 316] width 33 height 18
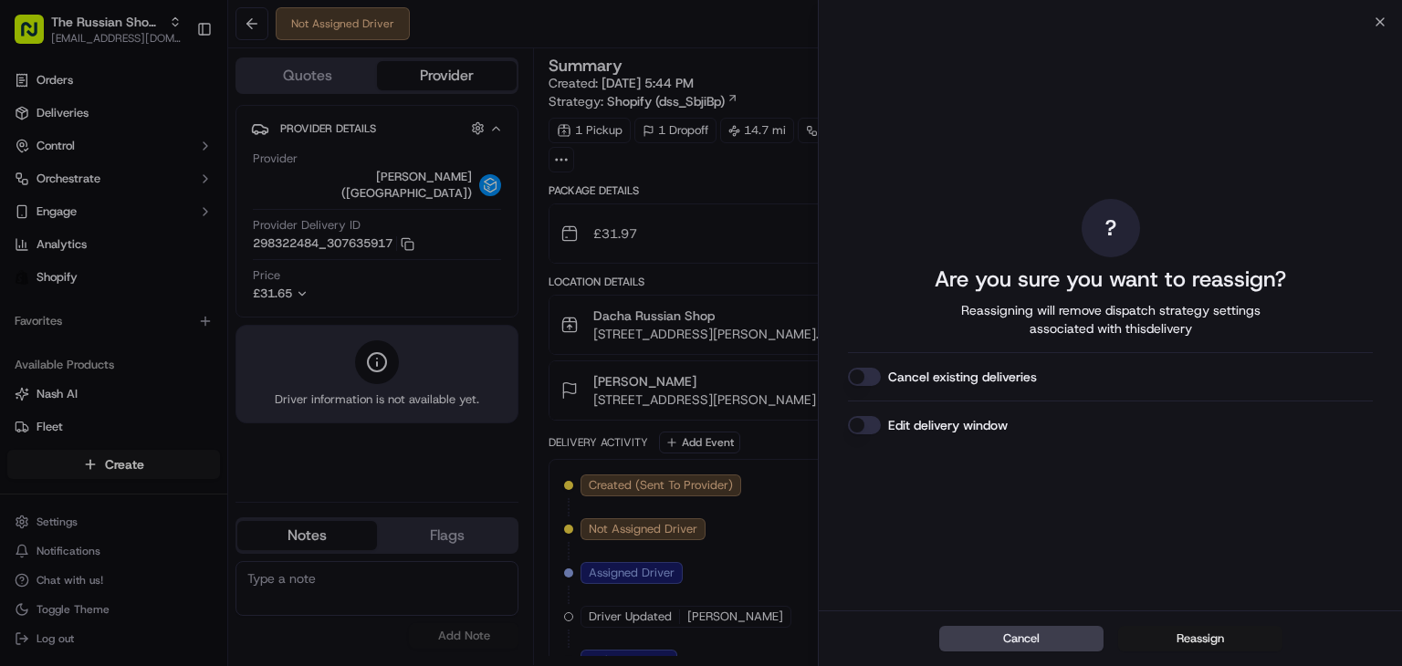
click at [1194, 641] on button "Reassign" at bounding box center [1200, 639] width 164 height 26
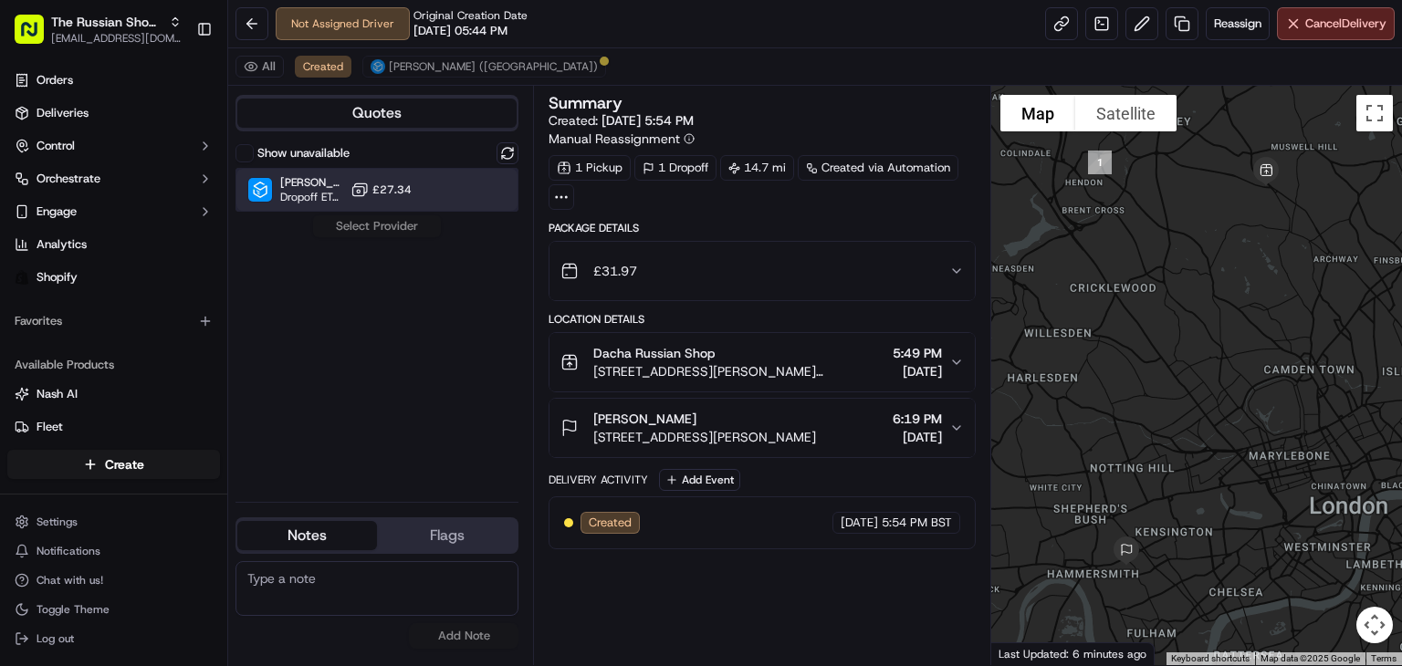
click at [391, 205] on div "[PERSON_NAME] ([GEOGRAPHIC_DATA]) Dropoff ETA - £27.34" at bounding box center [376, 190] width 283 height 44
click at [385, 223] on button "Assign Provider" at bounding box center [377, 226] width 130 height 22
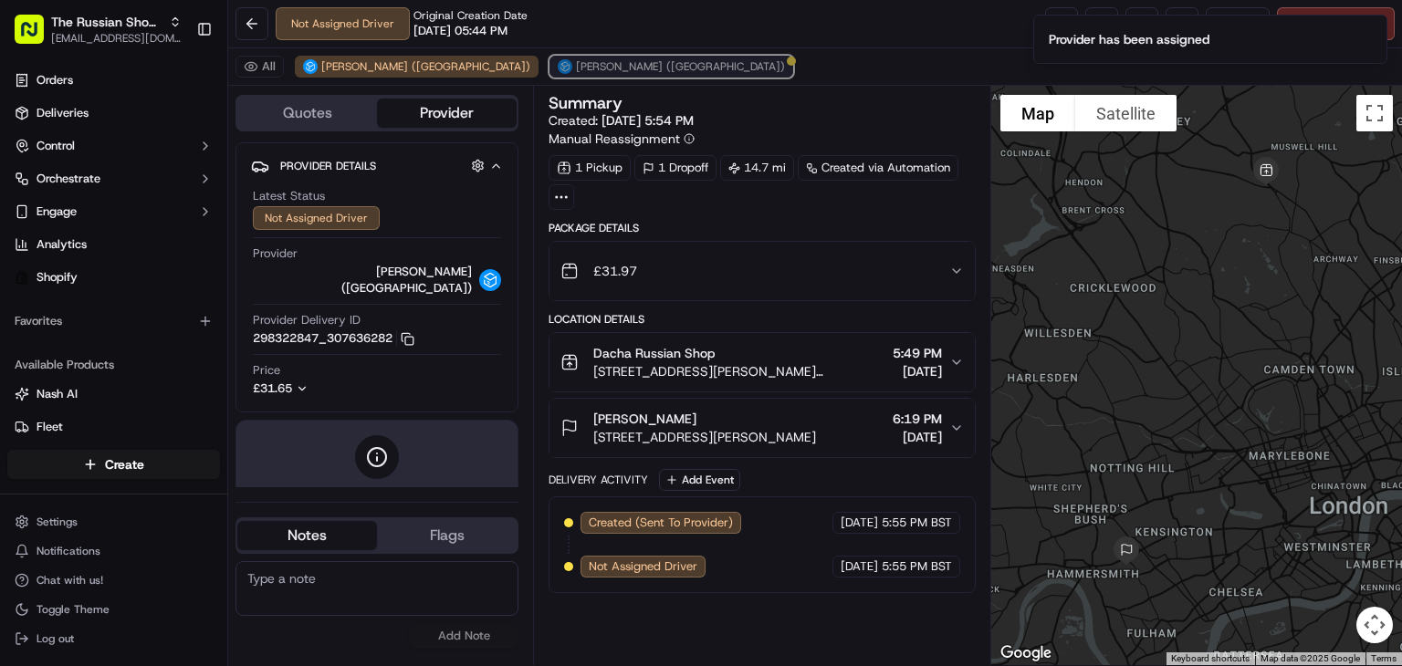
click at [576, 62] on span "[PERSON_NAME] ([GEOGRAPHIC_DATA])" at bounding box center [680, 66] width 209 height 15
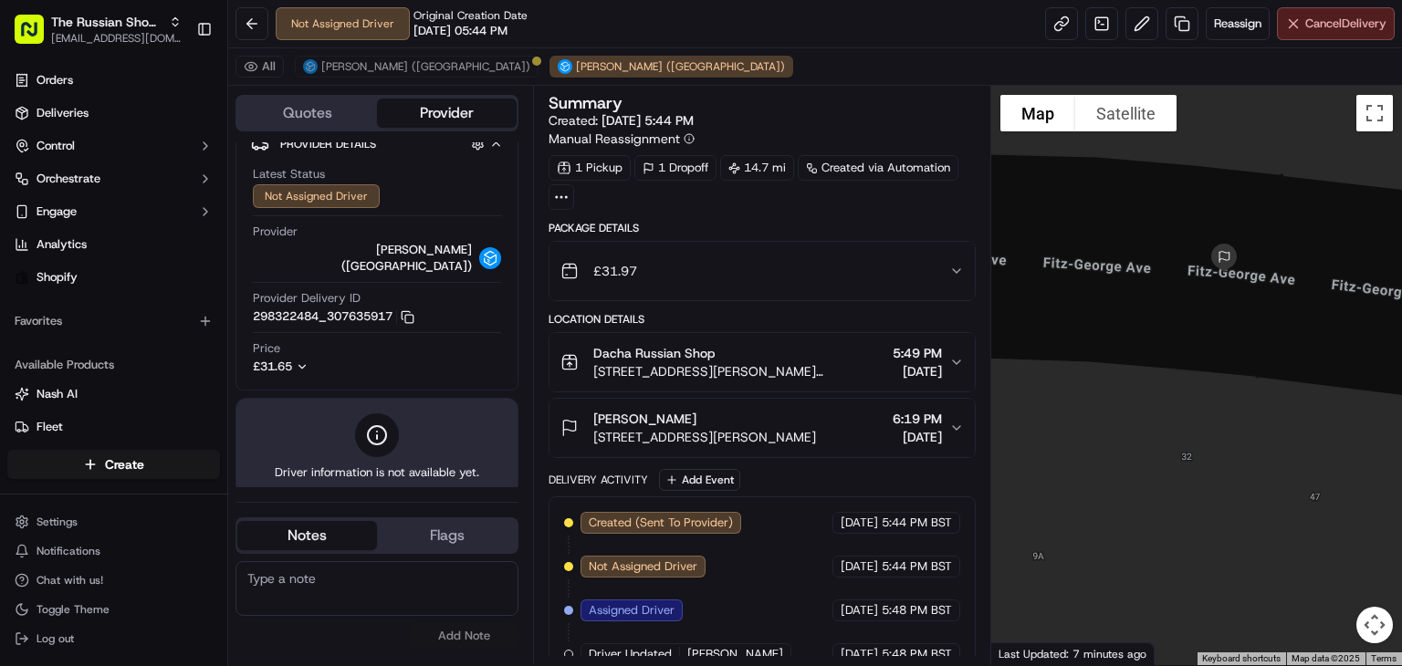
click at [1330, 16] on span "Cancel Delivery" at bounding box center [1345, 24] width 81 height 16
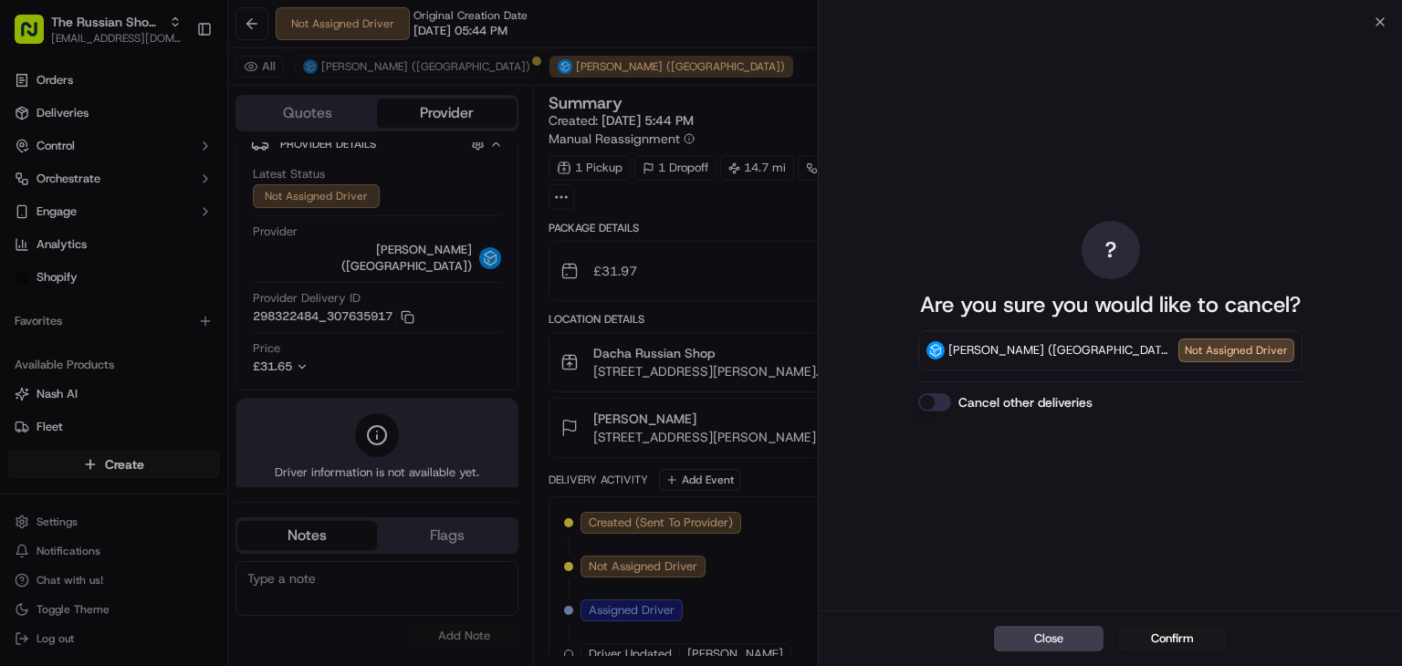
click at [1388, 29] on div "? Are you sure you would like to cancel? [PERSON_NAME] ([GEOGRAPHIC_DATA]) Not …" at bounding box center [1109, 316] width 583 height 589
